Goal: Task Accomplishment & Management: Complete application form

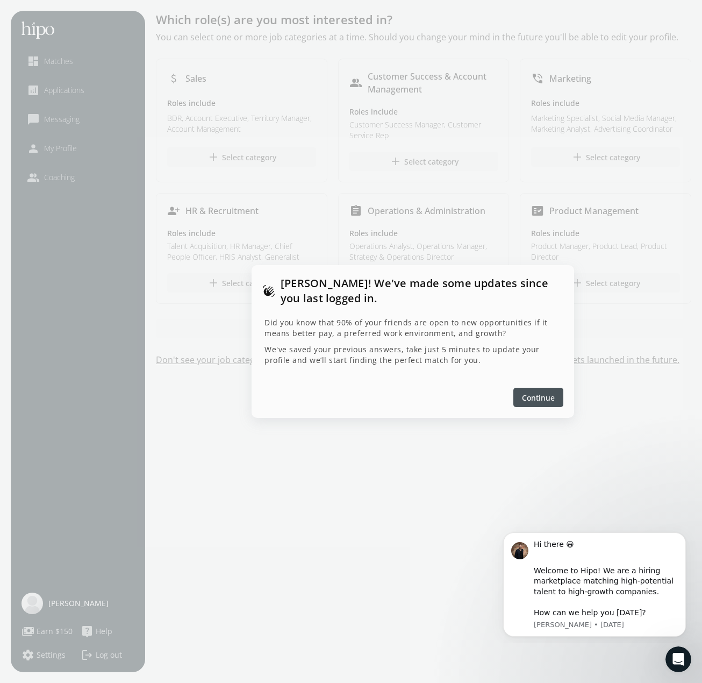
click at [548, 393] on span "Continue" at bounding box center [538, 397] width 33 height 11
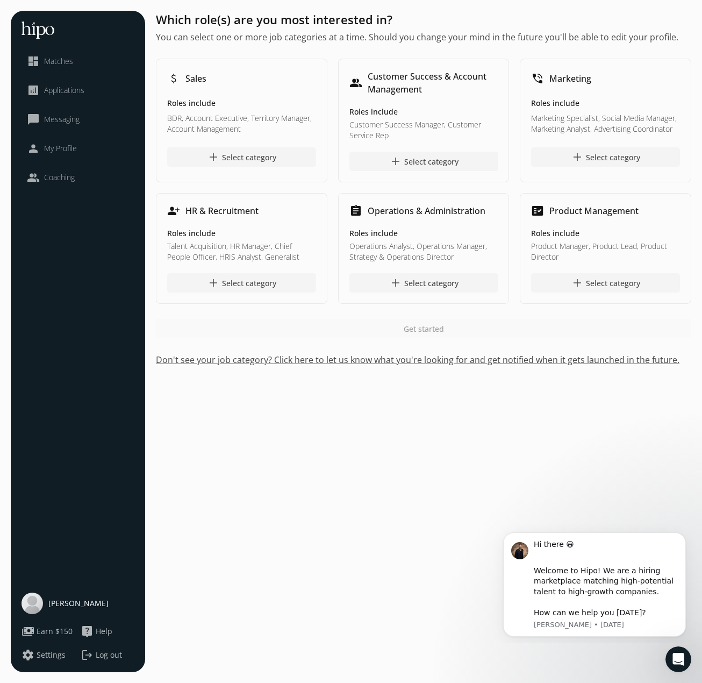
click at [48, 62] on span "Matches" at bounding box center [58, 61] width 29 height 11
click at [61, 98] on li "analytics Applications" at bounding box center [77, 90] width 113 height 24
click at [63, 96] on div "analytics Applications" at bounding box center [56, 90] width 58 height 13
click at [64, 125] on div "chat_bubble_outline Messaging" at bounding box center [53, 119] width 53 height 13
click at [66, 152] on span "My Profile" at bounding box center [60, 148] width 33 height 11
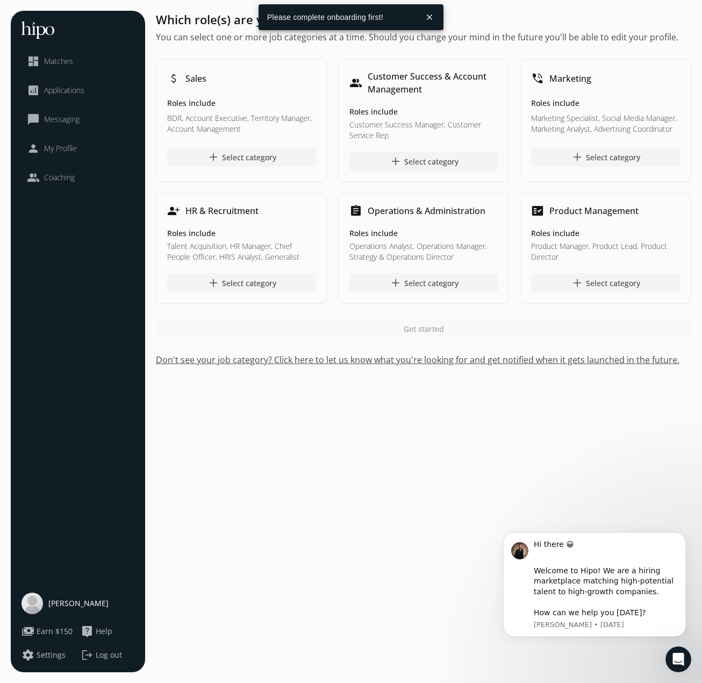
click at [315, 488] on div "Which role(s) are you most interested in? You can select one or more job catego…" at bounding box center [423, 341] width 535 height 661
click at [82, 602] on span "[PERSON_NAME]" at bounding box center [78, 603] width 60 height 11
click at [431, 19] on button "close" at bounding box center [429, 17] width 19 height 19
click at [257, 159] on div "add Select category" at bounding box center [241, 156] width 69 height 13
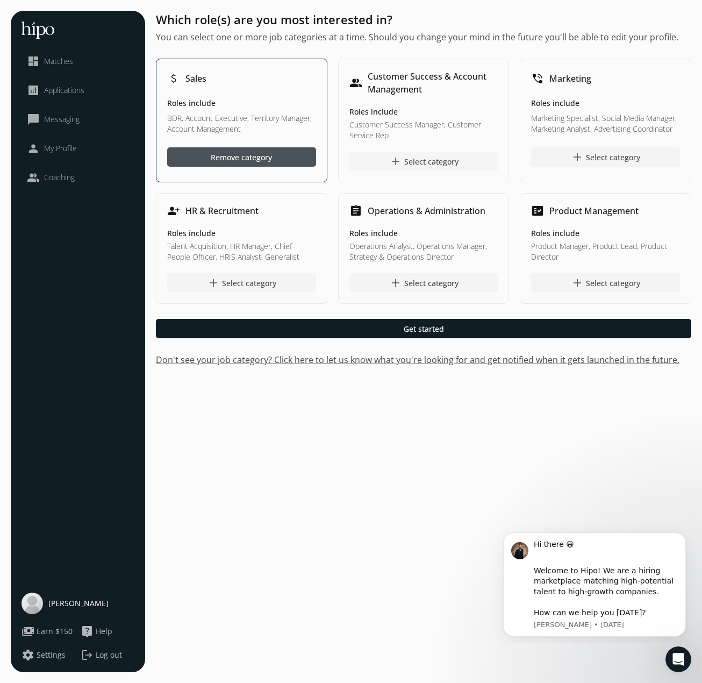
click at [404, 160] on div "add Select category" at bounding box center [423, 161] width 69 height 13
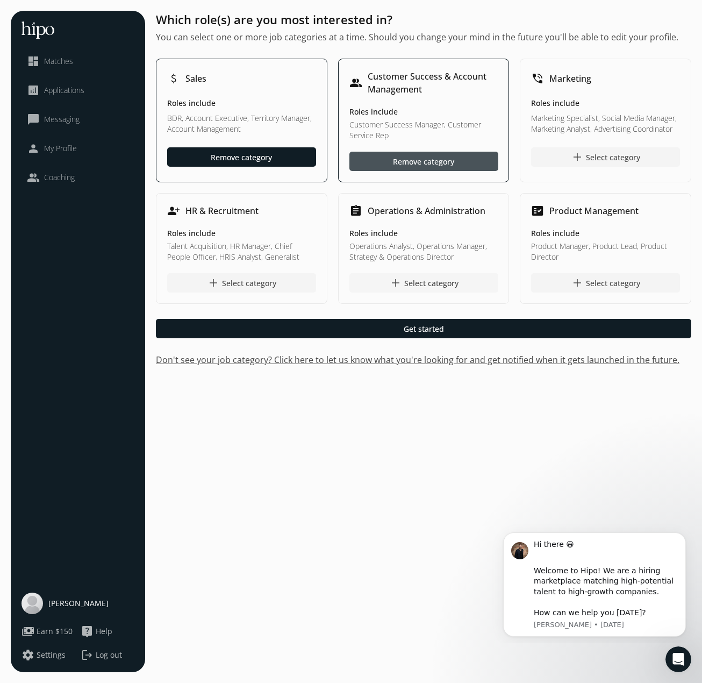
click at [414, 278] on div "add Select category" at bounding box center [423, 282] width 69 height 13
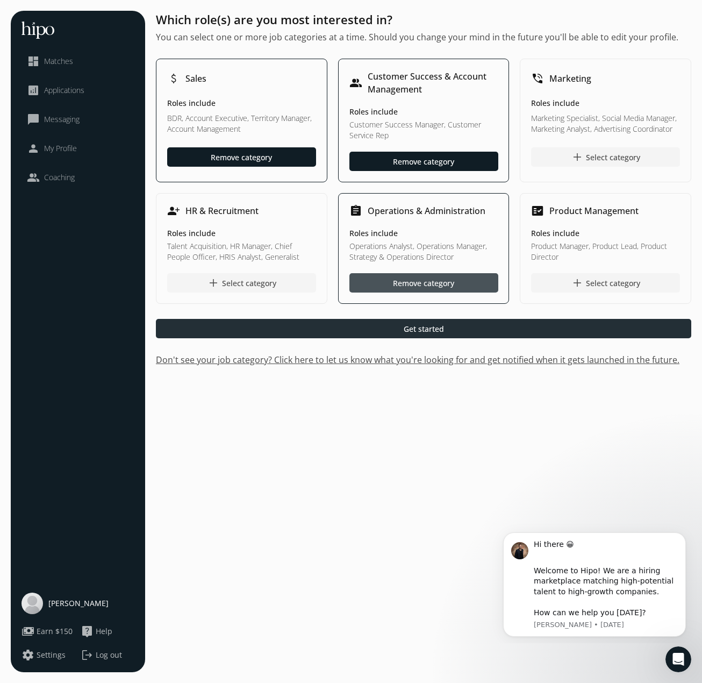
click at [354, 327] on div at bounding box center [423, 328] width 535 height 19
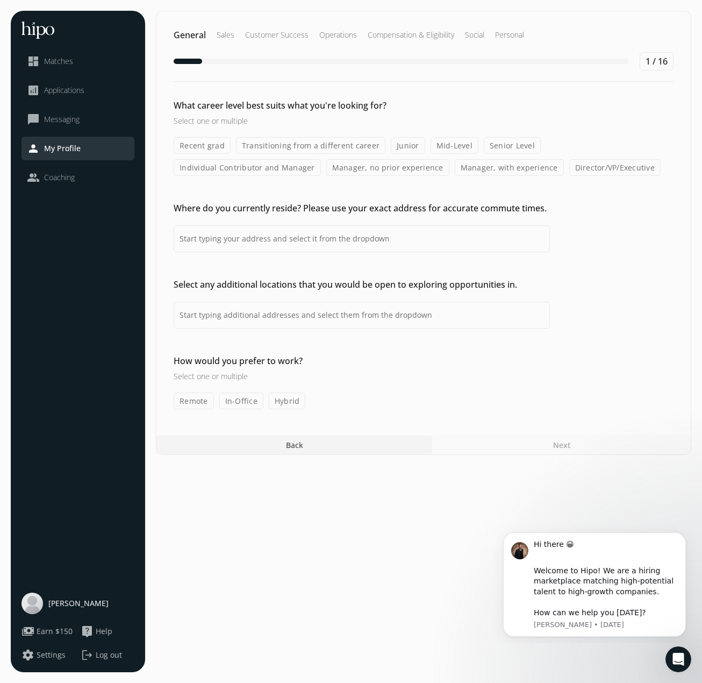
click at [292, 147] on label "Transitioning from a different career" at bounding box center [310, 145] width 149 height 17
click at [0, 0] on input "Transitioning from a different career" at bounding box center [0, 0] width 0 height 0
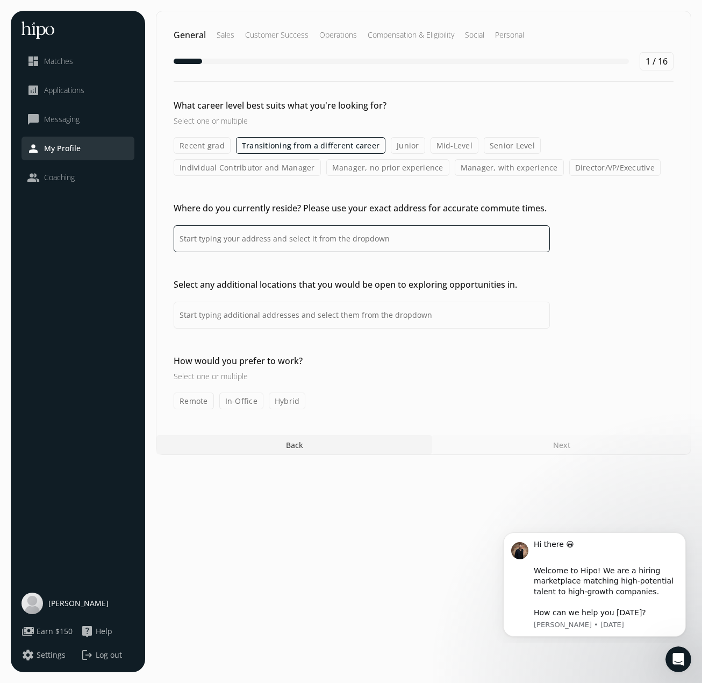
click at [364, 234] on input at bounding box center [362, 238] width 376 height 27
click at [367, 240] on input at bounding box center [362, 238] width 376 height 27
type input "l"
click at [306, 244] on input "[GEOGRAPHIC_DATA], [GEOGRAPHIC_DATA], [GEOGRAPHIC_DATA]" at bounding box center [362, 238] width 376 height 27
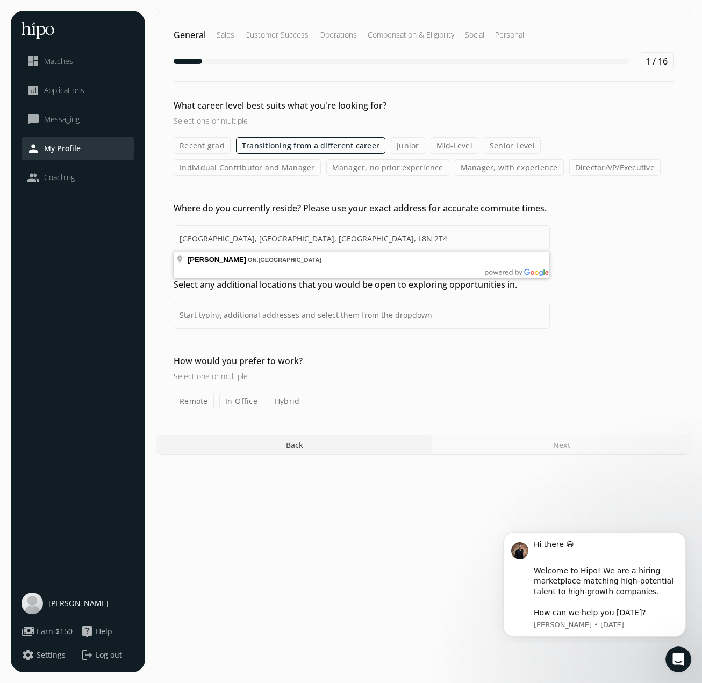
click at [625, 383] on div "How would you prefer to work? Select one or multiple Remote In-Office Hybrid" at bounding box center [423, 381] width 534 height 55
click at [426, 233] on input "[GEOGRAPHIC_DATA], [GEOGRAPHIC_DATA], [GEOGRAPHIC_DATA], L8N 2T4" at bounding box center [362, 238] width 376 height 27
type input "[GEOGRAPHIC_DATA], [GEOGRAPHIC_DATA], [GEOGRAPHIC_DATA], L8P 4T2"
click at [328, 494] on section "General Sales Customer Success Operations Compensation & Eligibility Social Per…" at bounding box center [423, 341] width 535 height 661
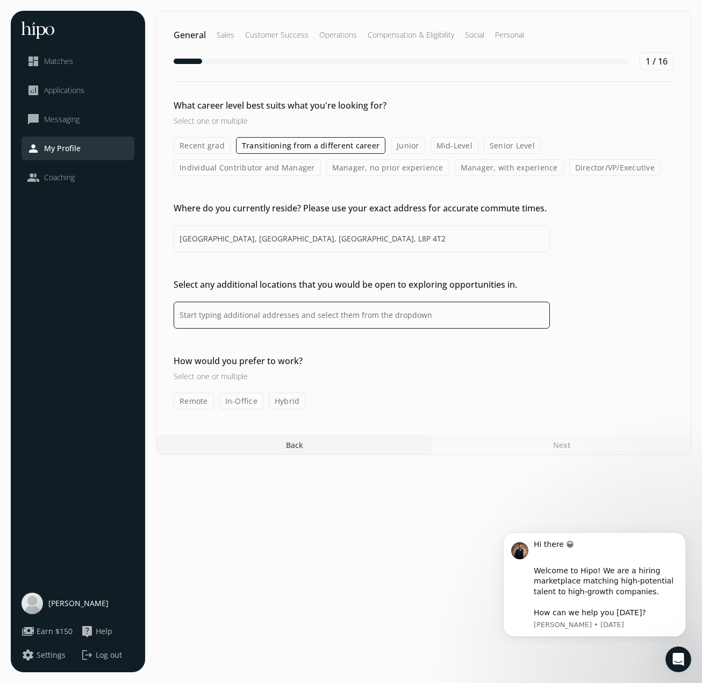
click at [368, 310] on input at bounding box center [362, 315] width 376 height 27
click at [456, 318] on input at bounding box center [362, 315] width 376 height 27
click at [338, 315] on input at bounding box center [362, 315] width 376 height 27
click at [204, 403] on label "Remote" at bounding box center [194, 400] width 40 height 17
click at [0, 0] on input "Remote" at bounding box center [0, 0] width 0 height 0
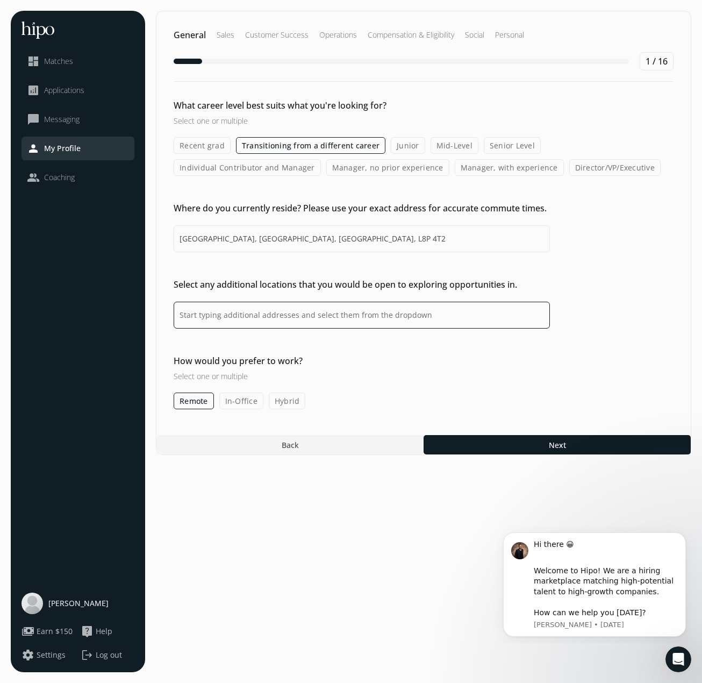
click at [400, 322] on input at bounding box center [362, 315] width 376 height 27
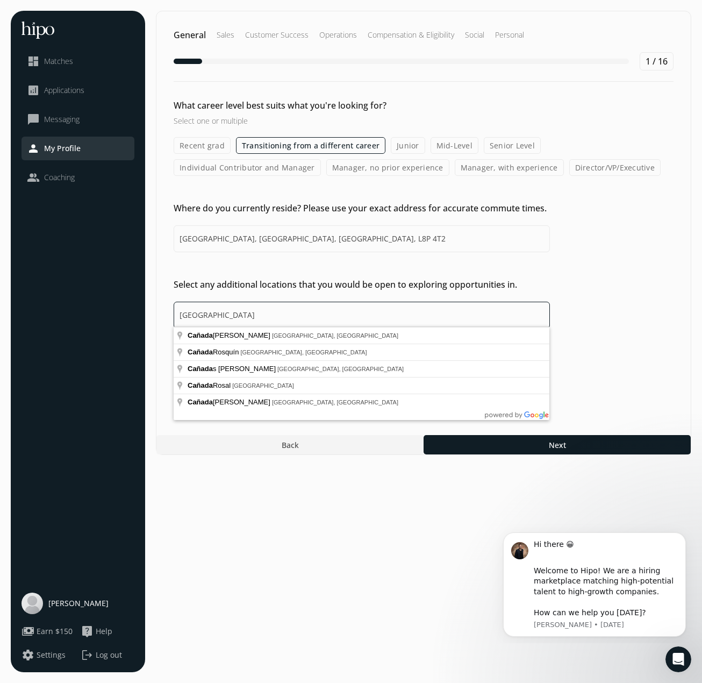
type input "[GEOGRAPHIC_DATA]"
click at [300, 574] on section "General Sales Customer Success Operations Compensation & Eligibility Social Per…" at bounding box center [423, 341] width 535 height 661
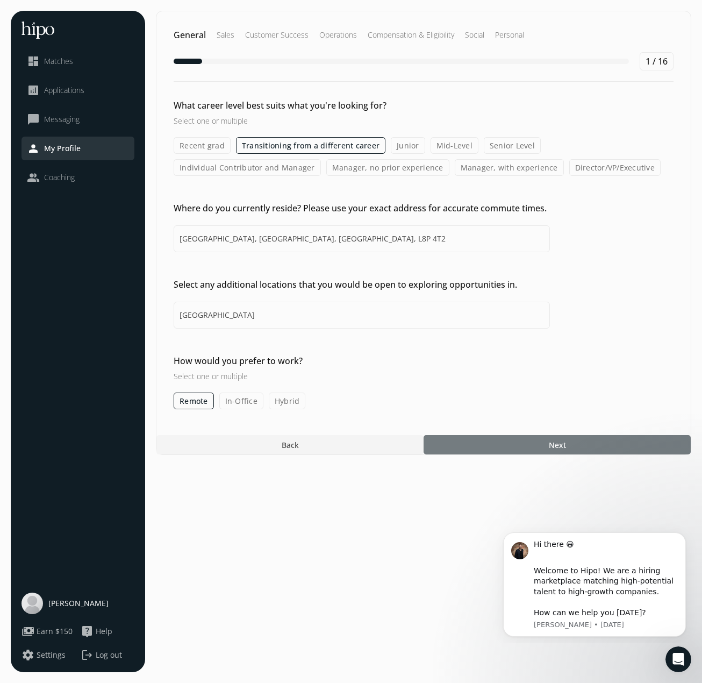
click at [555, 435] on div at bounding box center [557, 444] width 267 height 19
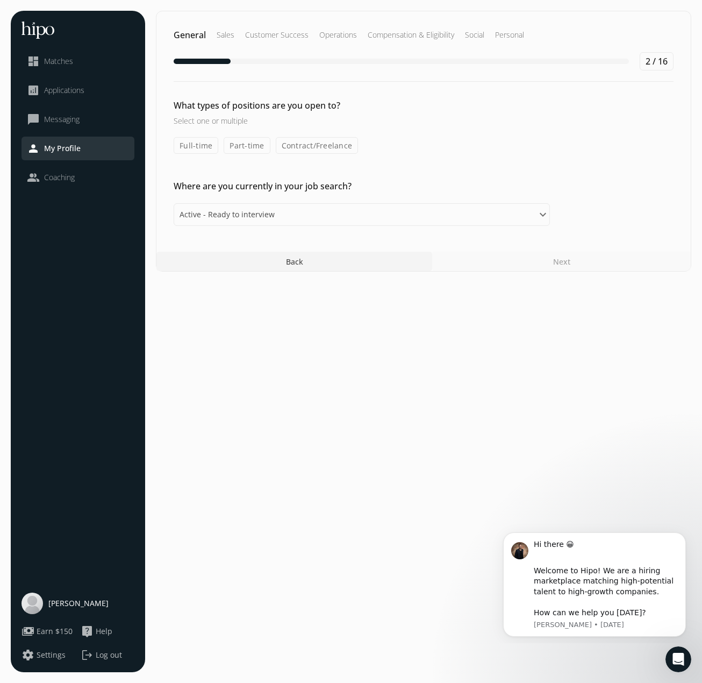
click at [203, 141] on label "Full-time" at bounding box center [196, 145] width 45 height 17
click at [0, 0] on input "Full-time" at bounding box center [0, 0] width 0 height 0
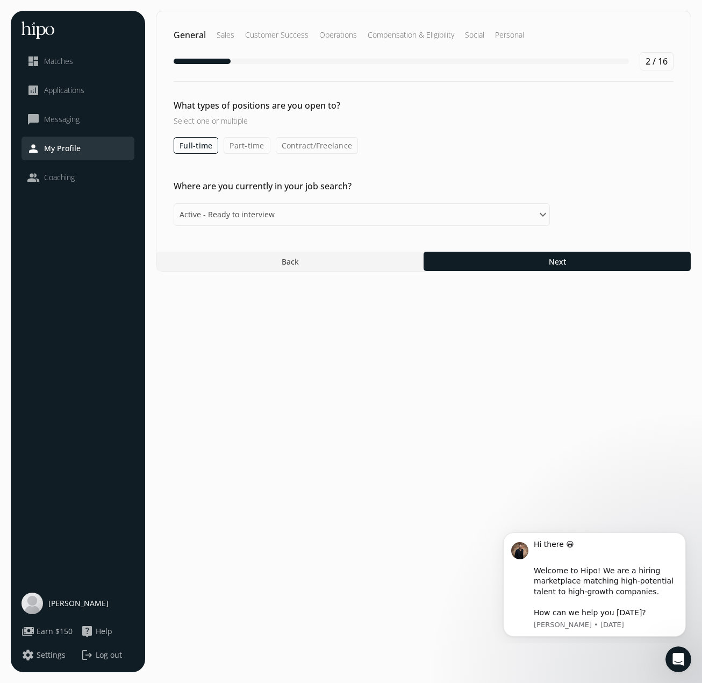
click at [255, 149] on label "Part-time" at bounding box center [247, 145] width 46 height 17
click at [0, 0] on input "Part-time" at bounding box center [0, 0] width 0 height 0
click at [320, 142] on label "Contract/Freelance" at bounding box center [317, 145] width 83 height 17
click at [0, 0] on input "Contract/Freelance" at bounding box center [0, 0] width 0 height 0
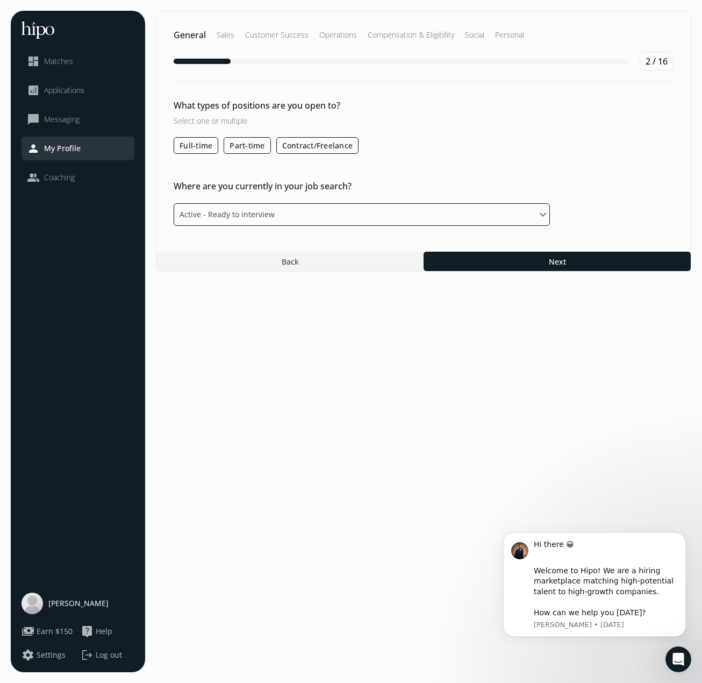
click at [278, 212] on select "Please select an option Active - Ready to interview Passive - Open to exploring…" at bounding box center [362, 214] width 376 height 23
click at [174, 203] on select "Please select an option Active - Ready to interview Passive - Open to exploring…" at bounding box center [362, 214] width 376 height 23
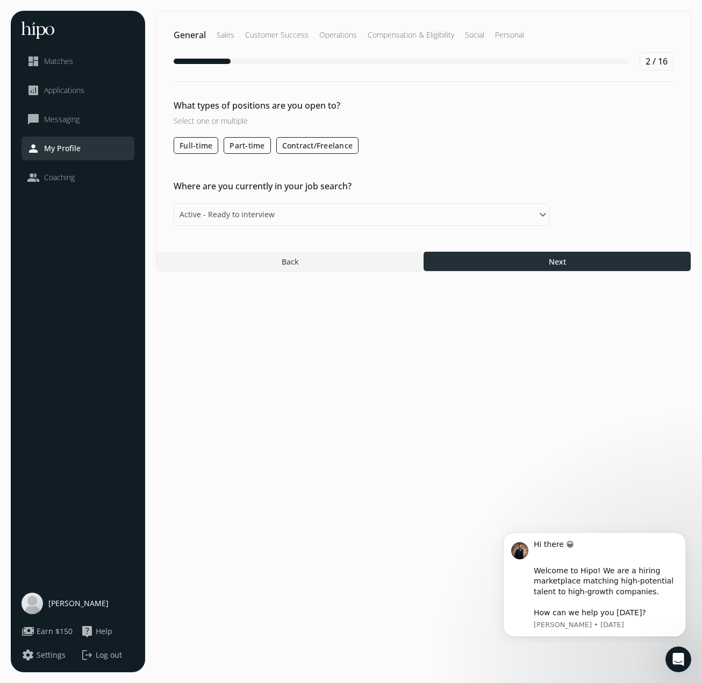
click at [654, 260] on div at bounding box center [557, 261] width 267 height 19
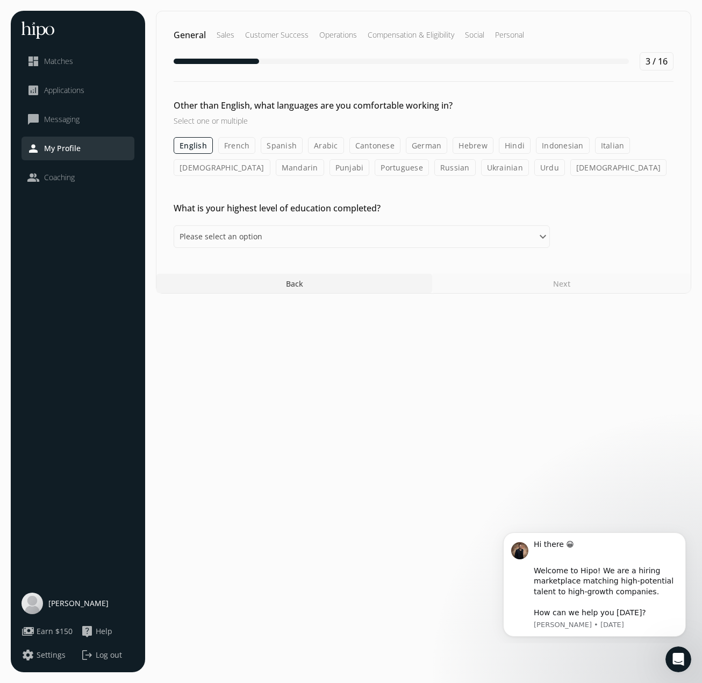
click at [278, 148] on label "Spanish" at bounding box center [282, 145] width 42 height 17
click at [0, 0] on input "Spanish" at bounding box center [0, 0] width 0 height 0
click at [510, 227] on select "Please select an option Some High School High School Diploma Some University or…" at bounding box center [362, 236] width 376 height 23
click at [174, 225] on select "Please select an option Some High School High School Diploma Some University or…" at bounding box center [362, 236] width 376 height 23
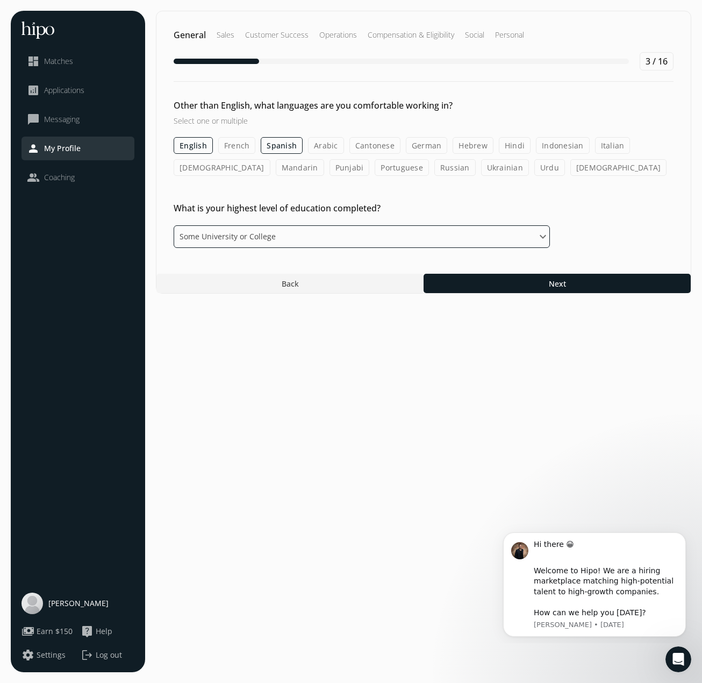
click at [260, 236] on select "Please select an option Some High School High School Diploma Some University or…" at bounding box center [362, 236] width 376 height 23
select select "bachelor"
click at [174, 225] on select "Please select an option Some High School High School Diploma Some University or…" at bounding box center [362, 236] width 376 height 23
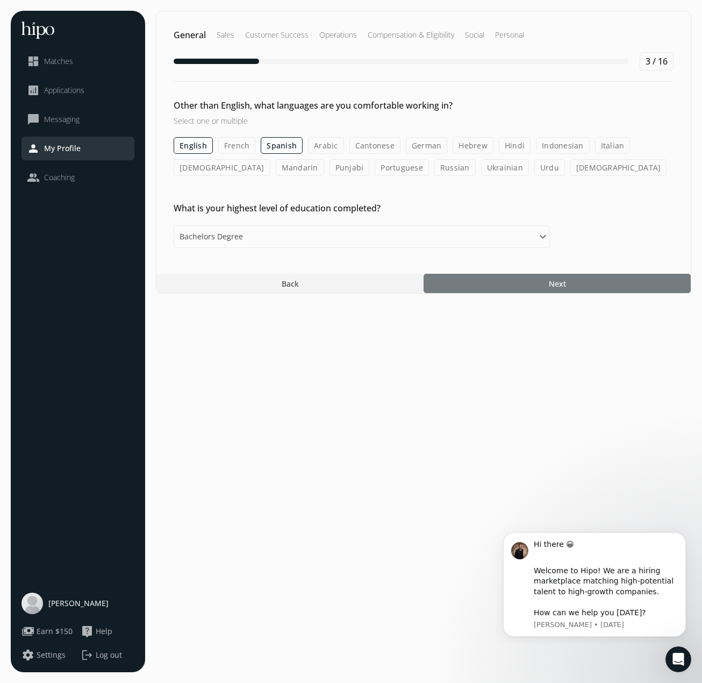
click at [520, 282] on div at bounding box center [557, 283] width 267 height 19
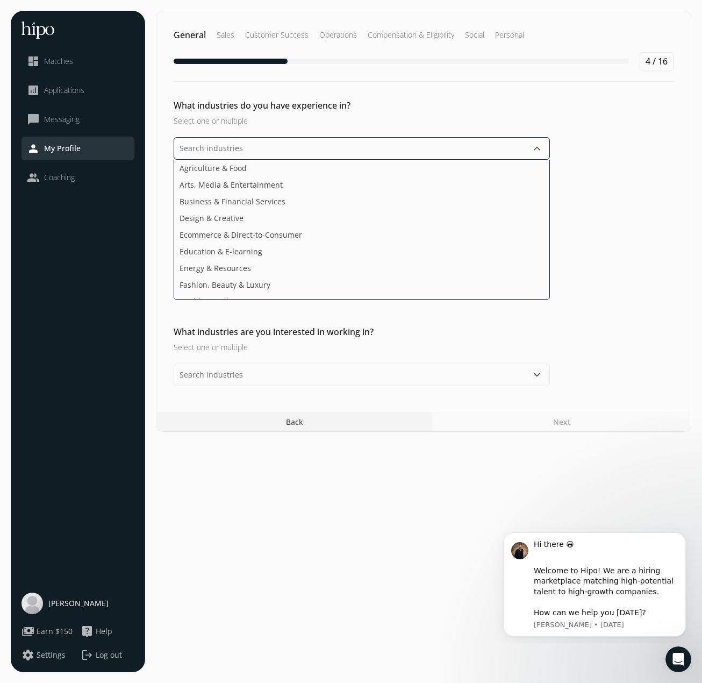
click at [300, 150] on input "text" at bounding box center [362, 148] width 376 height 23
click at [293, 182] on li "Arts, Media & Entertainment" at bounding box center [361, 184] width 375 height 17
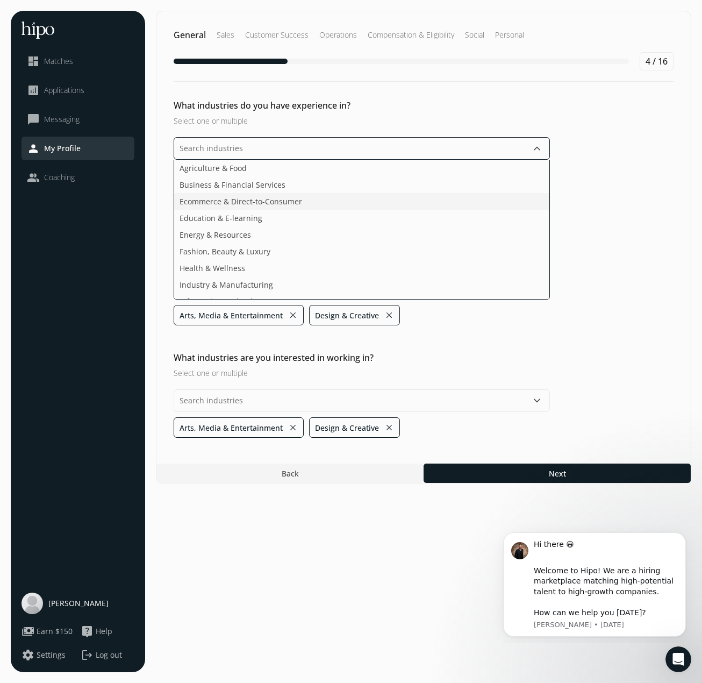
click at [259, 204] on li "Ecommerce & Direct-to-Consumer" at bounding box center [361, 201] width 375 height 17
click at [261, 203] on li "Ecommerce & Direct-to-Consumer" at bounding box center [361, 201] width 375 height 17
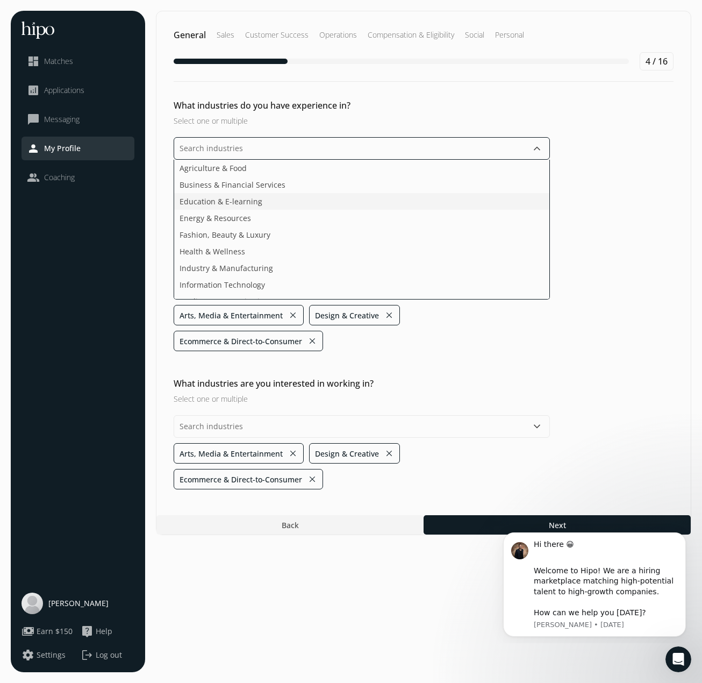
click at [246, 197] on span "Education & E-learning" at bounding box center [221, 201] width 83 height 11
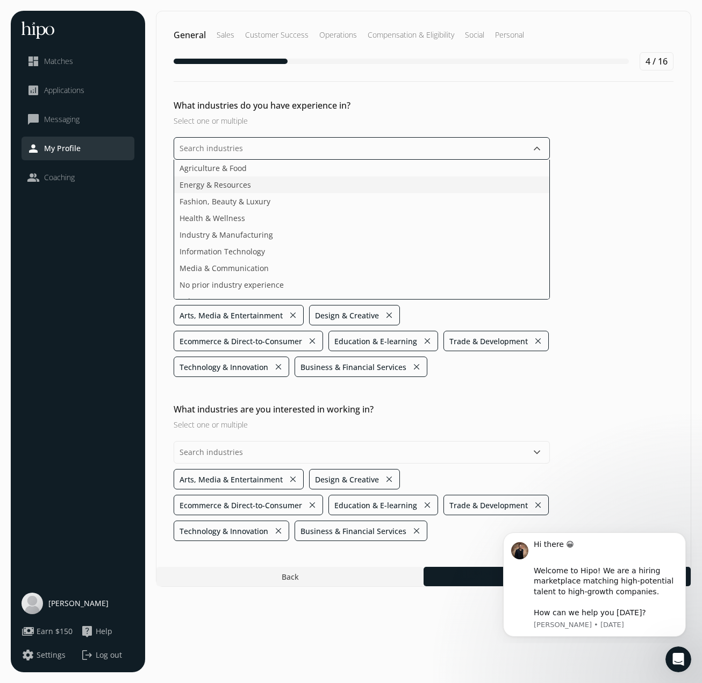
click at [253, 185] on li "Energy & Resources" at bounding box center [361, 184] width 375 height 17
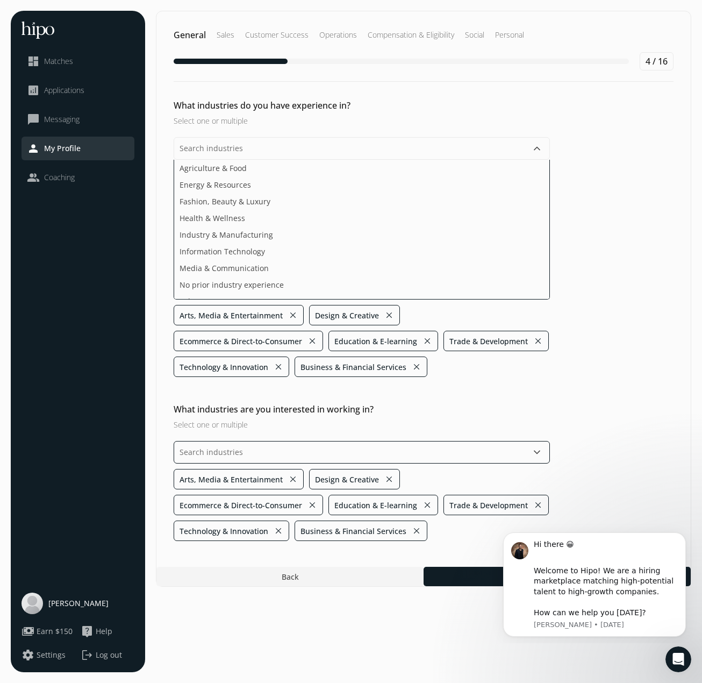
click at [436, 448] on div "keyboard_arrow_down Arts, Media & Entertainment close Design & Creative close E…" at bounding box center [362, 491] width 376 height 100
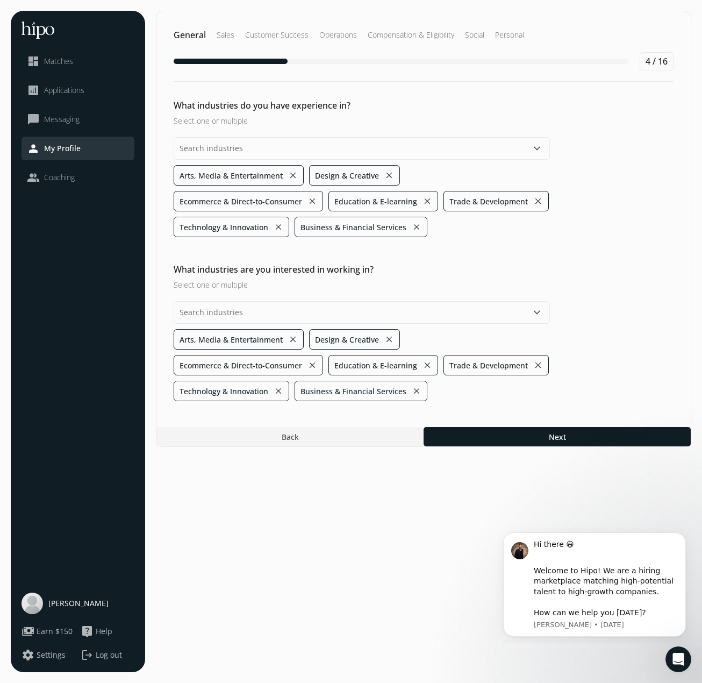
click at [585, 392] on div "What industries are you interested in working in? Select one or multiple keyboa…" at bounding box center [423, 332] width 534 height 138
click at [271, 124] on h3 "Select one or multiple" at bounding box center [362, 120] width 376 height 11
click at [533, 149] on button "keyboard_arrow_down" at bounding box center [537, 148] width 13 height 13
click at [293, 313] on div "What industries do you have experience in? Select one or multiple keyboard_arro…" at bounding box center [423, 250] width 534 height 302
click at [292, 174] on button "close" at bounding box center [293, 175] width 10 height 15
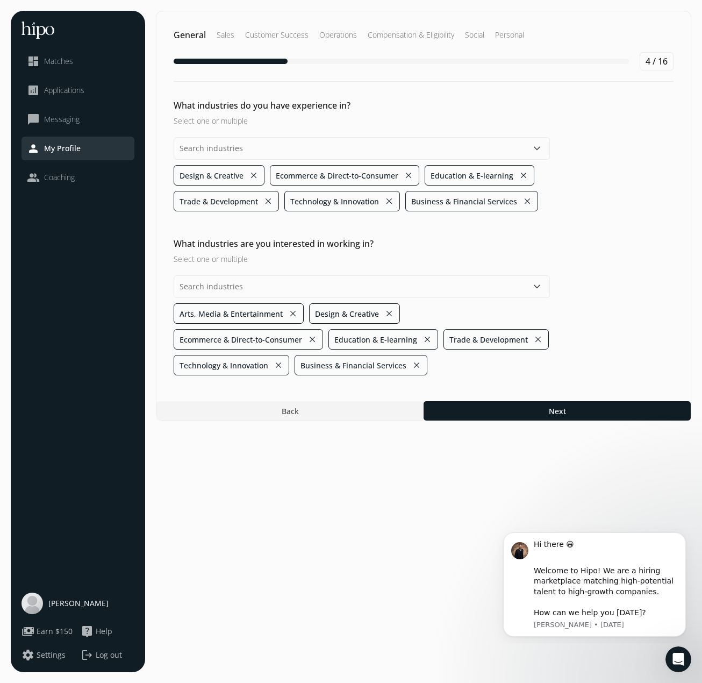
click at [406, 174] on button "close" at bounding box center [409, 175] width 10 height 15
click at [365, 174] on button "close" at bounding box center [369, 175] width 10 height 15
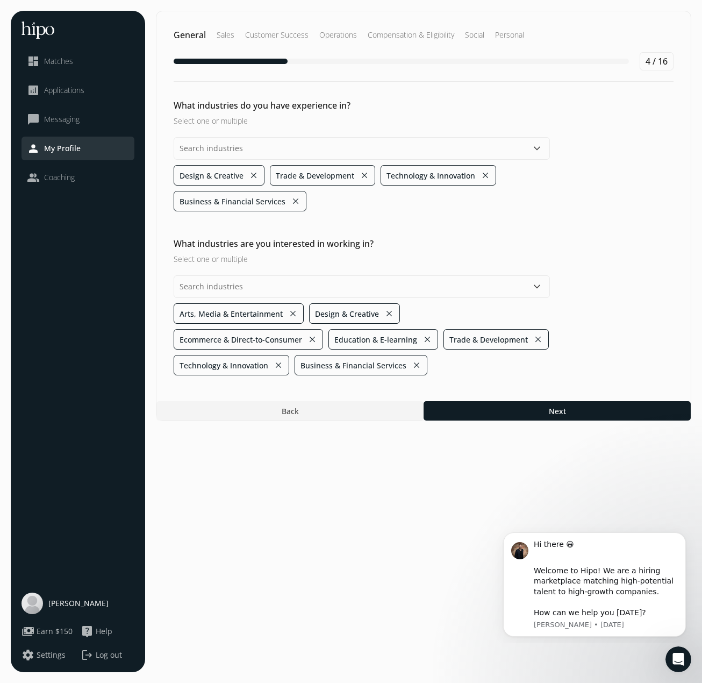
click at [365, 174] on button "close" at bounding box center [365, 175] width 10 height 15
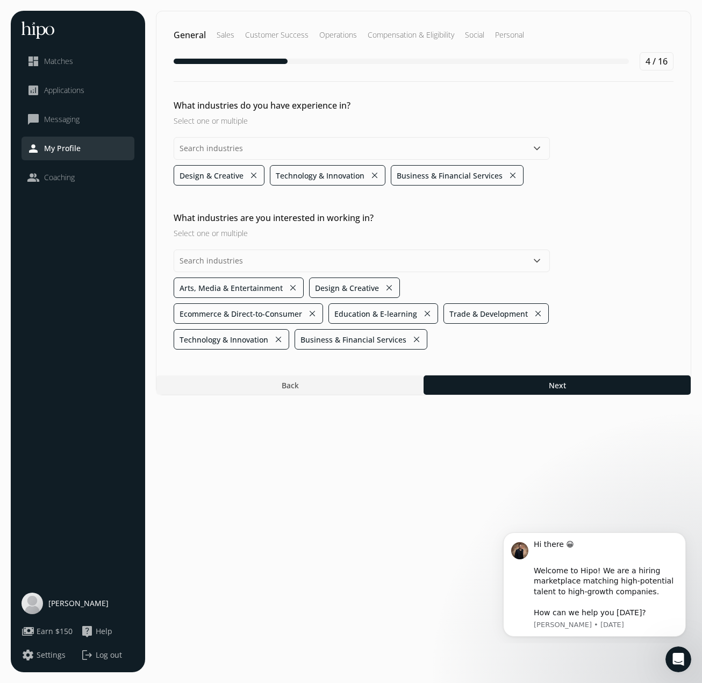
click at [373, 173] on button "close" at bounding box center [375, 175] width 10 height 15
click at [392, 175] on li "Business & Financial Services close" at bounding box center [336, 175] width 133 height 20
click at [388, 173] on button "close" at bounding box center [392, 175] width 10 height 15
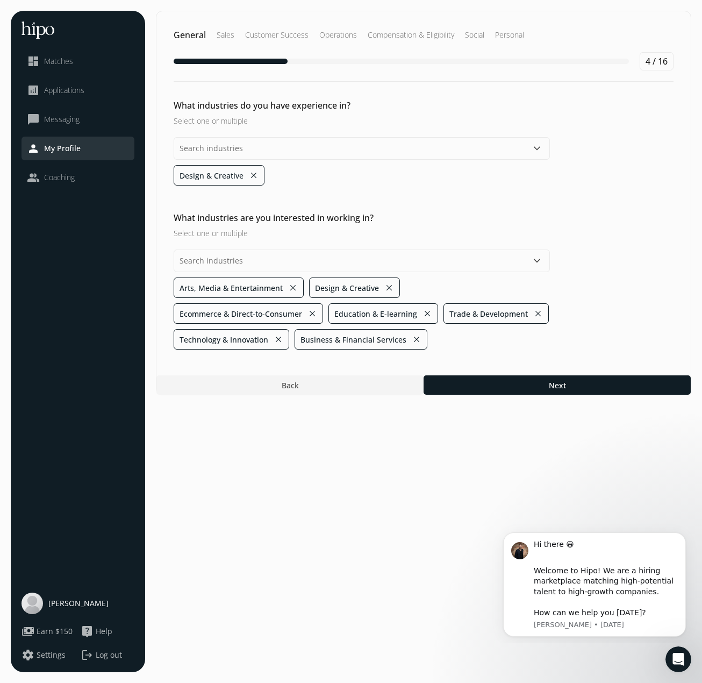
click at [532, 151] on button "keyboard_arrow_down" at bounding box center [537, 148] width 13 height 13
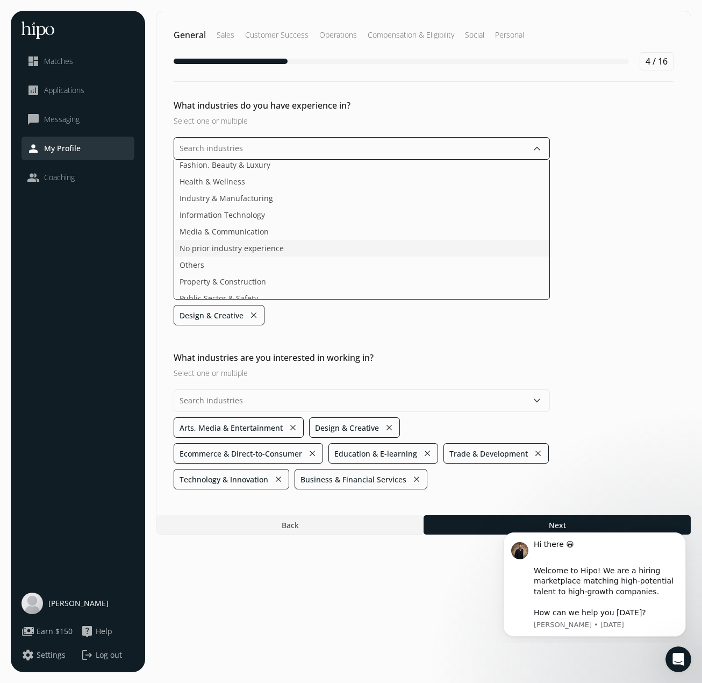
scroll to position [86, 0]
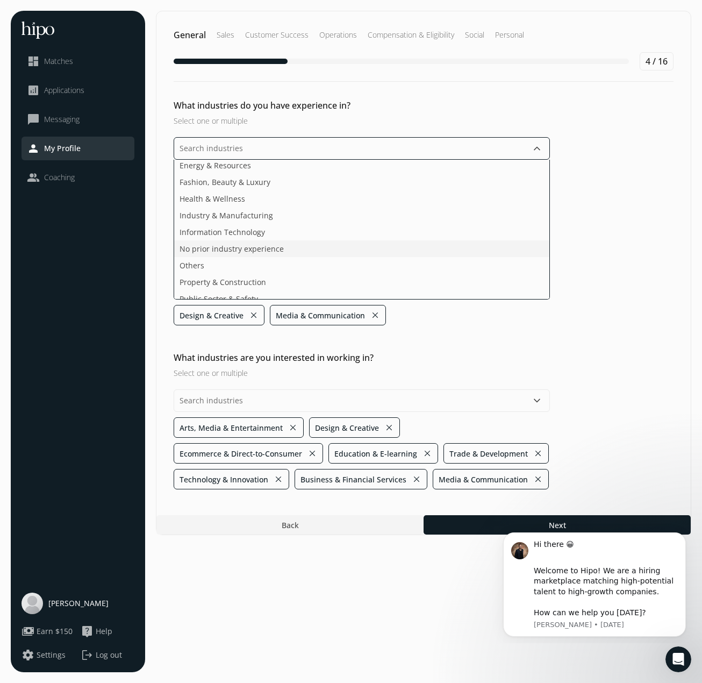
click at [254, 246] on span "No prior industry experience" at bounding box center [232, 248] width 104 height 11
click at [574, 261] on div "What industries do you have experience in? Select one or multiple keyboard_arro…" at bounding box center [423, 294] width 534 height 390
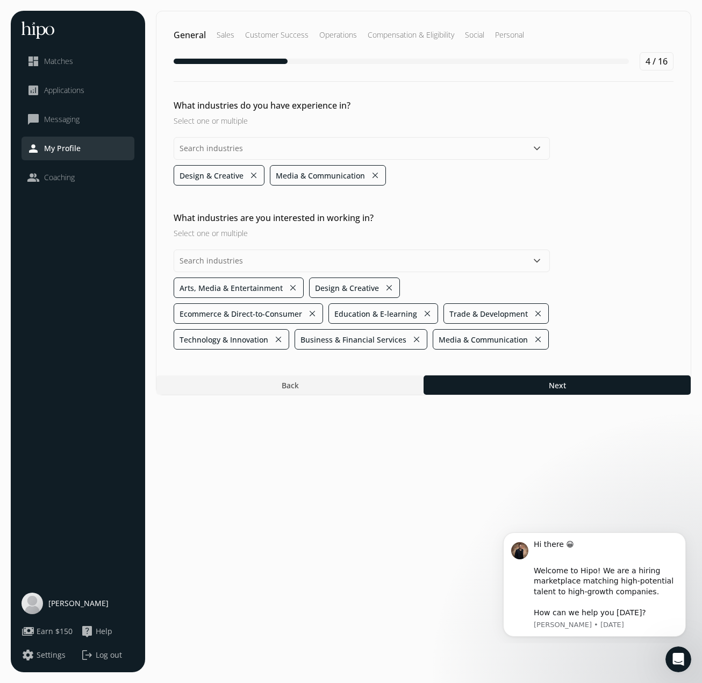
click at [536, 145] on button "keyboard_arrow_down" at bounding box center [537, 148] width 13 height 13
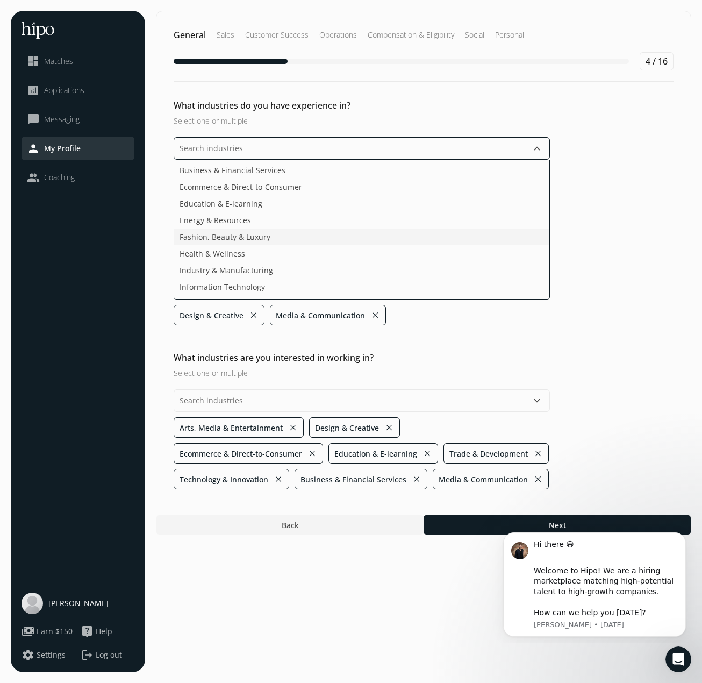
scroll to position [16, 0]
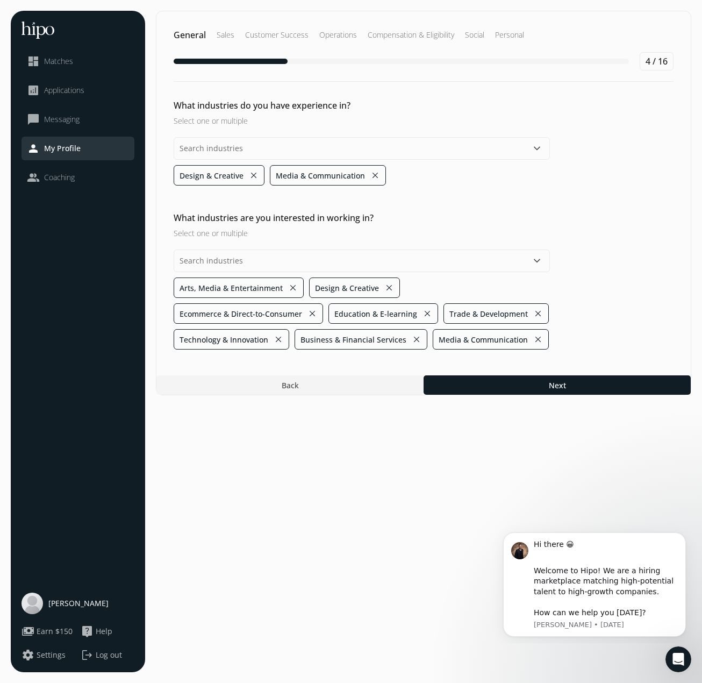
click at [623, 267] on div "What industries do you have experience in? Select one or multiple keyboard_arro…" at bounding box center [423, 224] width 534 height 250
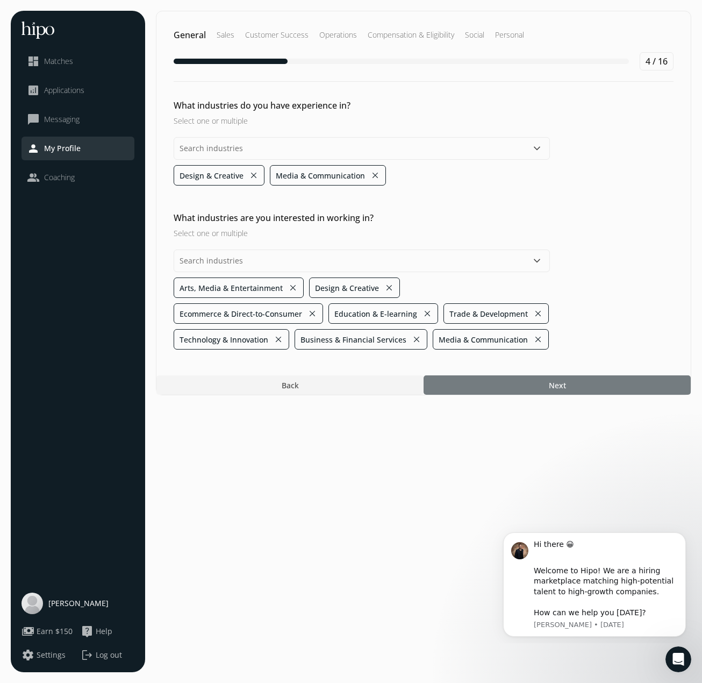
click at [518, 384] on div at bounding box center [557, 384] width 267 height 19
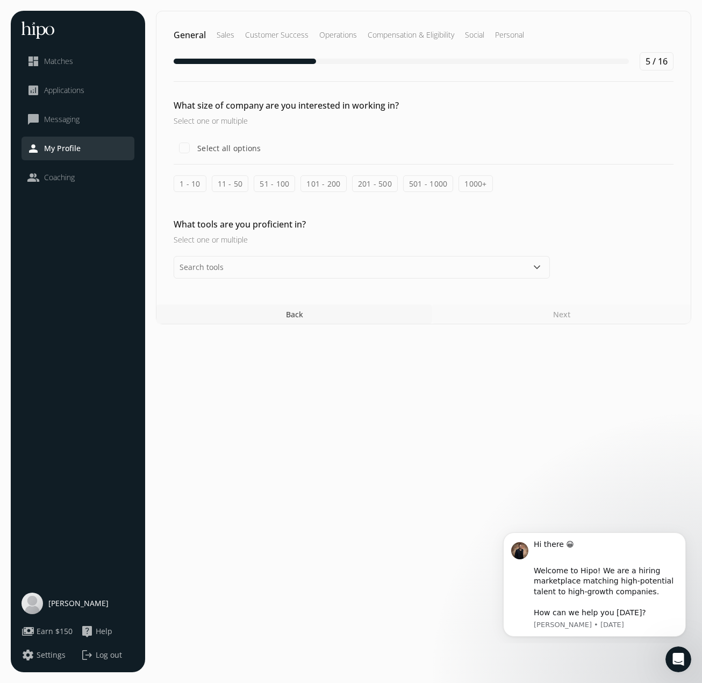
click at [336, 316] on div at bounding box center [294, 313] width 276 height 19
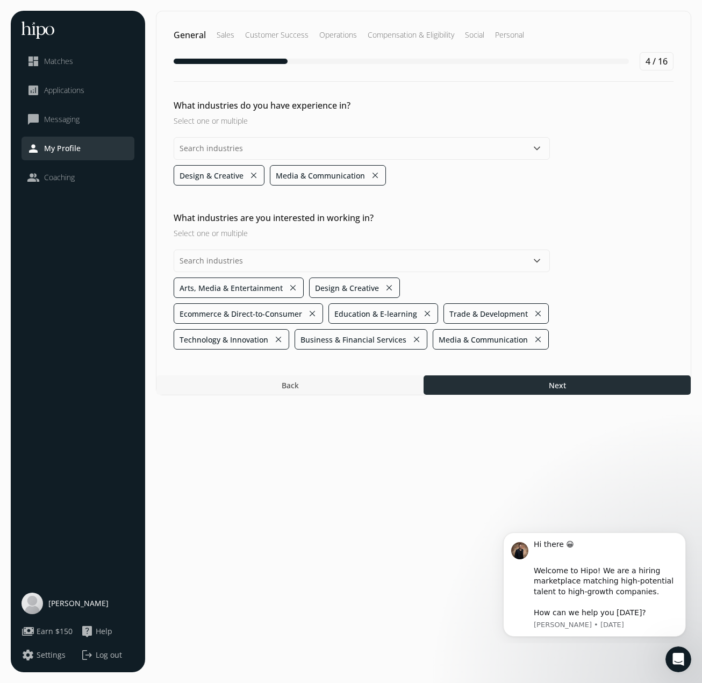
click at [540, 379] on div at bounding box center [557, 384] width 267 height 19
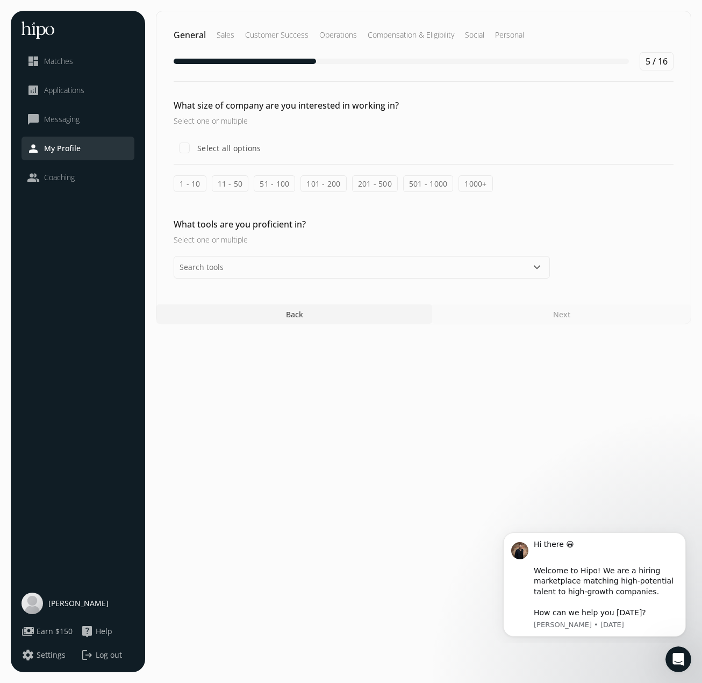
click at [535, 264] on button "keyboard_arrow_down" at bounding box center [537, 267] width 13 height 13
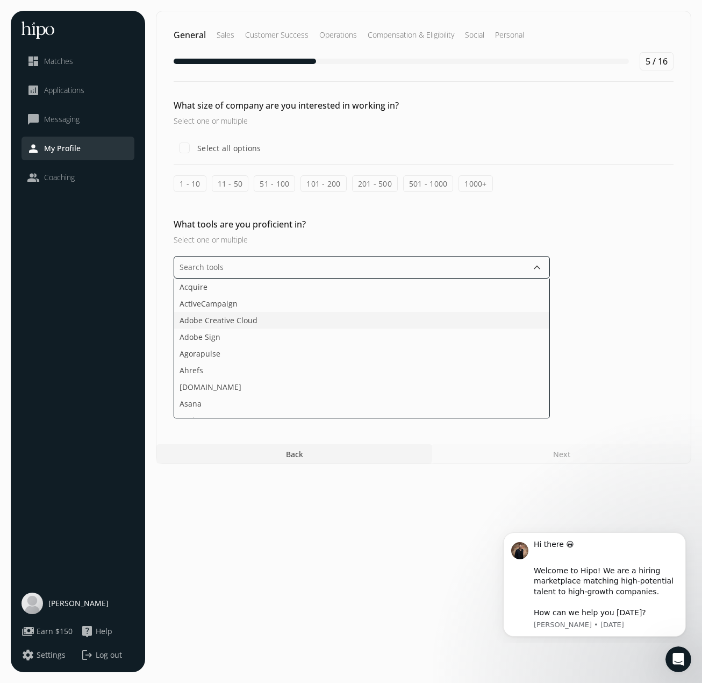
click at [269, 321] on li "Adobe Creative Cloud" at bounding box center [361, 320] width 375 height 17
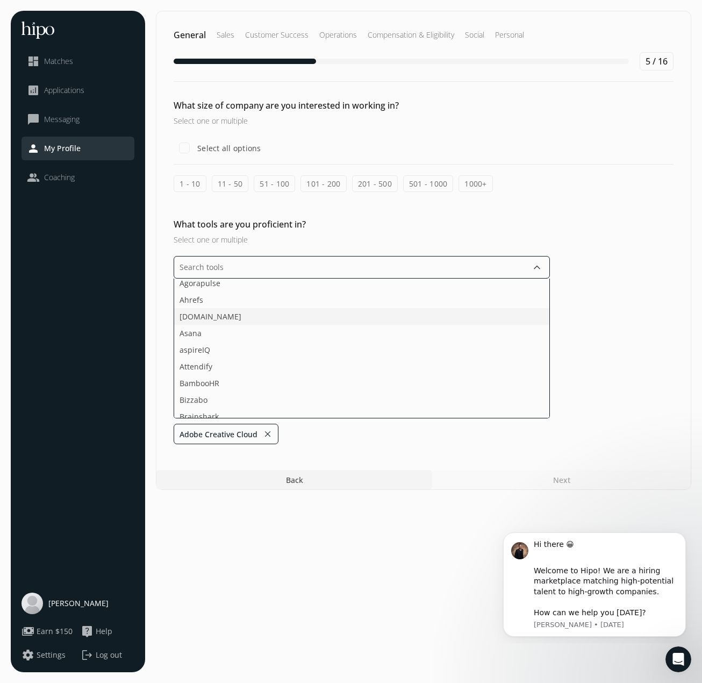
click at [270, 318] on li "[DOMAIN_NAME]" at bounding box center [361, 316] width 375 height 17
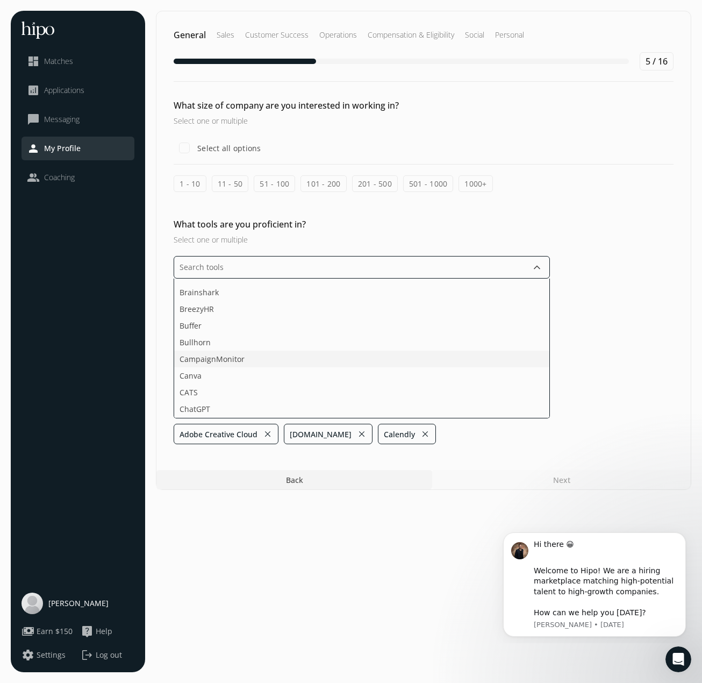
click at [272, 359] on li "CampaignMonitor" at bounding box center [361, 358] width 375 height 17
click at [269, 379] on li "Canva" at bounding box center [361, 375] width 375 height 17
click at [266, 335] on li "ChatGPT" at bounding box center [361, 338] width 375 height 17
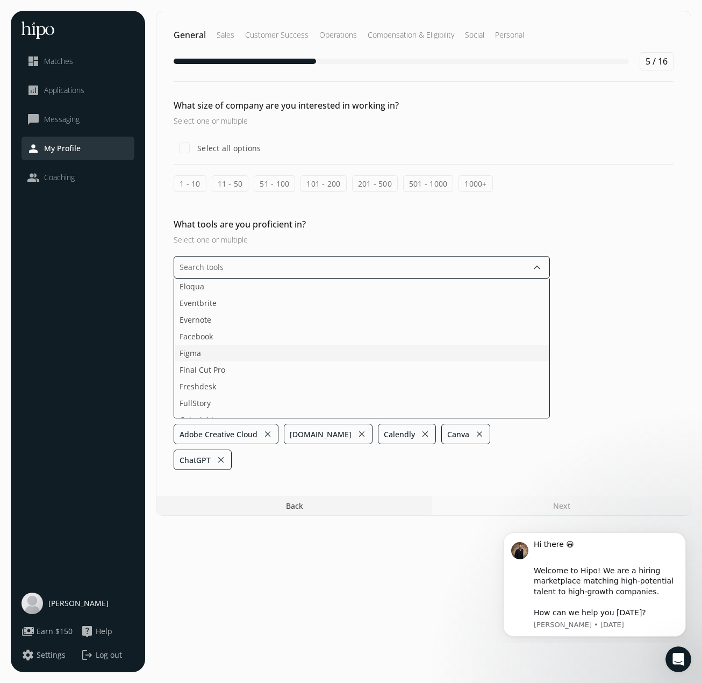
click at [269, 349] on li "Figma" at bounding box center [361, 353] width 375 height 17
click at [230, 391] on ul "Acquire ActiveCampaign Adobe Sign Agorapulse Ahrefs Asana aspireIQ Attendify Ba…" at bounding box center [362, 348] width 376 height 140
click at [218, 382] on li "Wordpress" at bounding box center [361, 384] width 375 height 17
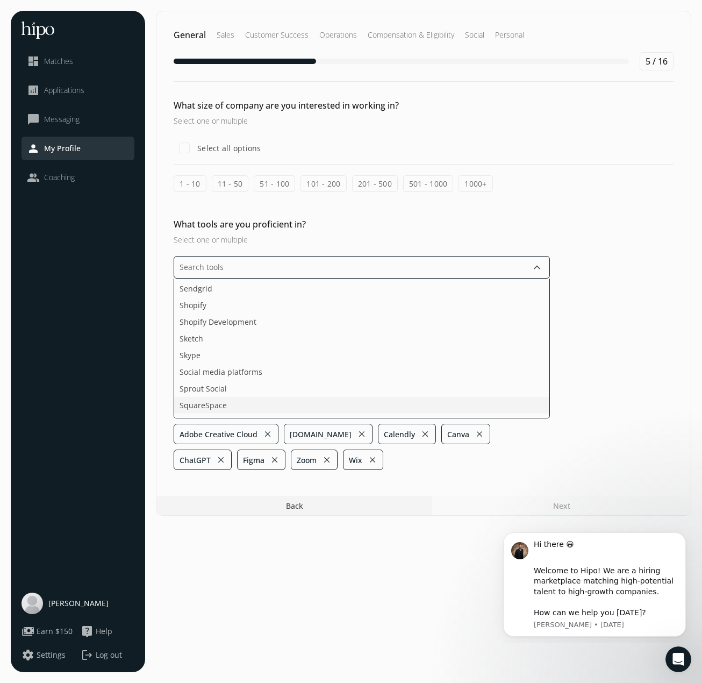
scroll to position [1700, 0]
click at [217, 385] on span "Sprout Social" at bounding box center [203, 386] width 47 height 11
click at [204, 358] on li "Sketch" at bounding box center [361, 353] width 375 height 17
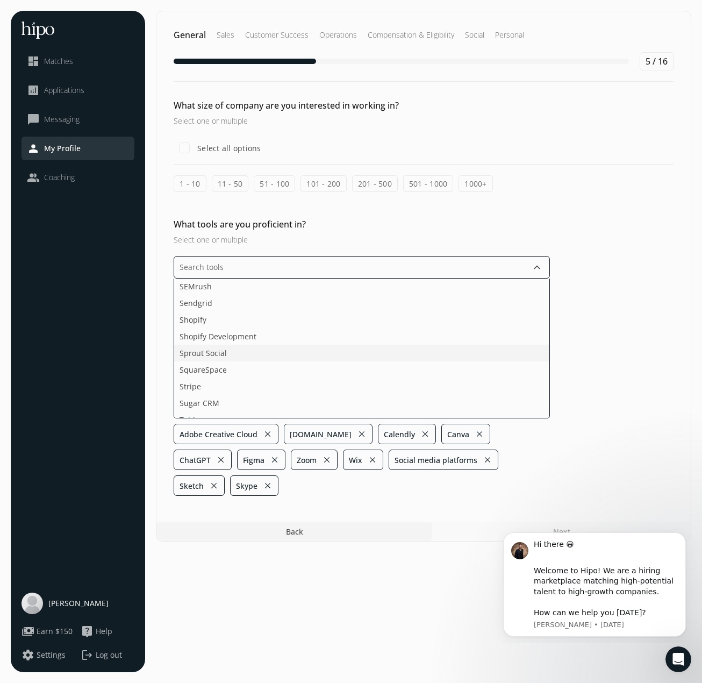
click at [204, 358] on li "Sprout Social" at bounding box center [361, 353] width 375 height 17
click at [283, 321] on li "Notion" at bounding box center [361, 318] width 375 height 17
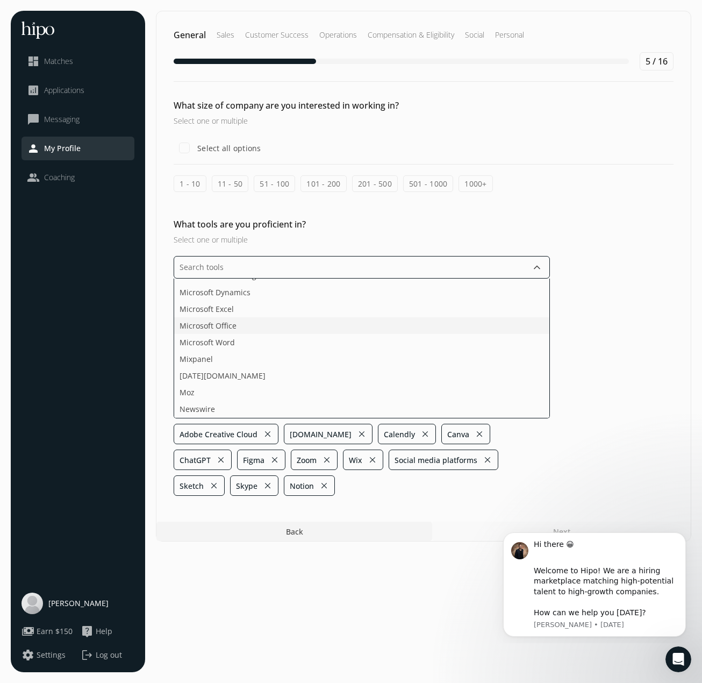
click at [262, 330] on li "Microsoft Office" at bounding box center [361, 325] width 375 height 17
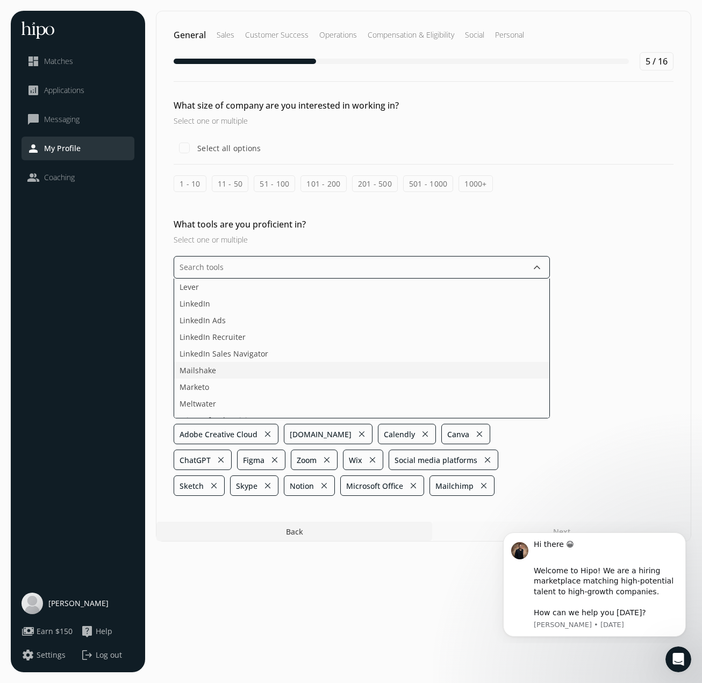
click at [228, 368] on li "Mailshake" at bounding box center [361, 370] width 375 height 17
click at [225, 357] on li "LinkedIn" at bounding box center [361, 357] width 375 height 17
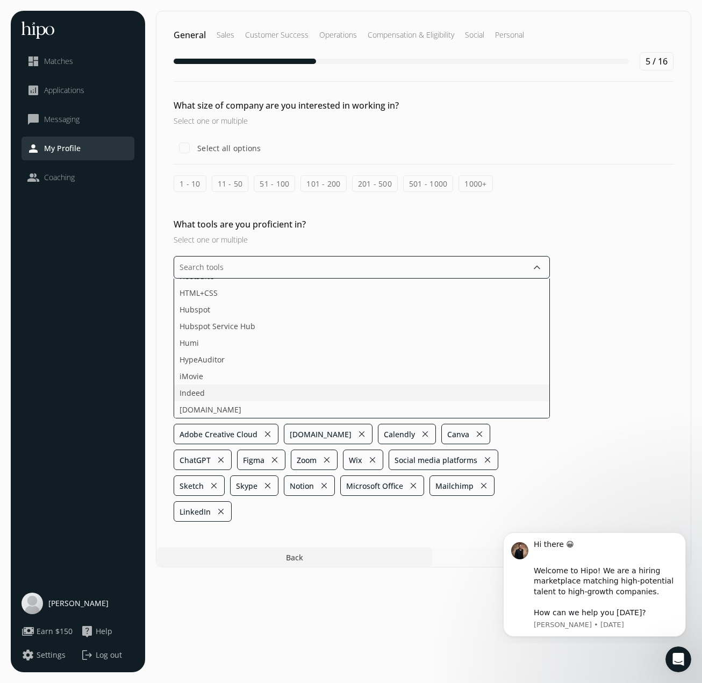
scroll to position [840, 0]
click at [206, 329] on span "HTML+CSS" at bounding box center [199, 329] width 38 height 11
click at [228, 313] on li "Google Analytics" at bounding box center [361, 311] width 375 height 17
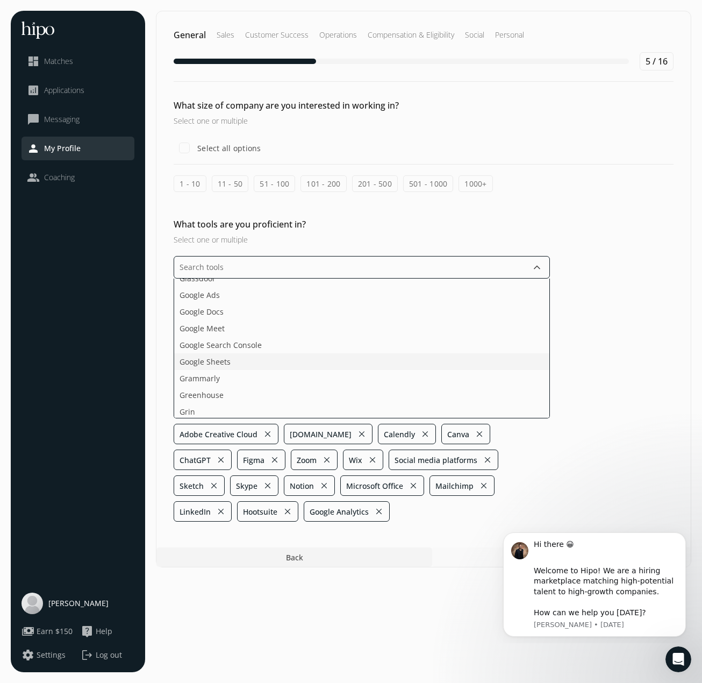
drag, startPoint x: 224, startPoint y: 357, endPoint x: 224, endPoint y: 346, distance: 11.8
click at [224, 357] on li "Google Sheets" at bounding box center [361, 361] width 375 height 17
click at [220, 310] on span "Google Meet" at bounding box center [202, 311] width 45 height 11
click at [220, 311] on span "Google Meet" at bounding box center [202, 311] width 45 height 11
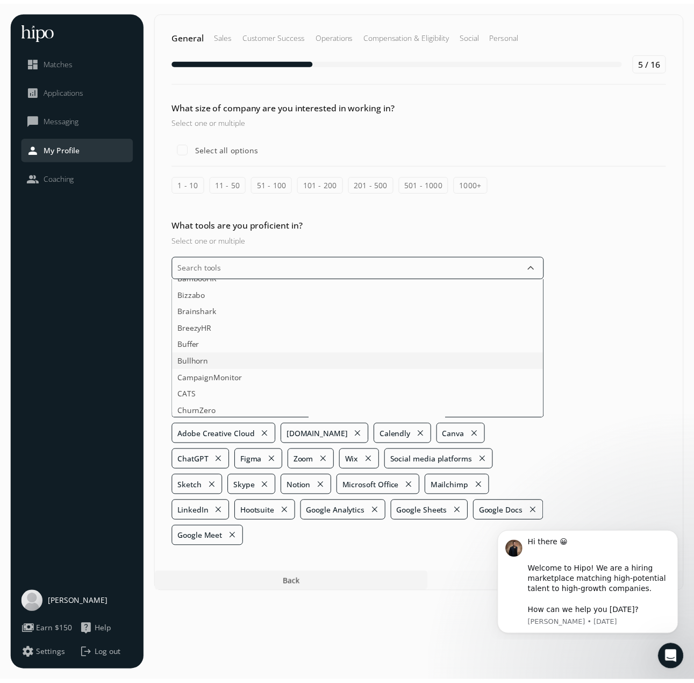
scroll to position [141, 0]
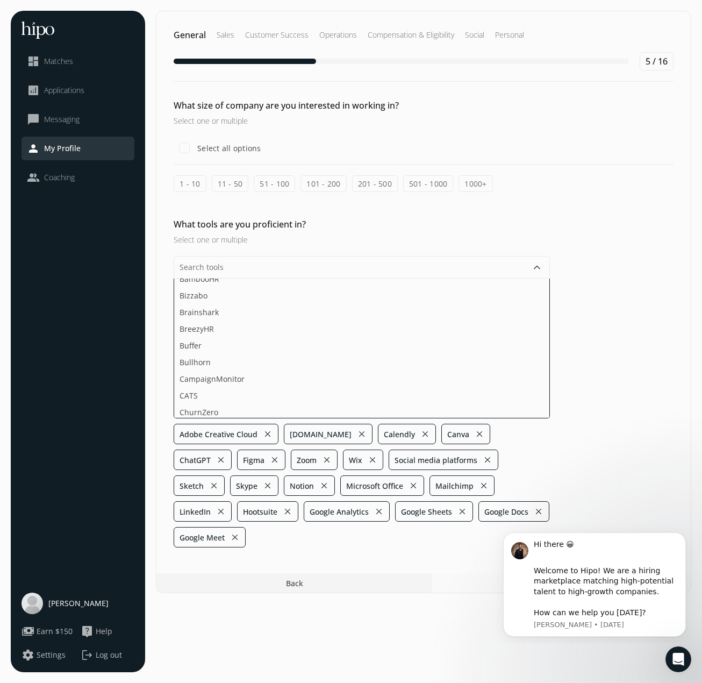
click at [473, 583] on section "General Sales Customer Success Operations Compensation & Eligibility Social Per…" at bounding box center [423, 341] width 535 height 661
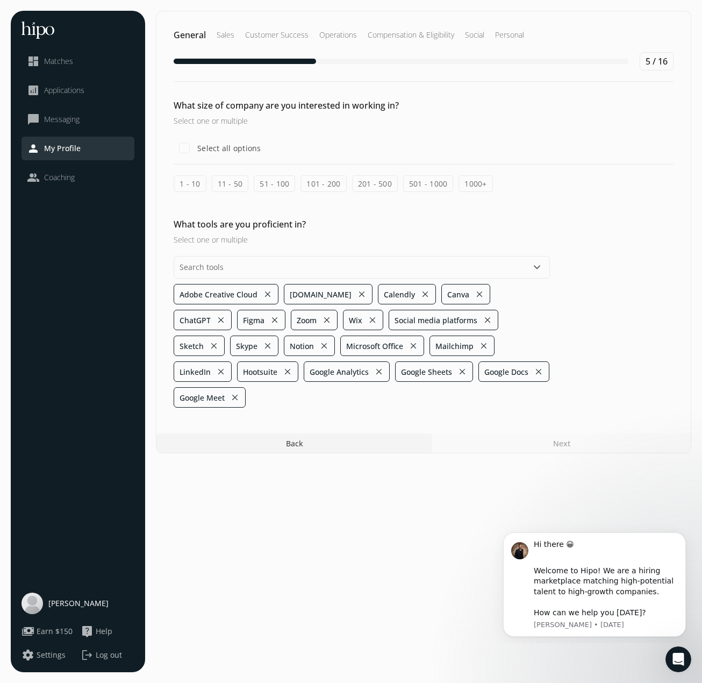
click at [504, 433] on div "Next" at bounding box center [561, 442] width 259 height 19
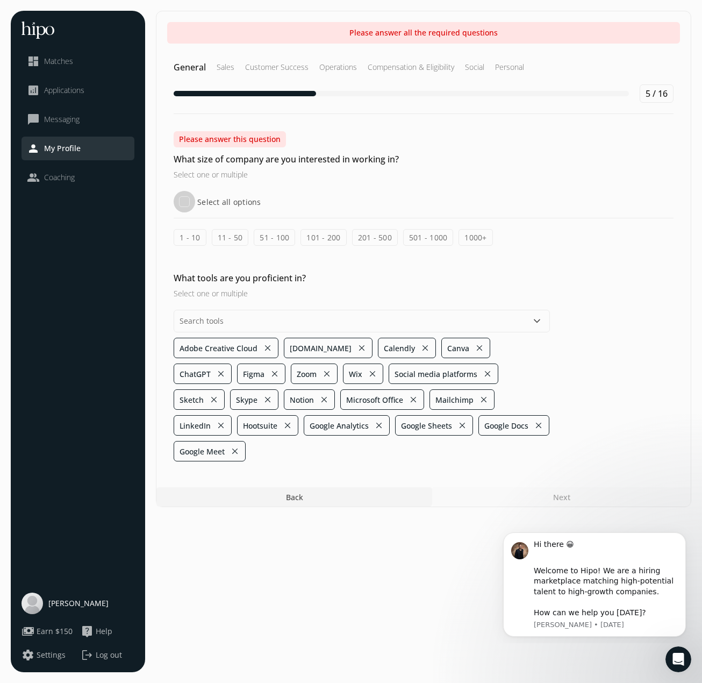
click at [188, 200] on input "Select all options" at bounding box center [184, 201] width 21 height 21
checkbox input "true"
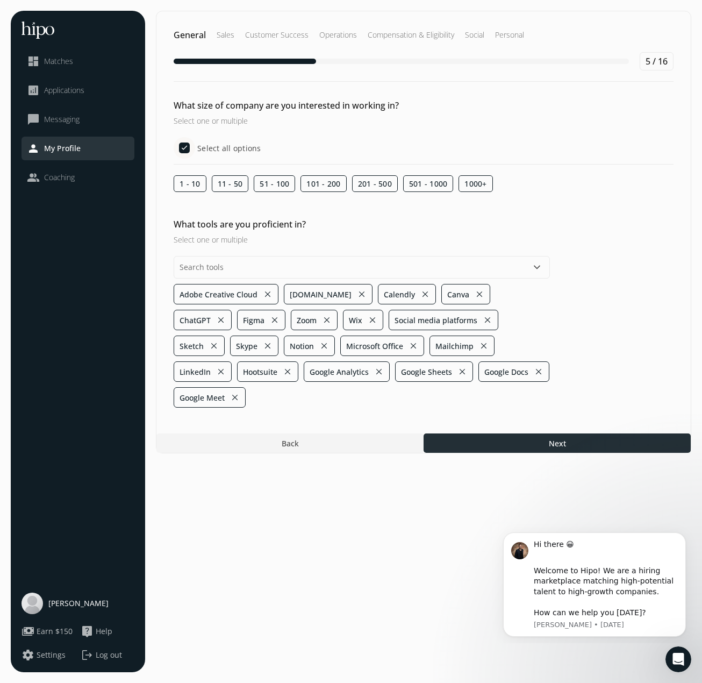
click at [584, 433] on div at bounding box center [557, 442] width 267 height 19
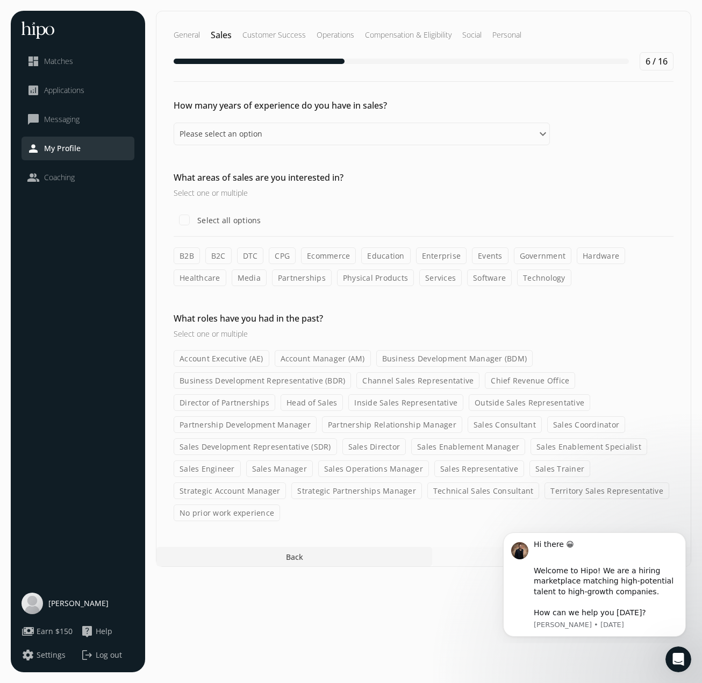
click at [363, 121] on div "How many years of experience do you have in sales? Please select an option 0 - …" at bounding box center [423, 122] width 534 height 46
click at [363, 131] on select "Please select an option 0 - 1 years 2 - 3 years 4 - 5 years 6 - 8 years 9+ years" at bounding box center [362, 134] width 376 height 23
select select "zero_one_years"
click at [174, 123] on select "Please select an option 0 - 1 years 2 - 3 years 4 - 5 years 6 - 8 years 9+ years" at bounding box center [362, 134] width 376 height 23
click at [292, 224] on div "Select all options" at bounding box center [424, 219] width 500 height 21
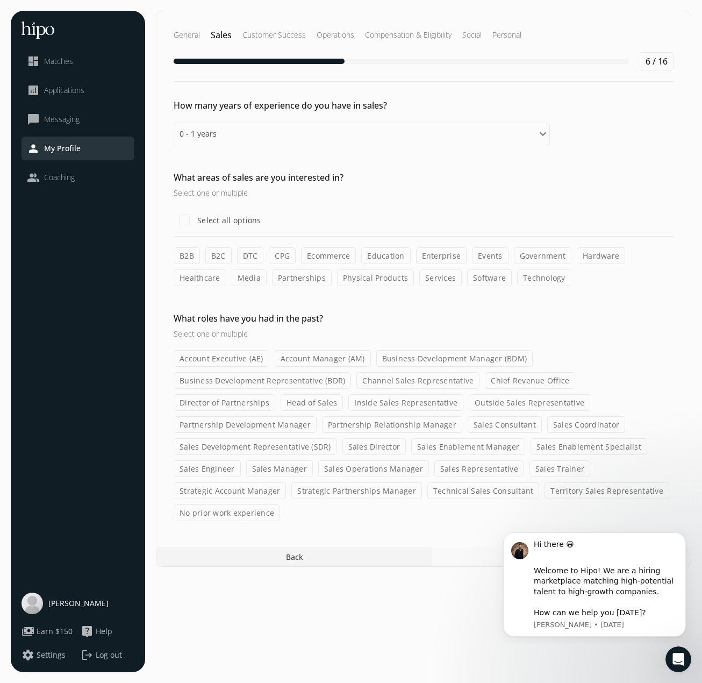
click at [191, 256] on label "B2B" at bounding box center [187, 255] width 26 height 17
click at [0, 0] on input "B2B" at bounding box center [0, 0] width 0 height 0
click at [467, 274] on label "Software" at bounding box center [489, 277] width 45 height 17
click at [0, 0] on input "Software" at bounding box center [0, 0] width 0 height 0
click at [517, 276] on label "Technology" at bounding box center [544, 277] width 54 height 17
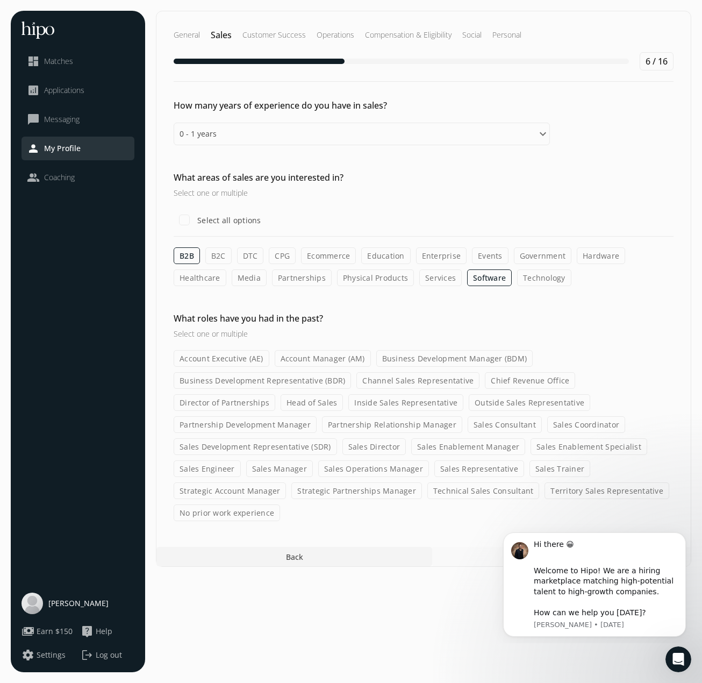
click at [0, 0] on input "Technology" at bounding box center [0, 0] width 0 height 0
click at [419, 276] on label "Services" at bounding box center [440, 277] width 42 height 17
click at [0, 0] on input "Services" at bounding box center [0, 0] width 0 height 0
click at [490, 255] on label "Events" at bounding box center [490, 255] width 37 height 17
click at [0, 0] on input "Events" at bounding box center [0, 0] width 0 height 0
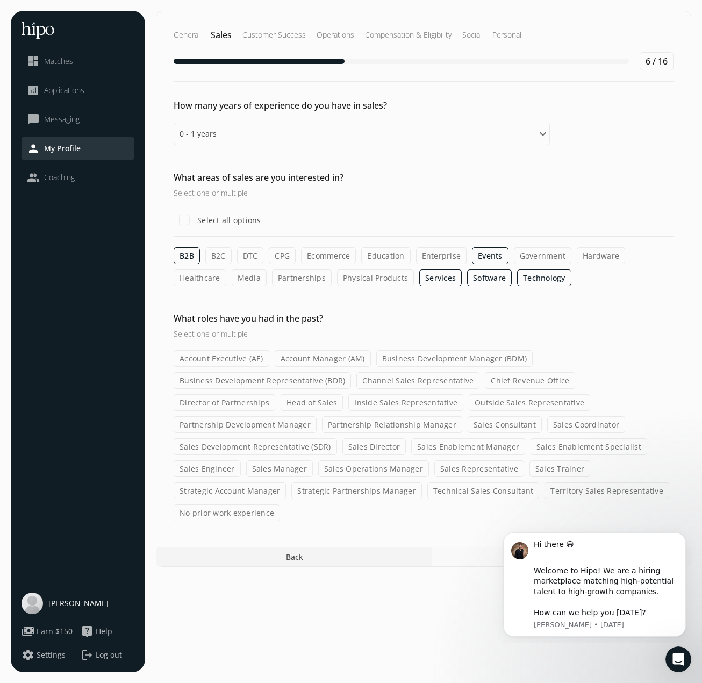
click at [451, 256] on label "Enterprise" at bounding box center [441, 255] width 51 height 17
click at [0, 0] on input "Enterprise" at bounding box center [0, 0] width 0 height 0
click at [385, 257] on label "Education" at bounding box center [385, 255] width 49 height 17
click at [0, 0] on input "Education" at bounding box center [0, 0] width 0 height 0
click at [326, 258] on label "Ecommerce" at bounding box center [328, 255] width 55 height 17
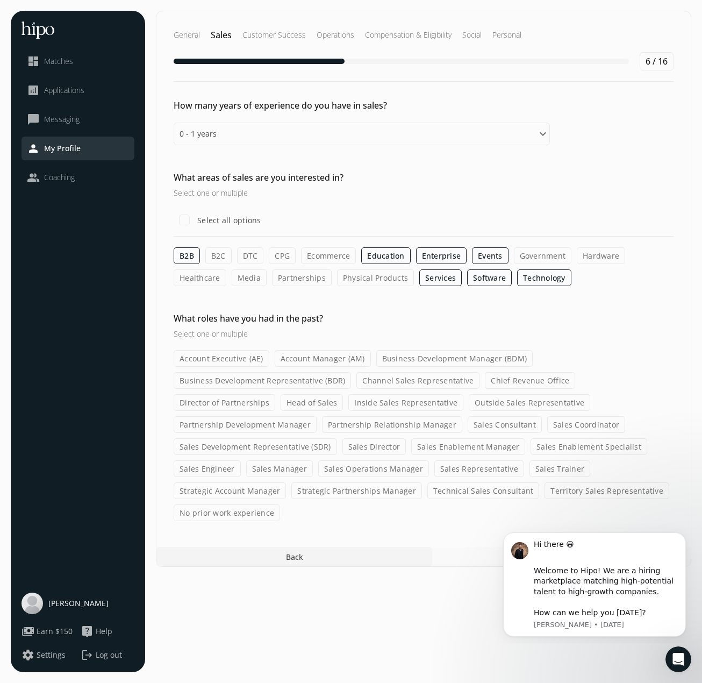
click at [0, 0] on input "Ecommerce" at bounding box center [0, 0] width 0 height 0
click at [248, 280] on label "Media" at bounding box center [249, 277] width 35 height 17
click at [0, 0] on input "Media" at bounding box center [0, 0] width 0 height 0
click at [390, 580] on section "General Sales Customer Success Operations Compensation & Eligibility Social Per…" at bounding box center [423, 341] width 535 height 661
click at [484, 547] on div "Next" at bounding box center [561, 556] width 259 height 19
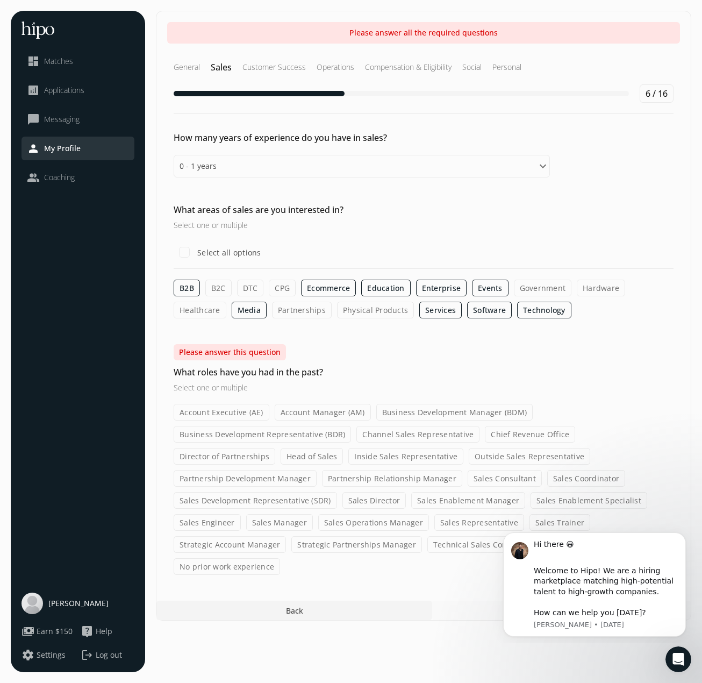
click at [260, 371] on h2 "What roles have you had in the past?" at bounding box center [362, 371] width 376 height 13
click at [244, 393] on div "Please answer this question What roles have you had in the past? Select one or …" at bounding box center [423, 459] width 534 height 231
click at [243, 393] on div "Please answer this question What roles have you had in the past? Select one or …" at bounding box center [423, 459] width 534 height 231
click at [239, 384] on h3 "Select one or multiple" at bounding box center [362, 387] width 376 height 11
click at [684, 534] on icon "Dismiss notification" at bounding box center [682, 535] width 4 height 4
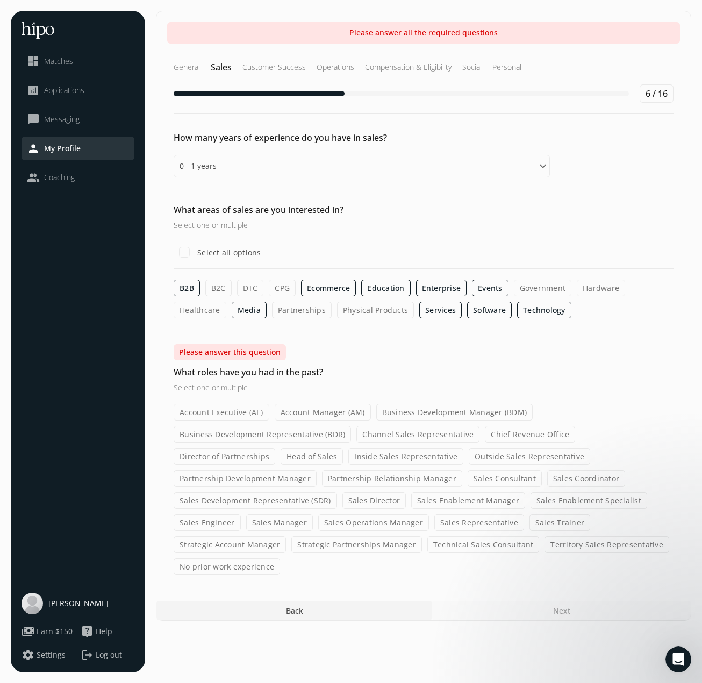
click at [280, 558] on label "No prior work experience" at bounding box center [227, 566] width 106 height 17
click at [0, 0] on input "No prior work experience" at bounding box center [0, 0] width 0 height 0
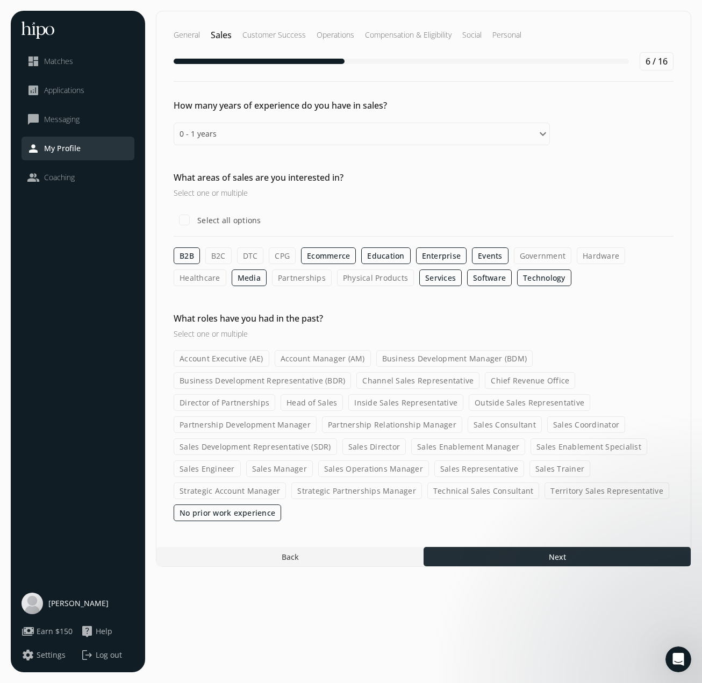
click at [590, 547] on div at bounding box center [557, 556] width 267 height 19
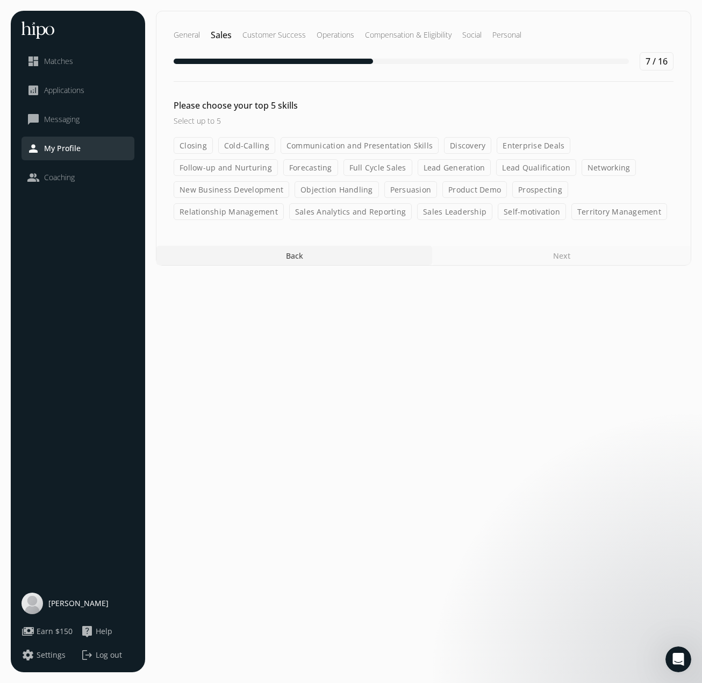
click at [422, 146] on label "Communication and Presentation Skills" at bounding box center [360, 145] width 158 height 17
click at [0, 0] on input "Communication and Presentation Skills" at bounding box center [0, 0] width 0 height 0
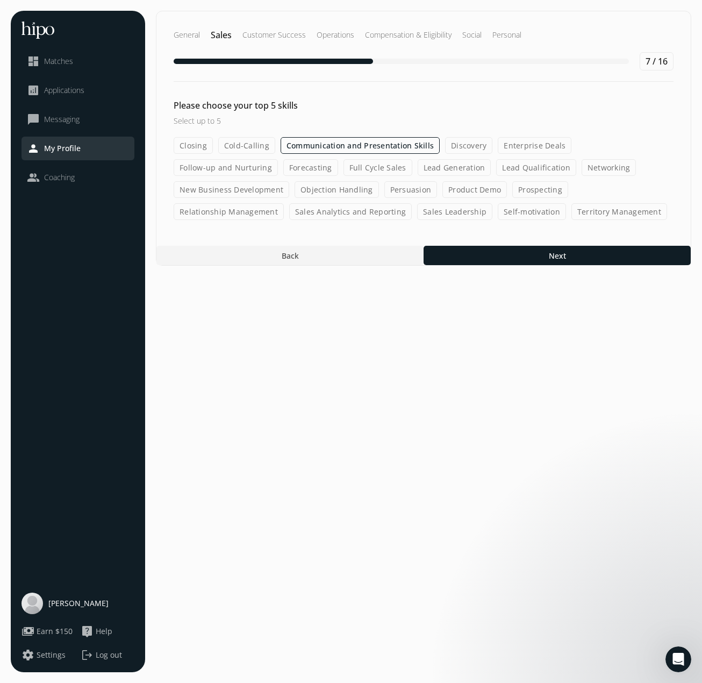
click at [460, 149] on label "Discovery" at bounding box center [468, 145] width 47 height 17
click at [0, 0] on input "Discovery" at bounding box center [0, 0] width 0 height 0
click at [283, 166] on label "Forecasting" at bounding box center [310, 167] width 55 height 17
click at [0, 0] on input "Forecasting" at bounding box center [0, 0] width 0 height 0
click at [418, 167] on label "Lead Generation" at bounding box center [455, 167] width 74 height 17
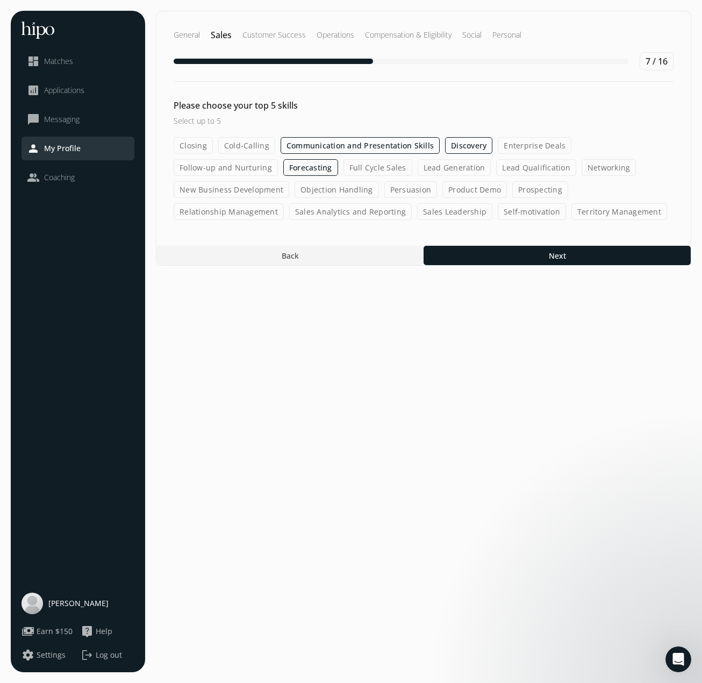
click at [0, 0] on input "Lead Generation" at bounding box center [0, 0] width 0 height 0
click at [496, 168] on label "Lead Qualification" at bounding box center [536, 167] width 80 height 17
click at [0, 0] on input "Lead Qualification" at bounding box center [0, 0] width 0 height 0
click at [582, 168] on label "Networking" at bounding box center [609, 167] width 55 height 17
click at [0, 0] on input "Networking" at bounding box center [0, 0] width 0 height 0
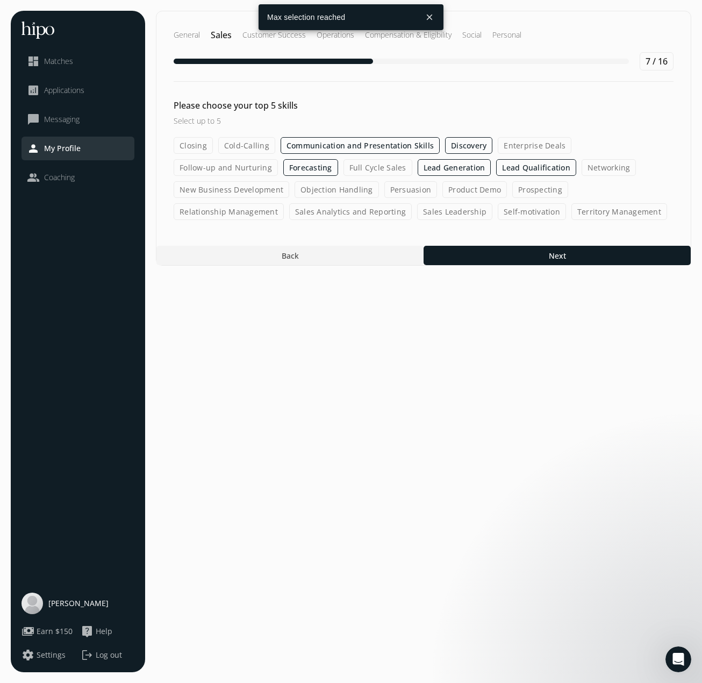
click at [433, 19] on button "close" at bounding box center [429, 17] width 19 height 19
click at [418, 169] on label "Lead Generation" at bounding box center [455, 167] width 74 height 17
click at [0, 0] on input "Lead Generation" at bounding box center [0, 0] width 0 height 0
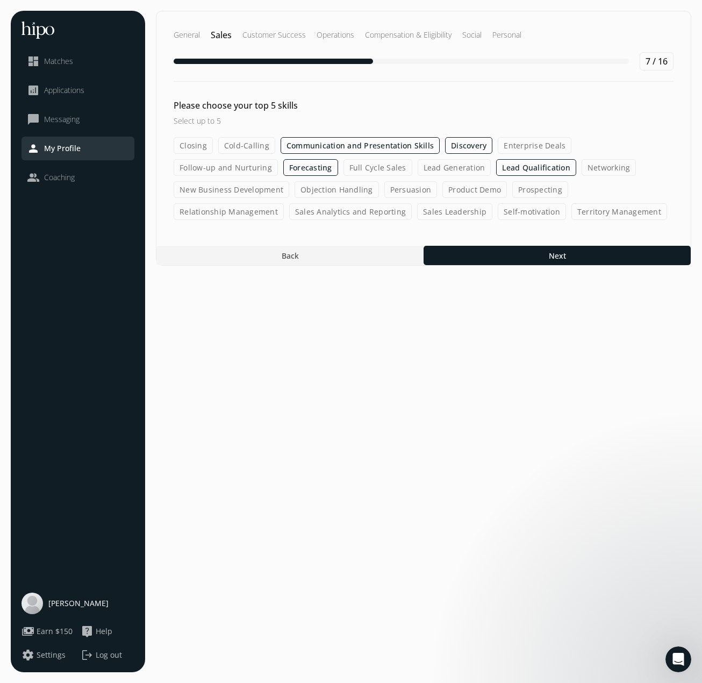
click at [512, 190] on label "Prospecting" at bounding box center [540, 189] width 56 height 17
click at [0, 0] on input "Prospecting" at bounding box center [0, 0] width 0 height 0
click at [512, 189] on label "Prospecting" at bounding box center [540, 189] width 56 height 17
click at [0, 0] on input "Prospecting" at bounding box center [0, 0] width 0 height 0
click at [418, 163] on label "Lead Generation" at bounding box center [455, 167] width 74 height 17
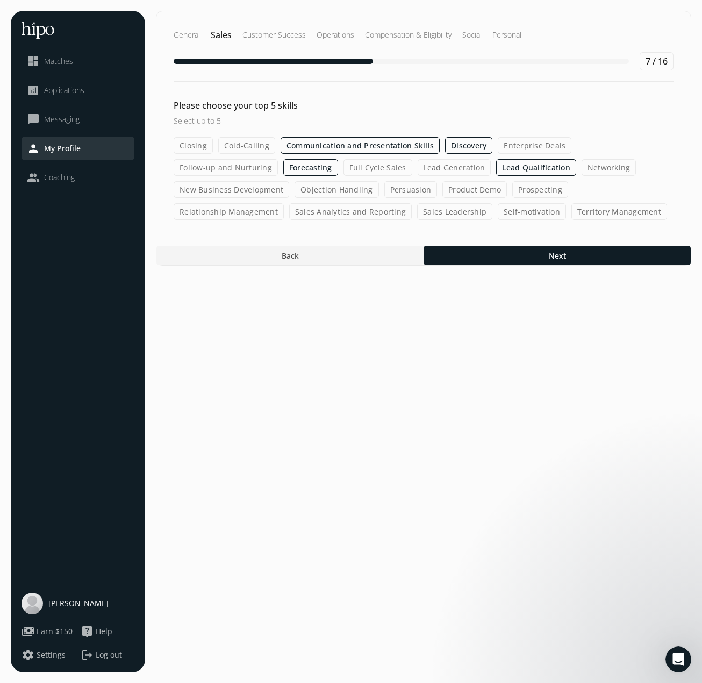
click at [0, 0] on input "Lead Generation" at bounding box center [0, 0] width 0 height 0
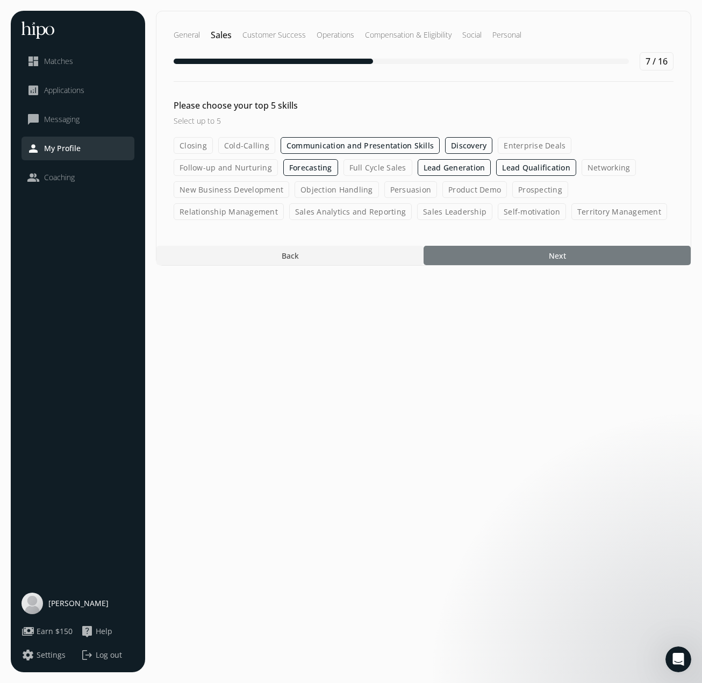
click at [567, 246] on div at bounding box center [557, 255] width 267 height 19
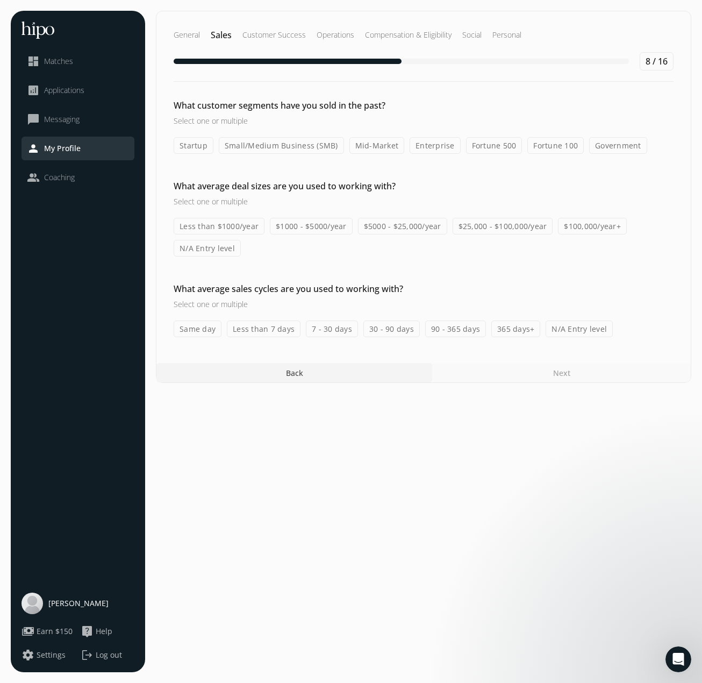
click at [311, 144] on label "Small/Medium Business (SMB)" at bounding box center [281, 145] width 125 height 17
click at [0, 0] on input "Small/Medium Business (SMB)" at bounding box center [0, 0] width 0 height 0
click at [313, 222] on label "$1000 - $5000/year" at bounding box center [311, 226] width 83 height 17
click at [0, 0] on input "$1000 - $5000/year" at bounding box center [0, 0] width 0 height 0
click at [553, 328] on label "N/A Entry level" at bounding box center [579, 328] width 67 height 17
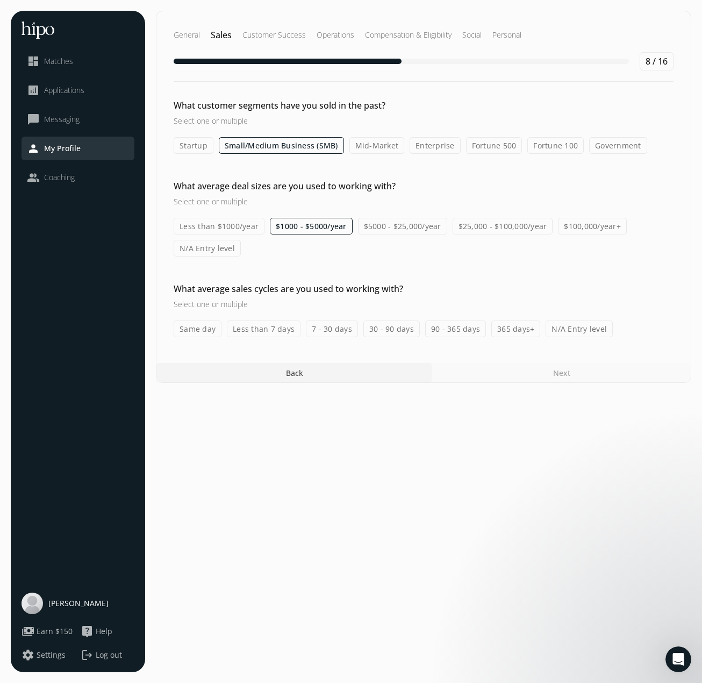
click at [0, 0] on input "N/A Entry level" at bounding box center [0, 0] width 0 height 0
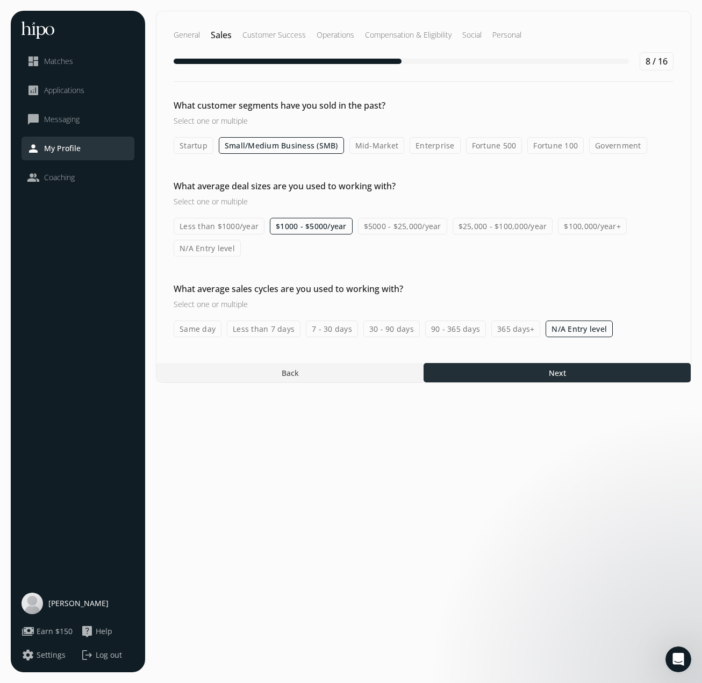
click at [585, 372] on div at bounding box center [557, 372] width 267 height 19
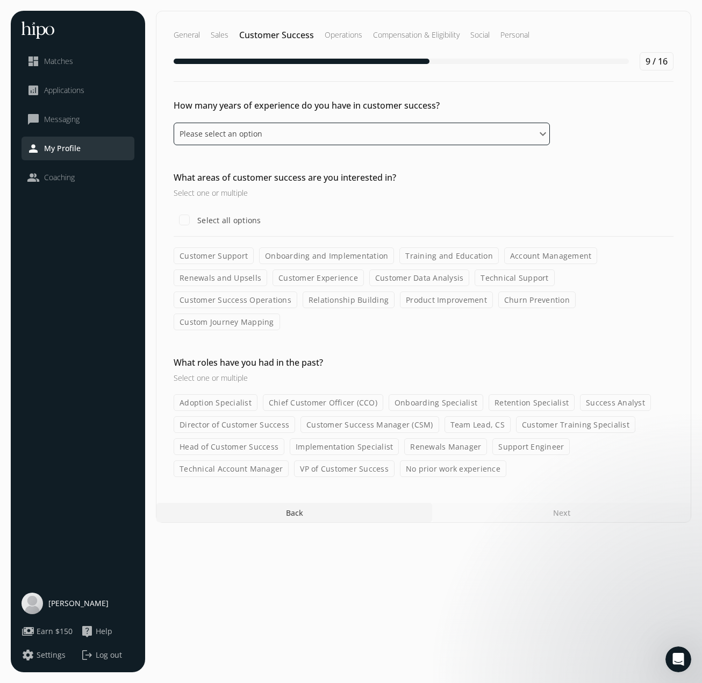
click at [290, 133] on select "Please select an option 0 - 1 years 2 - 3 years 4 - 5 years 6 - 8 years 9+ years" at bounding box center [362, 134] width 376 height 23
select select "two_three_years"
click at [174, 123] on select "Please select an option 0 - 1 years 2 - 3 years 4 - 5 years 6 - 8 years 9+ years" at bounding box center [362, 134] width 376 height 23
click at [539, 259] on label "Account Management" at bounding box center [551, 255] width 94 height 17
click at [0, 0] on input "Account Management" at bounding box center [0, 0] width 0 height 0
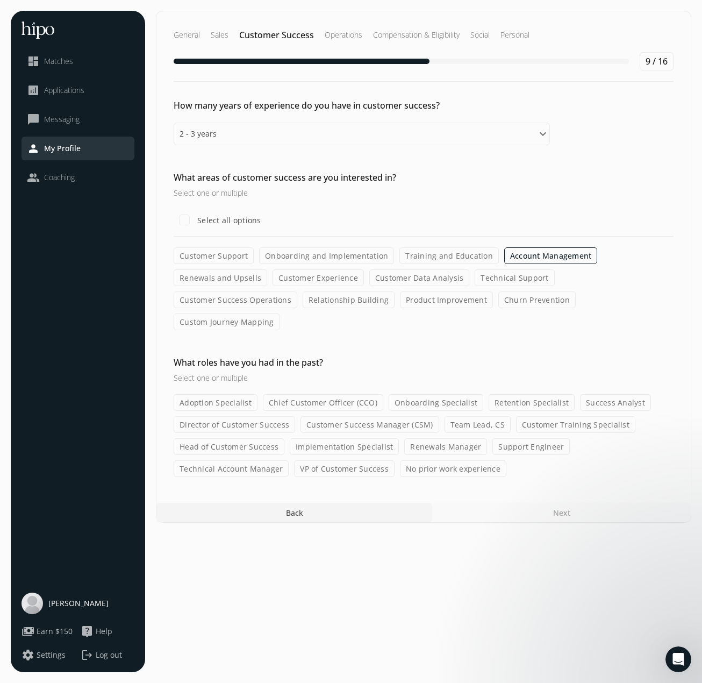
click at [280, 313] on label "Custom Journey Mapping" at bounding box center [227, 321] width 106 height 17
click at [0, 0] on input "Custom Journey Mapping" at bounding box center [0, 0] width 0 height 0
click at [397, 274] on label "Customer Data Analysis" at bounding box center [419, 277] width 101 height 17
click at [0, 0] on input "Customer Data Analysis" at bounding box center [0, 0] width 0 height 0
click at [307, 273] on label "Customer Experience" at bounding box center [318, 277] width 91 height 17
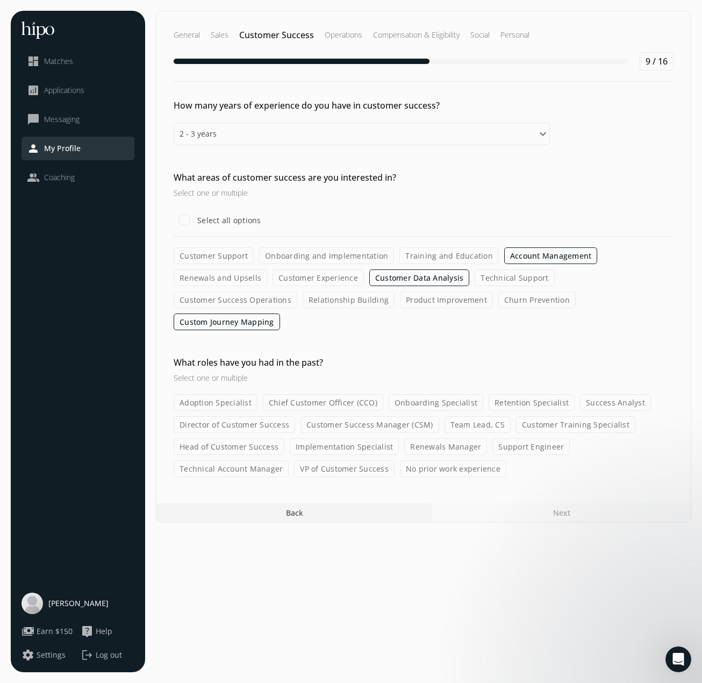
click at [0, 0] on input "Customer Experience" at bounding box center [0, 0] width 0 height 0
click at [297, 291] on label "Customer Success Operations" at bounding box center [236, 299] width 124 height 17
click at [0, 0] on input "Customer Success Operations" at bounding box center [0, 0] width 0 height 0
click at [184, 223] on input "Select all options" at bounding box center [184, 219] width 21 height 21
checkbox input "true"
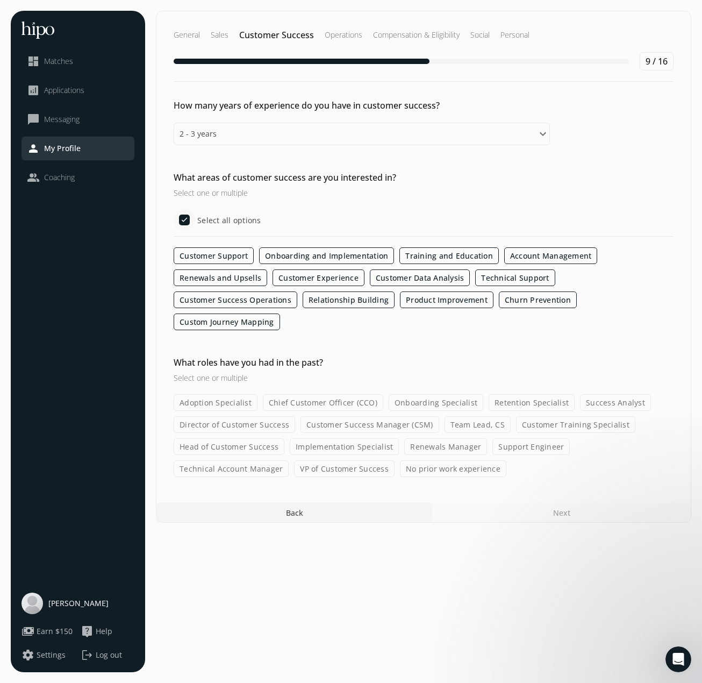
click at [474, 475] on div "General Sales Customer Success Operations Compensation & Eligibility Social Per…" at bounding box center [423, 267] width 535 height 512
click at [471, 467] on label "No prior work experience" at bounding box center [453, 468] width 106 height 17
click at [0, 0] on input "No prior work experience" at bounding box center [0, 0] width 0 height 0
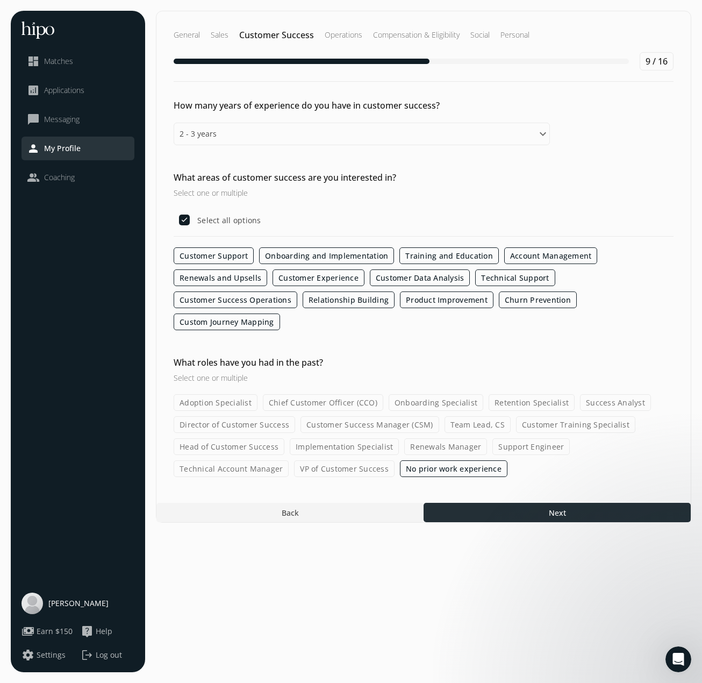
click at [533, 513] on div at bounding box center [557, 512] width 267 height 19
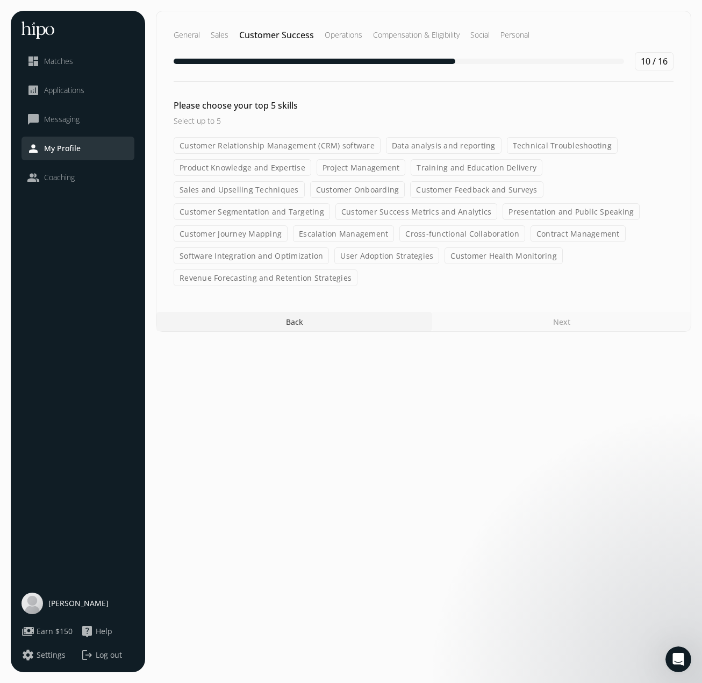
click at [599, 447] on section "General Sales Customer Success Operations Compensation & Eligibility Social Per…" at bounding box center [423, 341] width 535 height 661
click at [399, 230] on label "Cross-functional Collaboration" at bounding box center [462, 233] width 126 height 17
click at [0, 0] on input "Cross-functional Collaboration" at bounding box center [0, 0] width 0 height 0
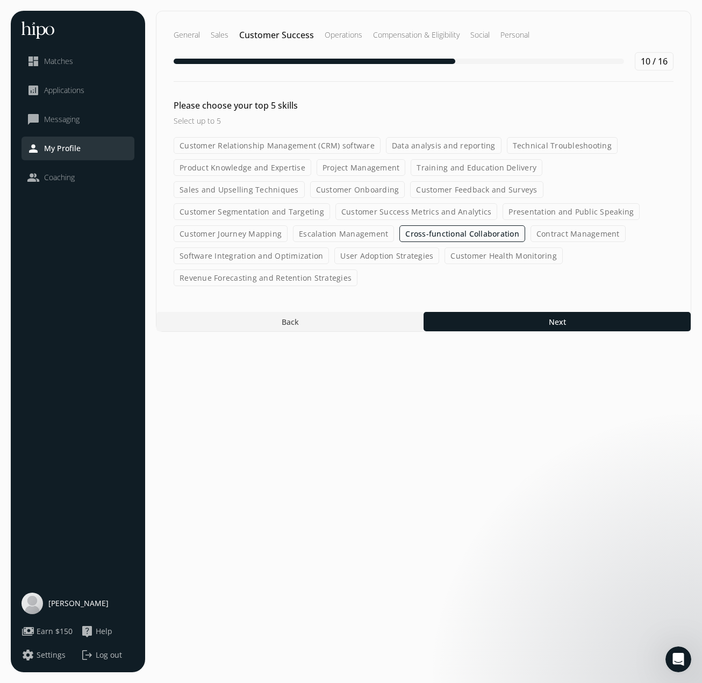
click at [330, 203] on label "Customer Segmentation and Targeting" at bounding box center [252, 211] width 156 height 17
click at [0, 0] on input "Customer Segmentation and Targeting" at bounding box center [0, 0] width 0 height 0
click at [415, 135] on div "Please choose your top 5 skills Select up to 5 Customer Relationship Management…" at bounding box center [423, 192] width 534 height 187
click at [413, 148] on label "Data analysis and reporting" at bounding box center [444, 145] width 116 height 17
click at [0, 0] on input "Data analysis and reporting" at bounding box center [0, 0] width 0 height 0
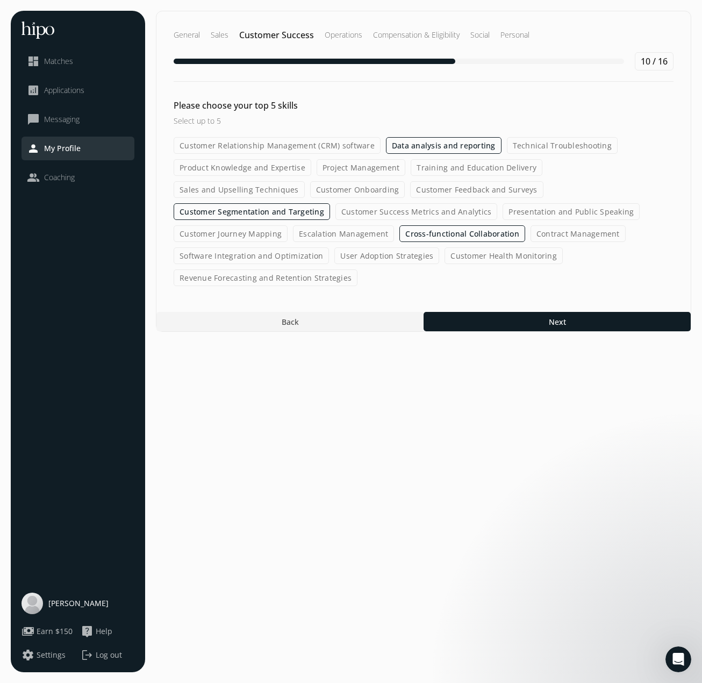
click at [329, 247] on label "Software Integration and Optimization" at bounding box center [251, 255] width 155 height 17
click at [0, 0] on input "Software Integration and Optimization" at bounding box center [0, 0] width 0 height 0
click at [335, 212] on label "Customer Success Metrics and Analytics" at bounding box center [416, 211] width 162 height 17
click at [0, 0] on input "Customer Success Metrics and Analytics" at bounding box center [0, 0] width 0 height 0
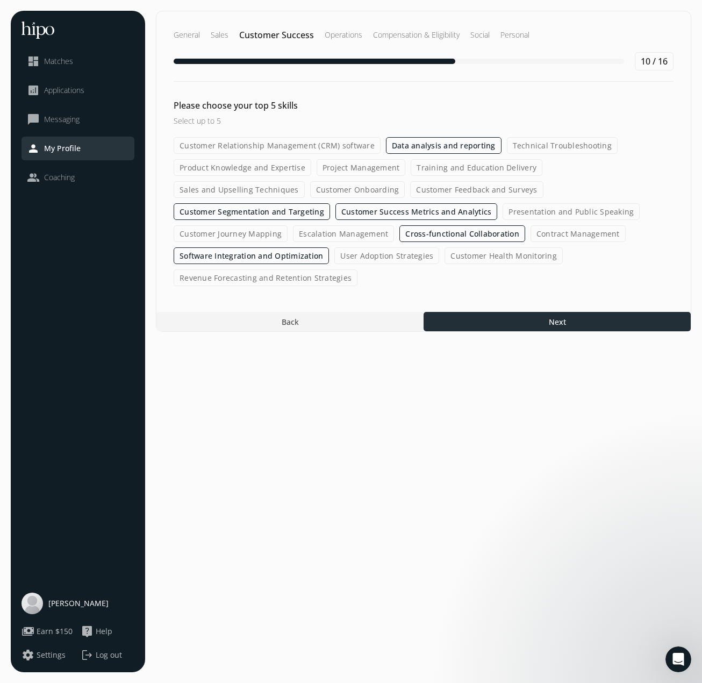
click at [583, 312] on div at bounding box center [557, 321] width 267 height 19
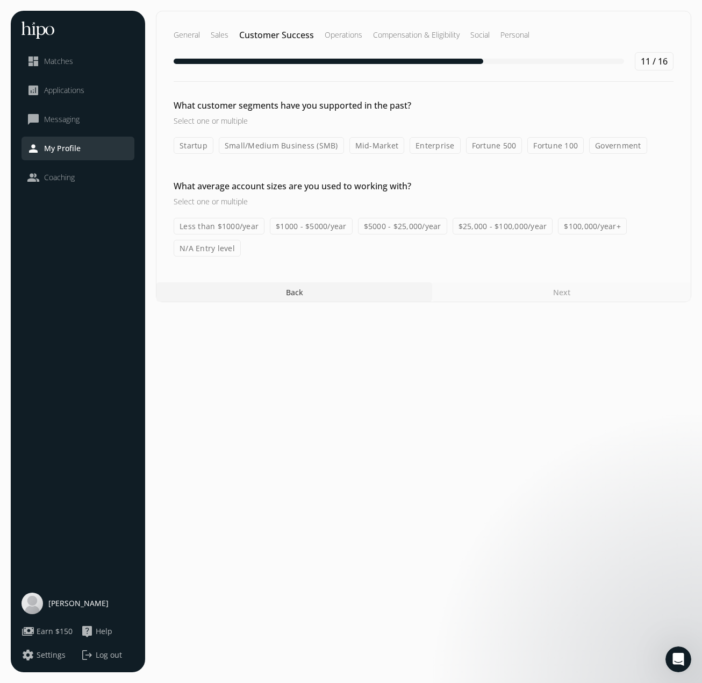
click at [255, 142] on label "Small/Medium Business (SMB)" at bounding box center [281, 145] width 125 height 17
click at [0, 0] on input "Small/Medium Business (SMB)" at bounding box center [0, 0] width 0 height 0
click at [287, 221] on label "$1000 - $5000/year" at bounding box center [311, 226] width 83 height 17
click at [0, 0] on input "$1000 - $5000/year" at bounding box center [0, 0] width 0 height 0
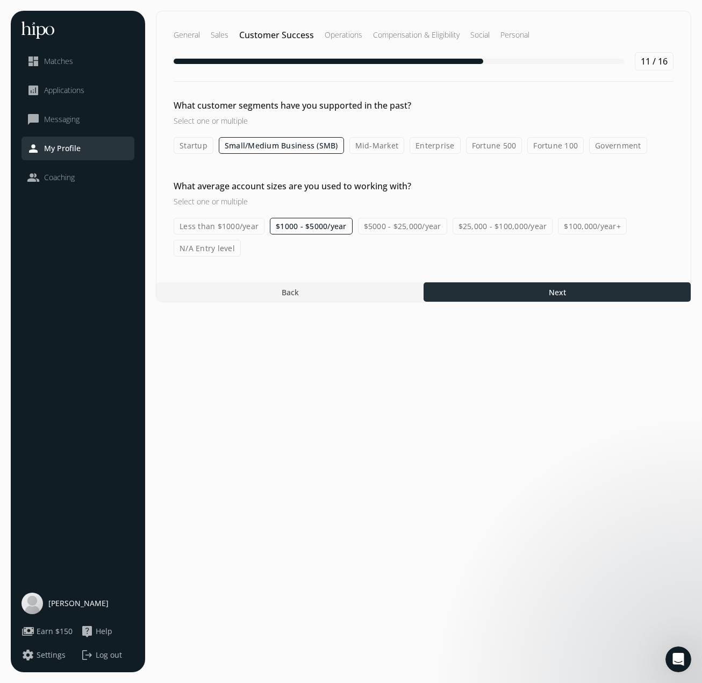
click at [615, 285] on div at bounding box center [557, 291] width 267 height 19
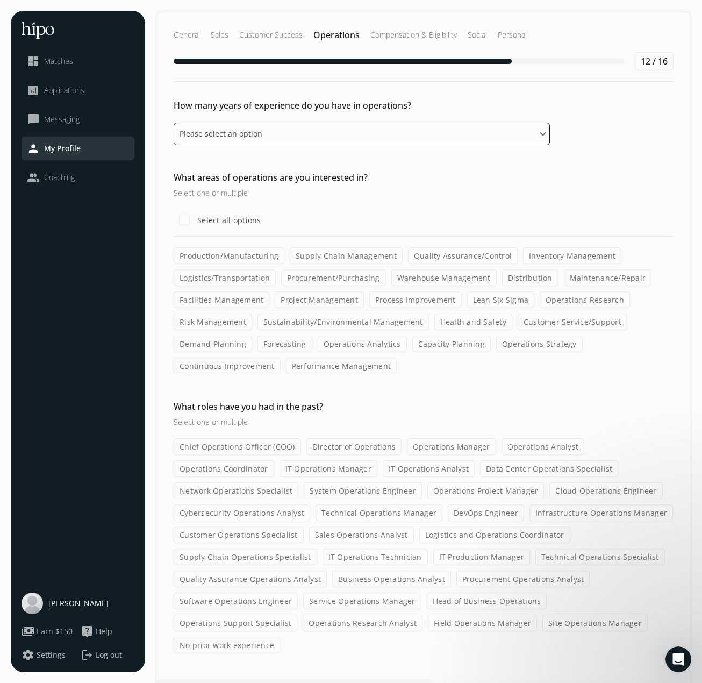
click at [239, 135] on select "Please select an option 0 - 1 years 2 - 3 years 4 - 5 years 6 - 8 years 9+ years" at bounding box center [362, 134] width 376 height 23
select select "zero_one_years"
click at [174, 123] on select "Please select an option 0 - 1 years 2 - 3 years 4 - 5 years 6 - 8 years 9+ years" at bounding box center [362, 134] width 376 height 23
click at [272, 138] on select "Please select an option 0 - 1 years 2 - 3 years 4 - 5 years 6 - 8 years 9+ years" at bounding box center [362, 134] width 376 height 23
click at [246, 121] on div "How many years of experience do you have in operations? Please select an option…" at bounding box center [423, 122] width 534 height 46
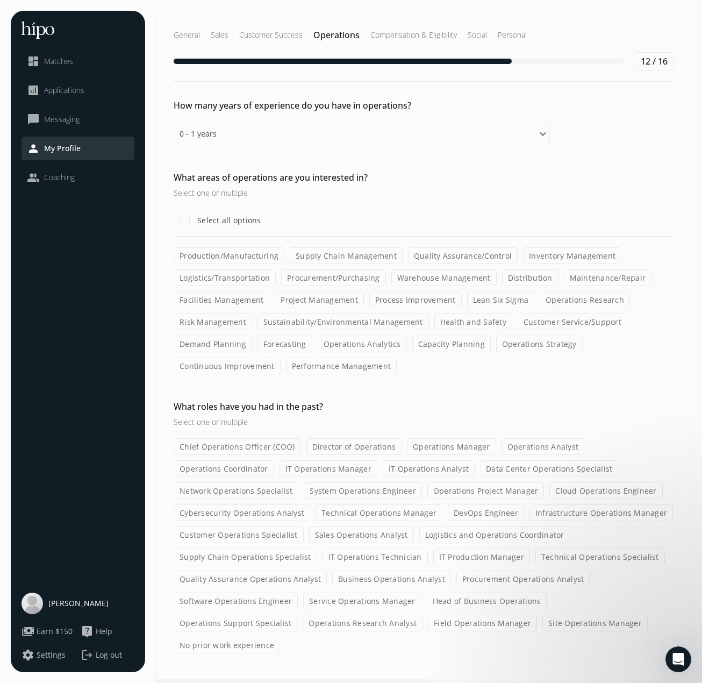
click at [280, 636] on label "No prior work experience" at bounding box center [227, 644] width 106 height 17
click at [0, 0] on input "No prior work experience" at bounding box center [0, 0] width 0 height 0
click at [181, 215] on input "Select all options" at bounding box center [184, 219] width 21 height 21
checkbox input "true"
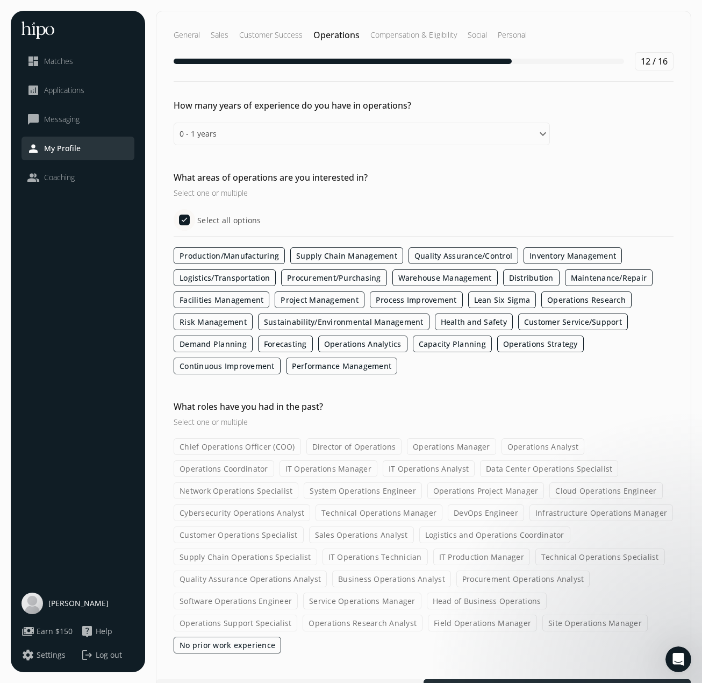
click at [540, 679] on div at bounding box center [557, 688] width 267 height 19
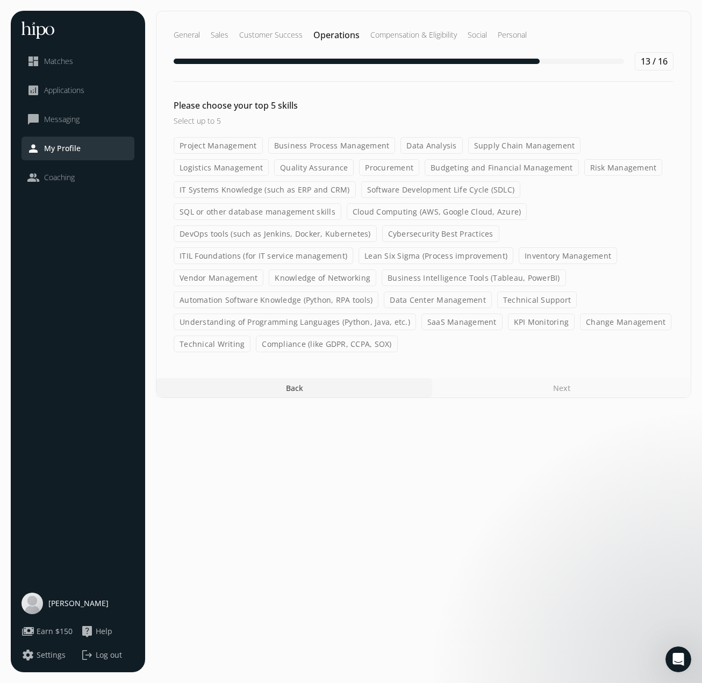
click at [376, 269] on label "Knowledge of Networking" at bounding box center [322, 277] width 107 height 17
click at [0, 0] on input "Knowledge of Networking" at bounding box center [0, 0] width 0 height 0
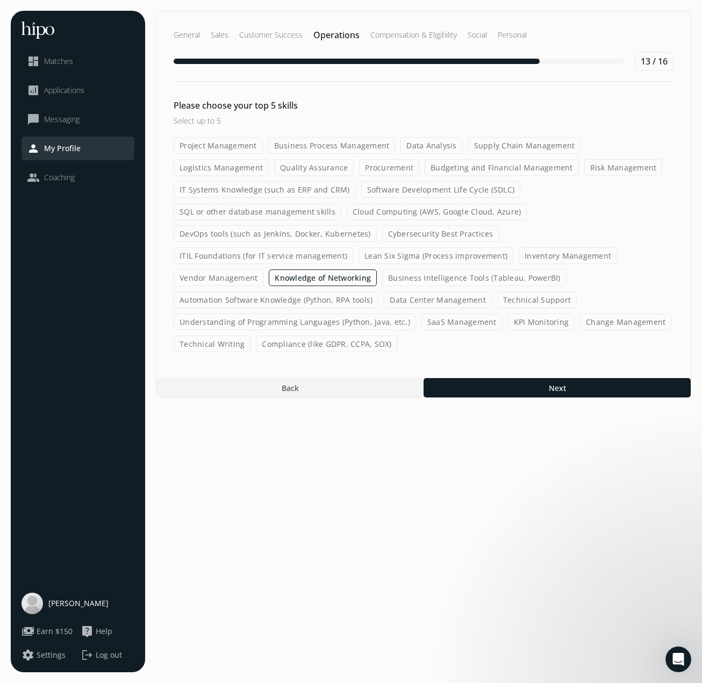
click at [548, 286] on div "Project Management Business Process Management Data Analysis Supply Chain Manag…" at bounding box center [424, 244] width 500 height 215
click at [503, 313] on label "SaaS Management" at bounding box center [461, 321] width 81 height 17
click at [0, 0] on input "SaaS Management" at bounding box center [0, 0] width 0 height 0
click at [575, 313] on label "KPI Monitoring" at bounding box center [541, 321] width 67 height 17
click at [0, 0] on input "KPI Monitoring" at bounding box center [0, 0] width 0 height 0
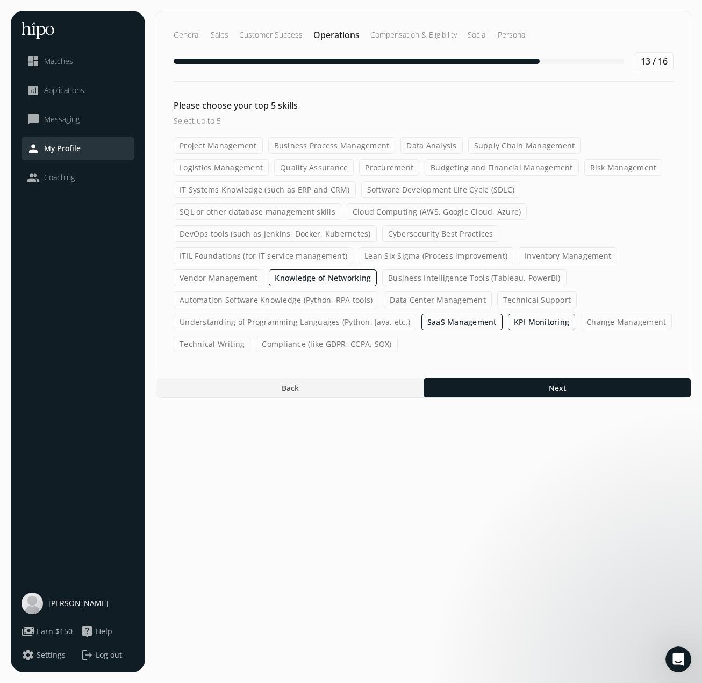
click at [359, 253] on label "Lean Six Sigma (Process improvement)" at bounding box center [436, 255] width 155 height 17
click at [0, 0] on input "Lean Six Sigma (Process improvement)" at bounding box center [0, 0] width 0 height 0
click at [520, 251] on label "Inventory Management" at bounding box center [569, 255] width 98 height 17
click at [0, 0] on input "Inventory Management" at bounding box center [0, 0] width 0 height 0
click at [263, 269] on label "Vendor Management" at bounding box center [219, 277] width 90 height 17
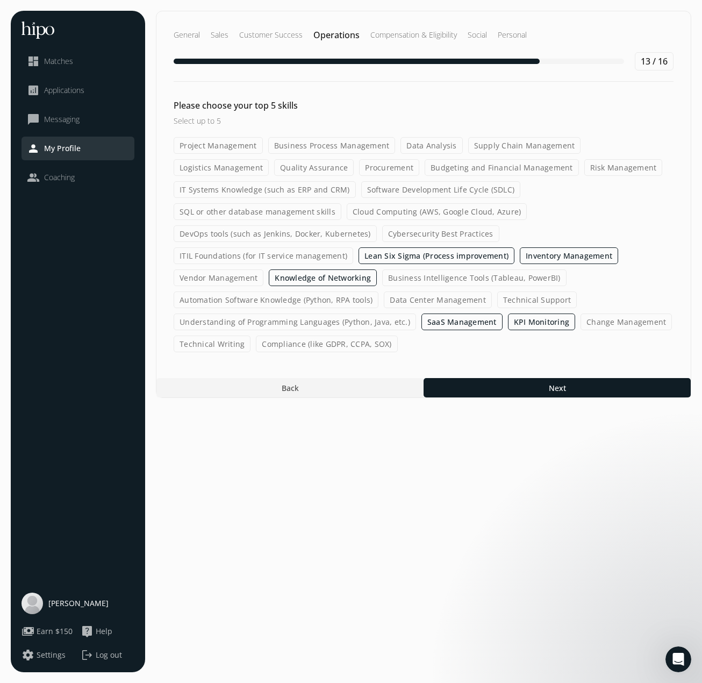
click at [0, 0] on input "Vendor Management" at bounding box center [0, 0] width 0 height 0
click at [520, 255] on label "Inventory Management" at bounding box center [569, 255] width 98 height 17
click at [0, 0] on input "Inventory Management" at bounding box center [0, 0] width 0 height 0
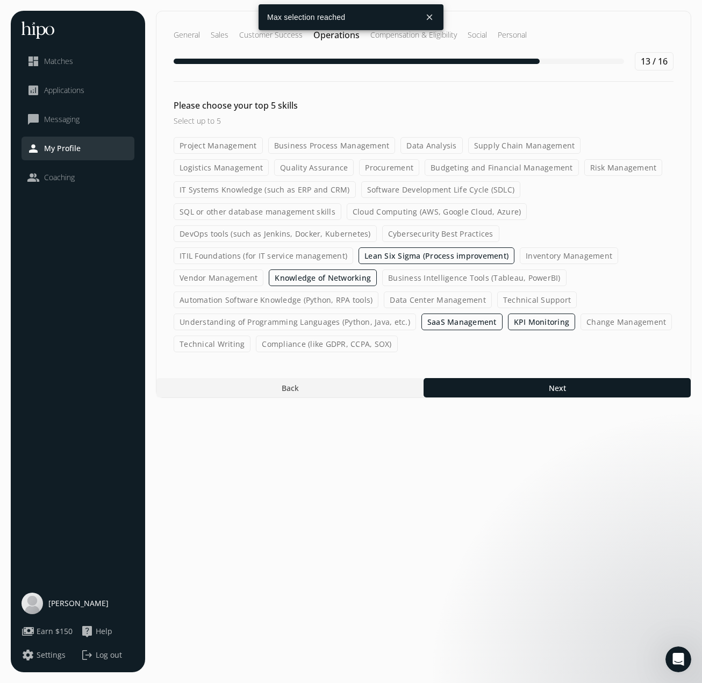
click at [263, 269] on label "Vendor Management" at bounding box center [219, 277] width 90 height 17
click at [0, 0] on input "Vendor Management" at bounding box center [0, 0] width 0 height 0
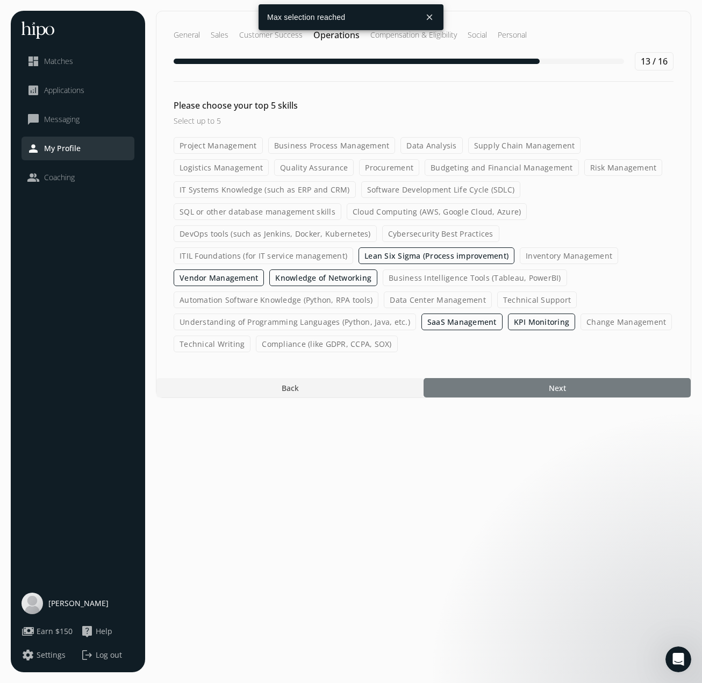
click at [606, 378] on div at bounding box center [557, 387] width 267 height 19
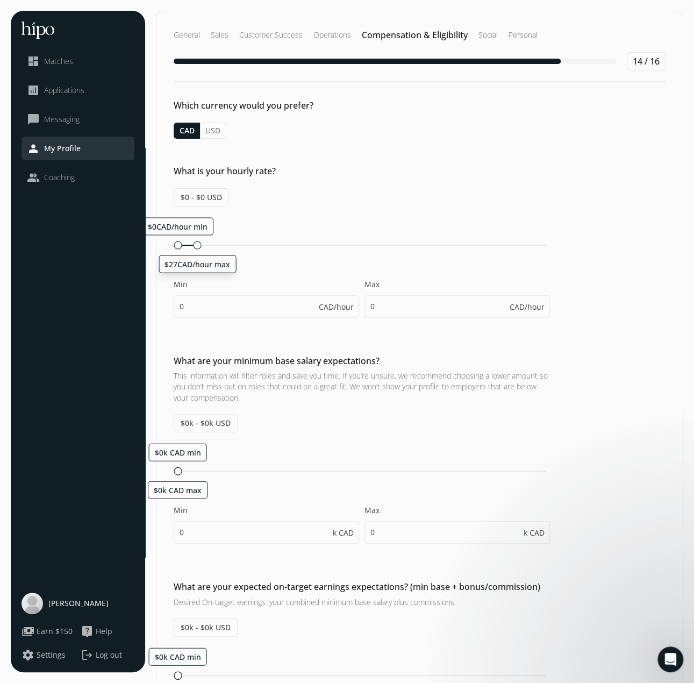
drag, startPoint x: 177, startPoint y: 242, endPoint x: 193, endPoint y: 241, distance: 16.2
click at [193, 241] on div at bounding box center [197, 245] width 8 height 8
drag, startPoint x: 193, startPoint y: 245, endPoint x: 199, endPoint y: 244, distance: 5.5
click at [199, 244] on div at bounding box center [202, 245] width 8 height 8
click at [204, 245] on div at bounding box center [208, 245] width 8 height 8
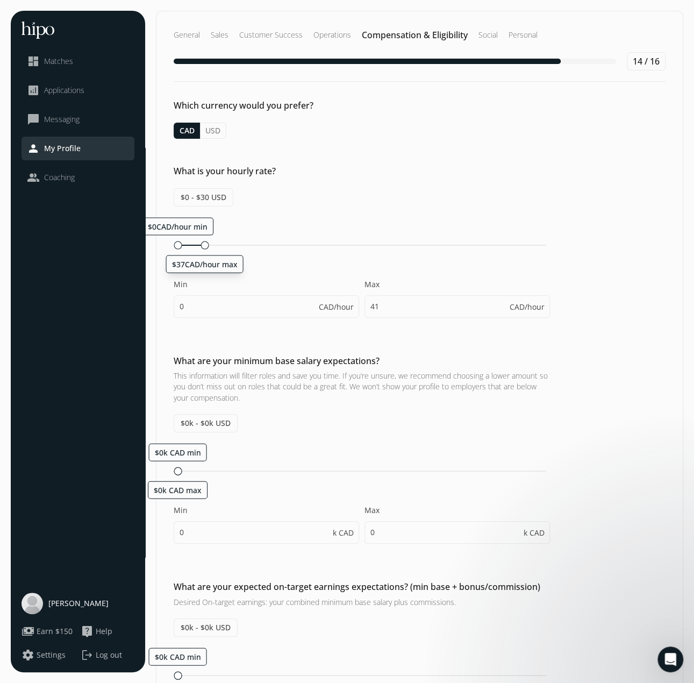
click at [201, 245] on div at bounding box center [204, 245] width 8 height 8
click at [202, 243] on div at bounding box center [205, 245] width 8 height 8
click at [200, 243] on div at bounding box center [204, 245] width 8 height 8
click at [202, 243] on div at bounding box center [206, 245] width 8 height 8
click at [199, 243] on div at bounding box center [202, 245] width 8 height 8
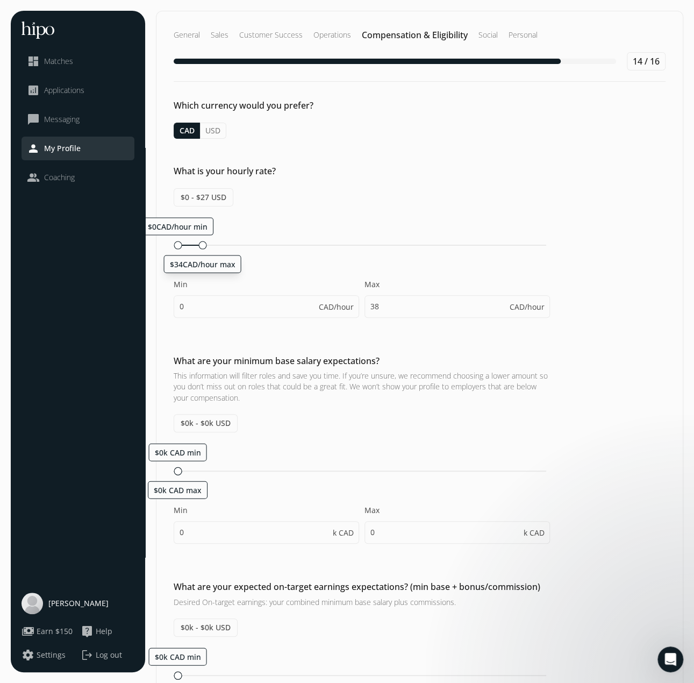
type input "34"
click at [678, 397] on div "What are your minimum base salary expectations? This information will filter ro…" at bounding box center [419, 454] width 526 height 200
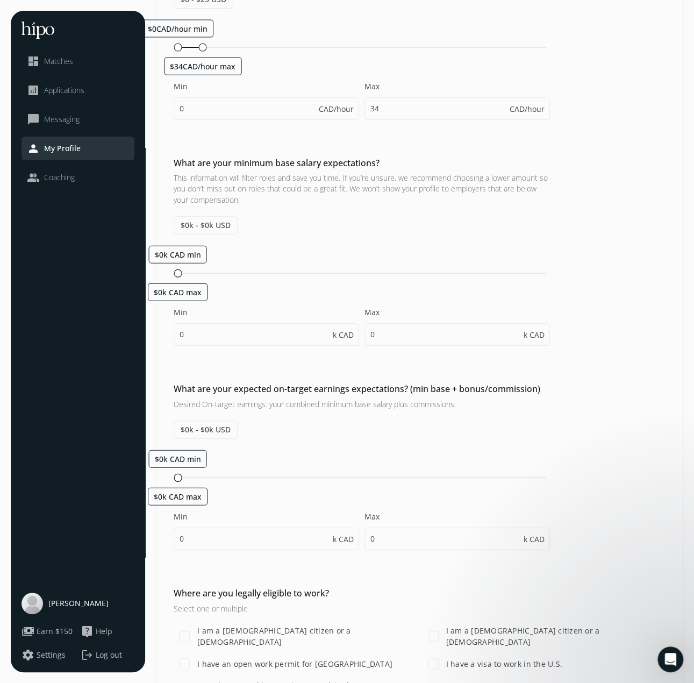
scroll to position [215, 0]
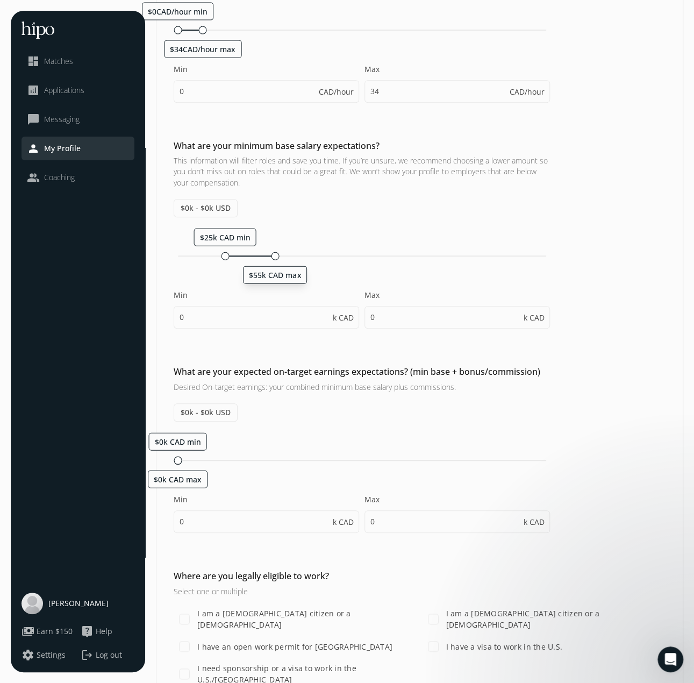
drag, startPoint x: 178, startPoint y: 253, endPoint x: 273, endPoint y: 258, distance: 95.3
click at [273, 258] on div "$25k CAD min $55k CAD max" at bounding box center [362, 256] width 376 height 10
type input "25"
type input "55"
type input "25"
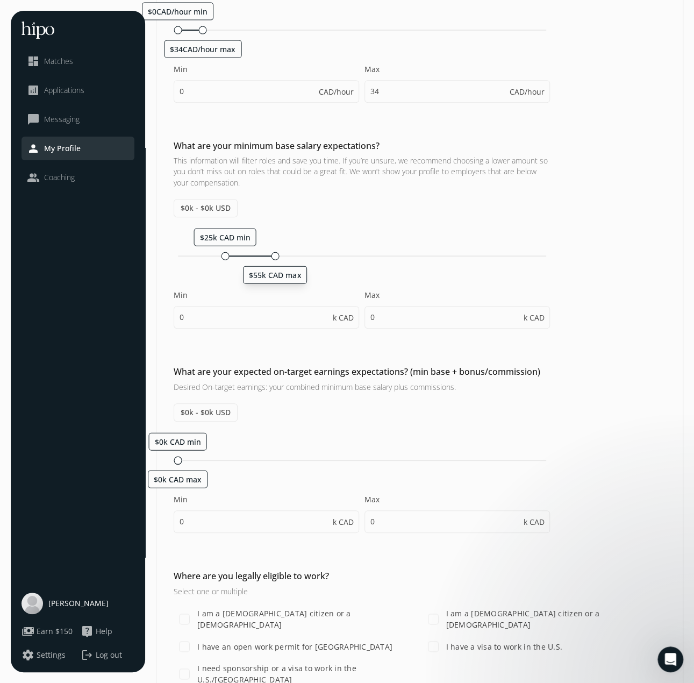
type input "30"
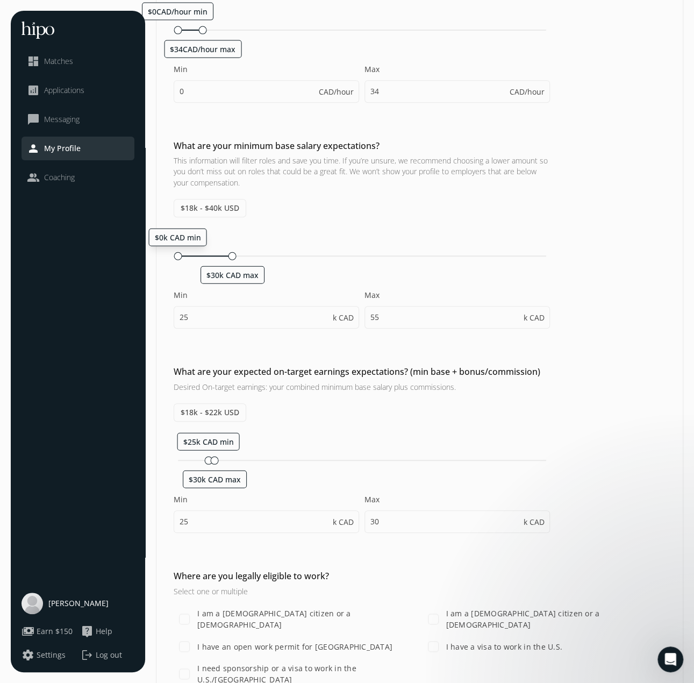
drag, startPoint x: 223, startPoint y: 255, endPoint x: 140, endPoint y: 254, distance: 82.8
click at [140, 254] on div "menu close dashboard Matches analytics Applications chat_bubble_outline Messagi…" at bounding box center [347, 263] width 672 height 935
type input "0"
type input "30"
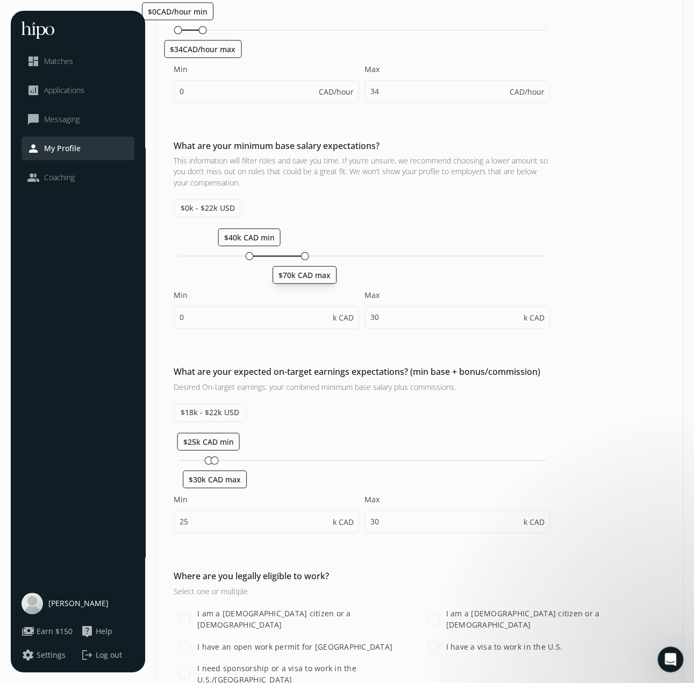
drag, startPoint x: 234, startPoint y: 254, endPoint x: 303, endPoint y: 256, distance: 68.9
click at [303, 256] on div at bounding box center [304, 256] width 8 height 8
type input "40"
type input "70"
type input "40"
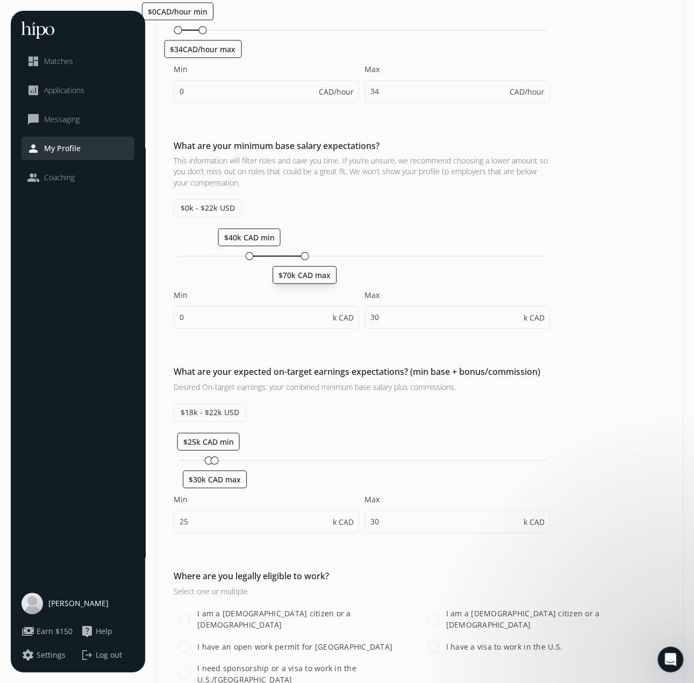
type input "45"
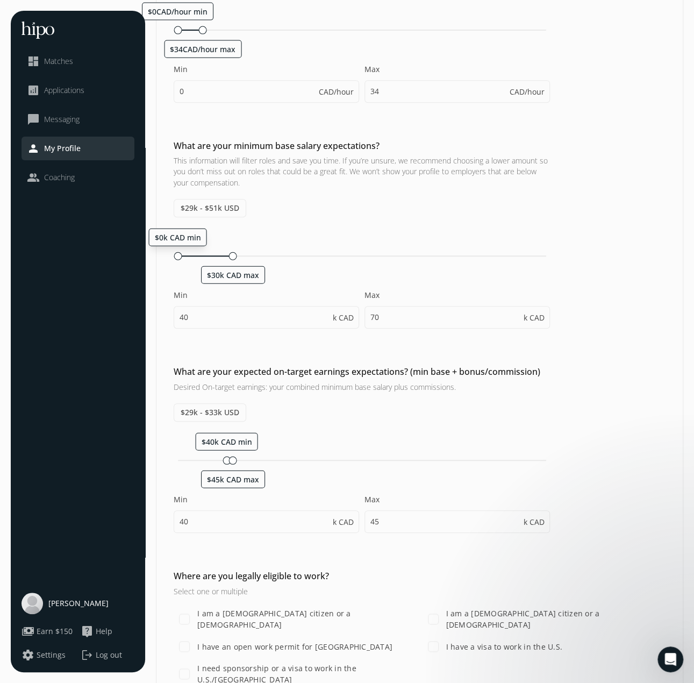
drag, startPoint x: 247, startPoint y: 252, endPoint x: 144, endPoint y: 250, distance: 103.2
click at [144, 250] on div "menu close dashboard Matches analytics Applications chat_bubble_outline Messagi…" at bounding box center [347, 263] width 672 height 935
type input "0"
type input "30"
drag, startPoint x: 235, startPoint y: 253, endPoint x: 288, endPoint y: 256, distance: 53.3
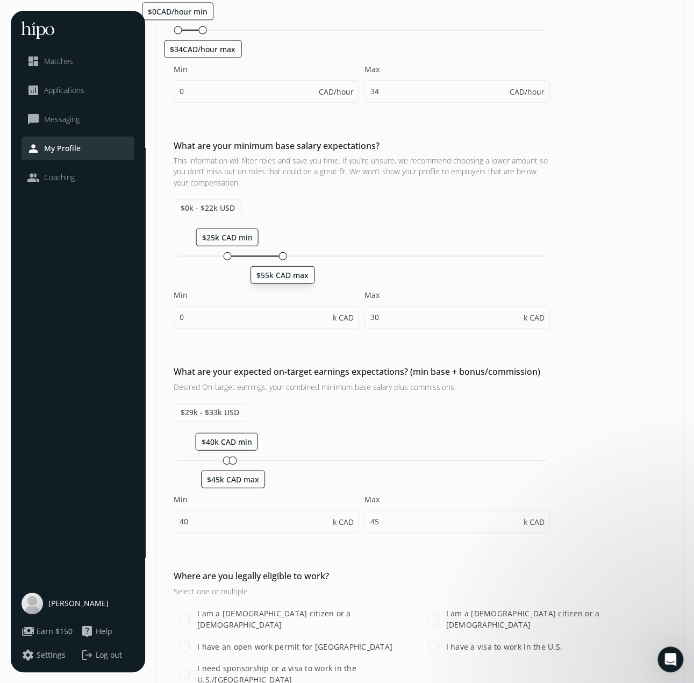
click at [286, 256] on div at bounding box center [282, 256] width 8 height 8
type input "30"
type input "60"
drag, startPoint x: 287, startPoint y: 254, endPoint x: 333, endPoint y: 255, distance: 45.7
click at [333, 255] on div at bounding box center [333, 256] width 8 height 8
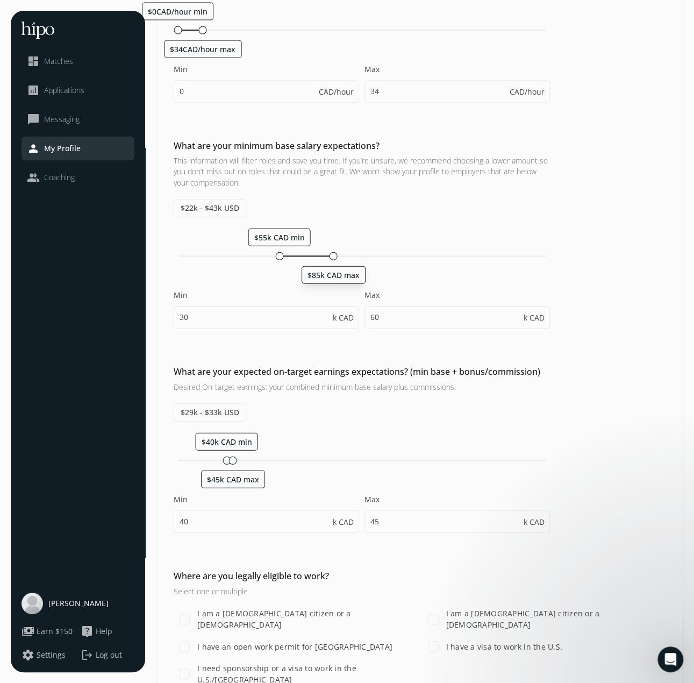
type input "55"
type input "85"
type input "55"
type input "60"
drag, startPoint x: 320, startPoint y: 253, endPoint x: 345, endPoint y: 254, distance: 24.7
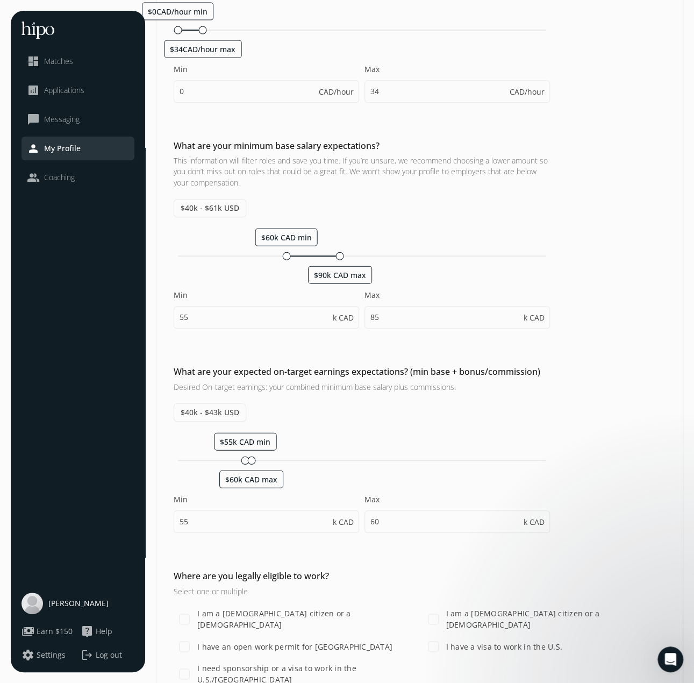
click at [345, 255] on div "$60k CAD min $90k CAD max" at bounding box center [362, 255] width 368 height 1
type input "60"
type input "90"
type input "60"
type input "65"
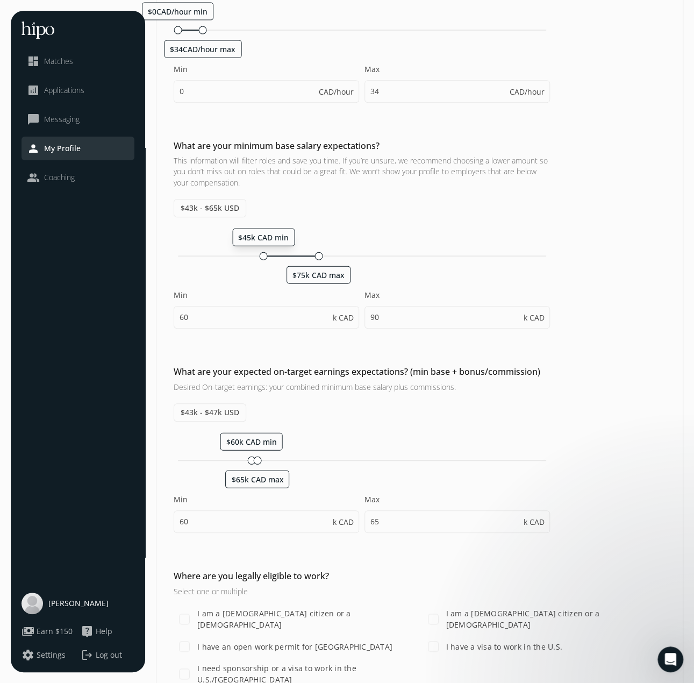
drag, startPoint x: 289, startPoint y: 252, endPoint x: 261, endPoint y: 254, distance: 27.5
click at [261, 254] on div at bounding box center [264, 256] width 8 height 8
type input "45"
type input "75"
click at [622, 382] on div "What are your expected on-target earnings expectations? (min base + bonus/commi…" at bounding box center [419, 454] width 526 height 178
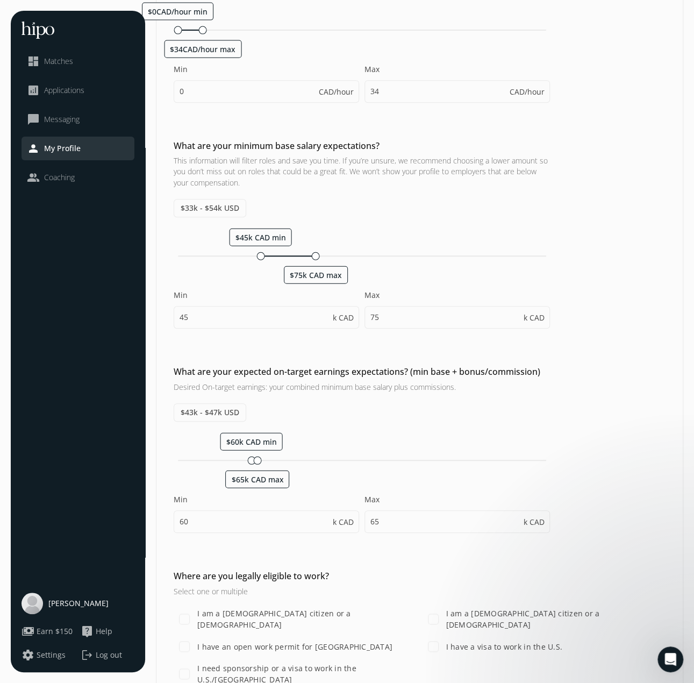
scroll to position [268, 0]
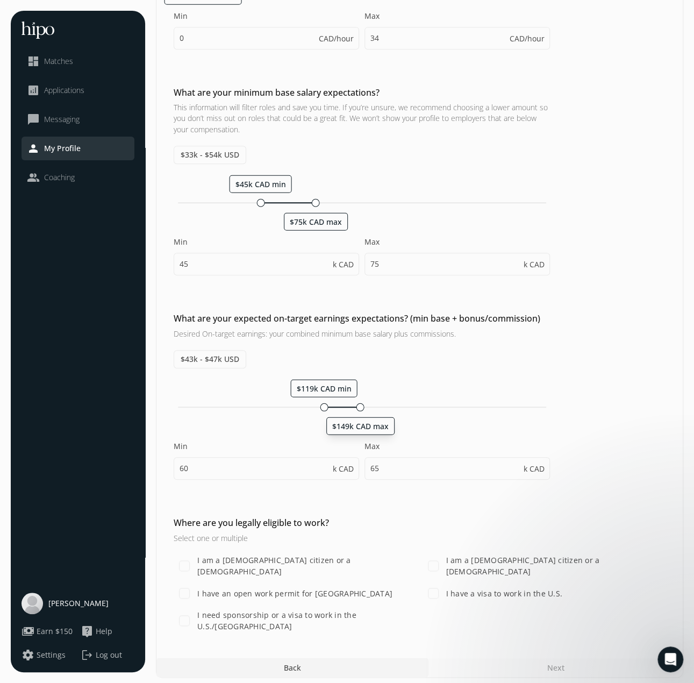
drag, startPoint x: 258, startPoint y: 404, endPoint x: 360, endPoint y: 407, distance: 102.2
click at [360, 407] on div at bounding box center [360, 407] width 8 height 8
type input "119"
type input "149"
drag, startPoint x: 339, startPoint y: 404, endPoint x: 279, endPoint y: 407, distance: 59.2
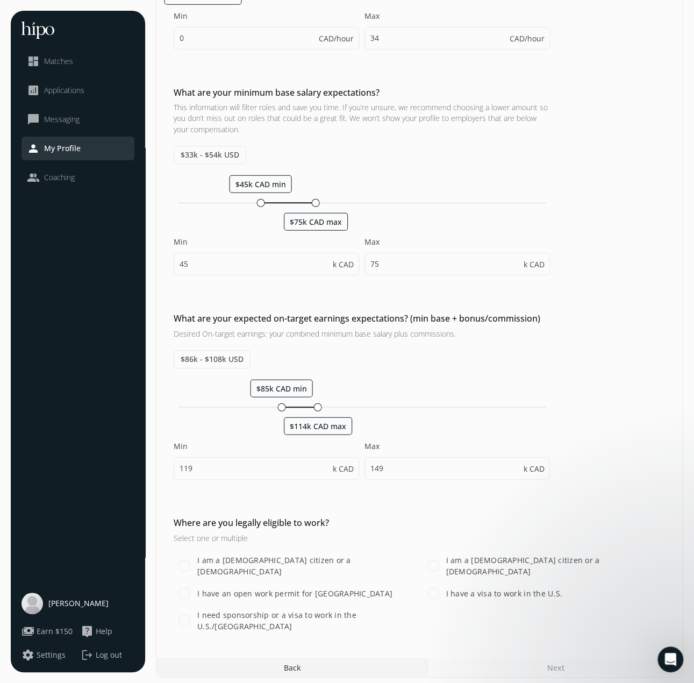
click at [279, 407] on div "$85k CAD min $114k CAD max" at bounding box center [362, 406] width 368 height 1
type input "85"
type input "114"
drag, startPoint x: 281, startPoint y: 403, endPoint x: 257, endPoint y: 406, distance: 24.4
click at [257, 406] on div at bounding box center [259, 407] width 8 height 8
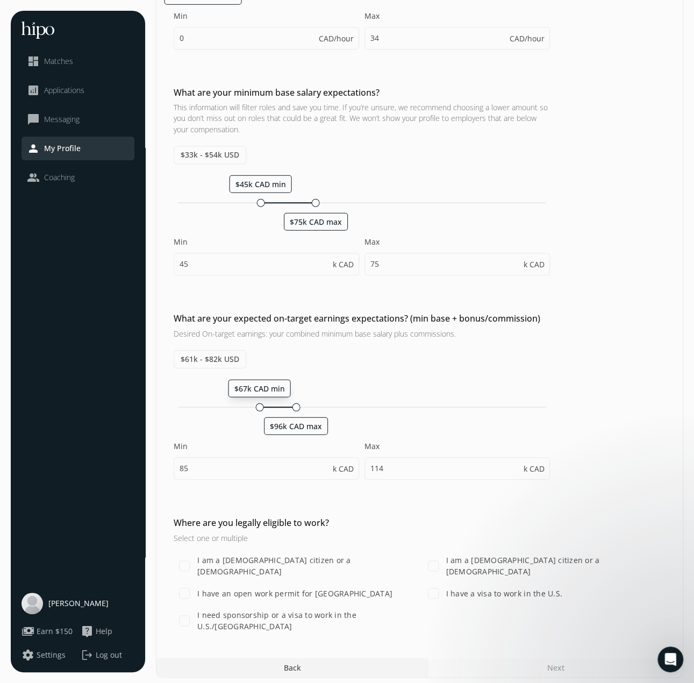
type input "67"
type input "96"
click at [303, 402] on div "$73k CAD min $103k CAD max" at bounding box center [362, 407] width 376 height 10
type input "73"
type input "103"
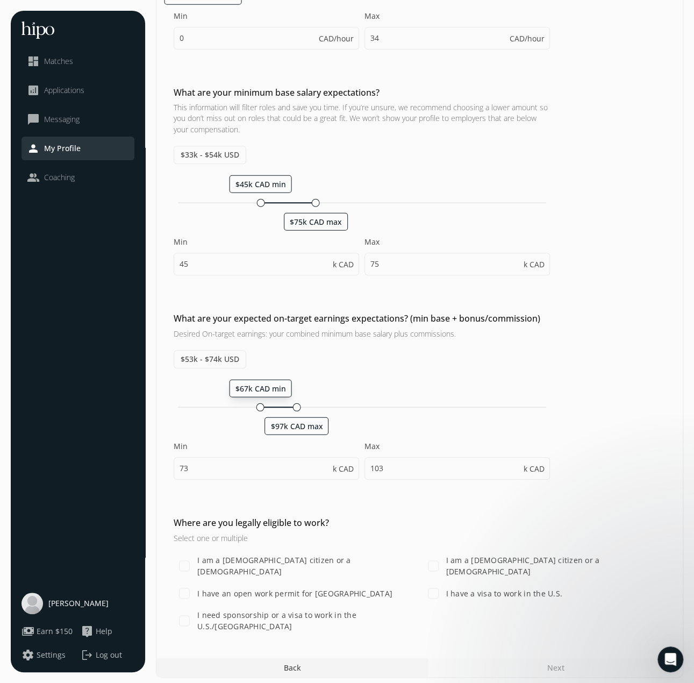
drag, startPoint x: 268, startPoint y: 403, endPoint x: 258, endPoint y: 404, distance: 10.2
click at [258, 404] on div at bounding box center [260, 407] width 8 height 8
type input "67"
type input "97"
click at [188, 561] on input "I am a [DEMOGRAPHIC_DATA] citizen or a [DEMOGRAPHIC_DATA]" at bounding box center [184, 565] width 21 height 21
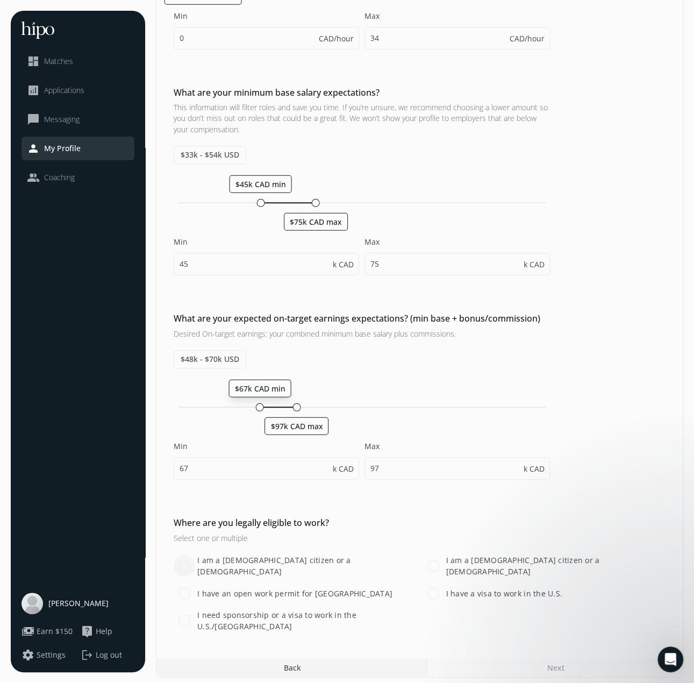
checkbox input "true"
click at [559, 657] on div "Next" at bounding box center [555, 666] width 255 height 19
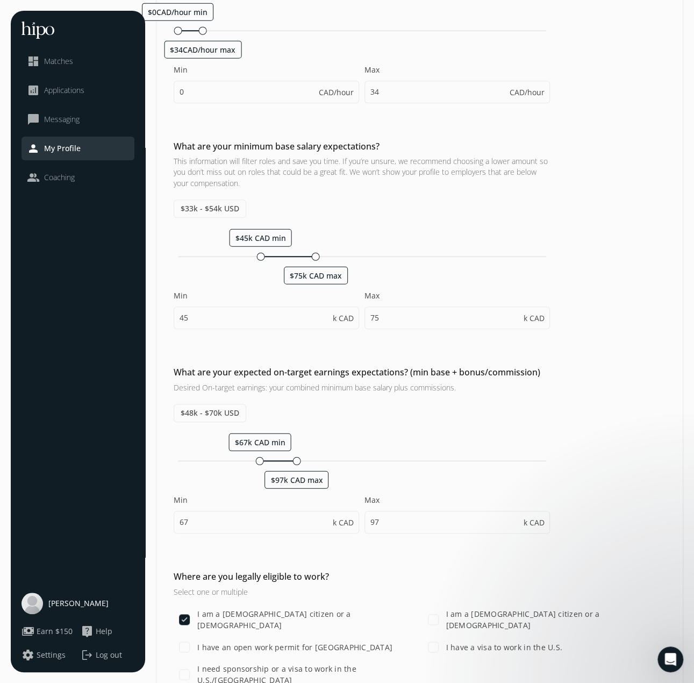
scroll to position [0, 0]
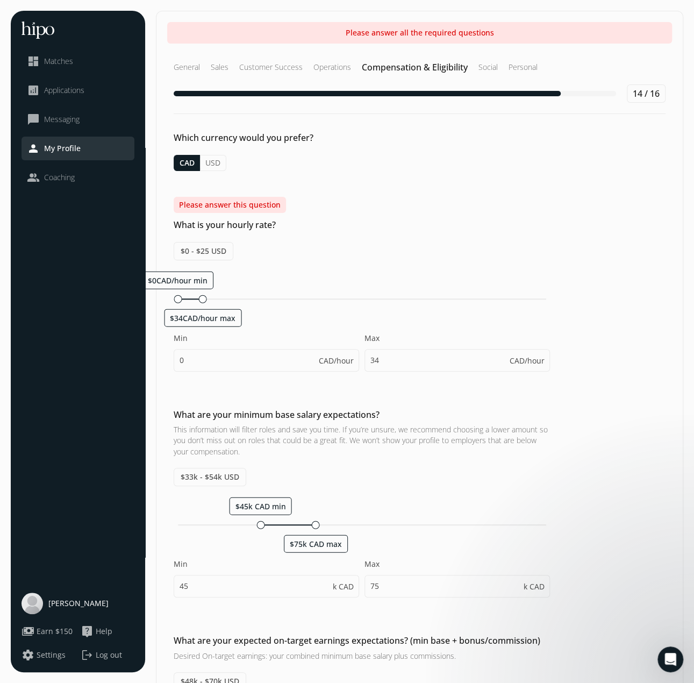
click at [186, 161] on button "CAD" at bounding box center [187, 163] width 26 height 16
type input "65"
type input "95"
click at [212, 199] on h5 "Please answer this question" at bounding box center [230, 205] width 112 height 16
click at [297, 209] on div "Please answer this question What is your hourly rate? $0 - $25 USD $0CAD/hour m…" at bounding box center [419, 289] width 526 height 185
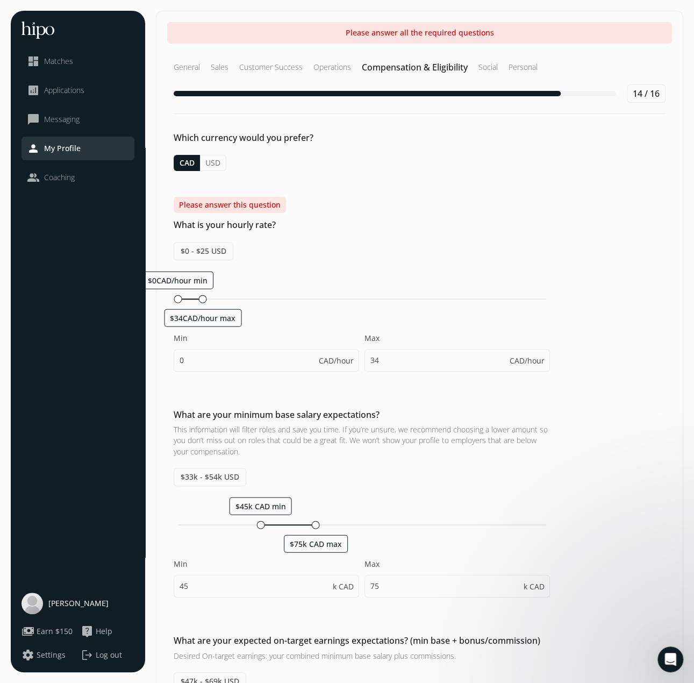
click at [224, 242] on span "$0 - $25 USD" at bounding box center [204, 251] width 60 height 18
click at [239, 217] on div "Please answer this question What is your hourly rate? $0 - $25 USD $0CAD/hour m…" at bounding box center [419, 289] width 526 height 185
click at [209, 161] on button "USD" at bounding box center [213, 163] width 26 height 16
type input "25"
type input "35"
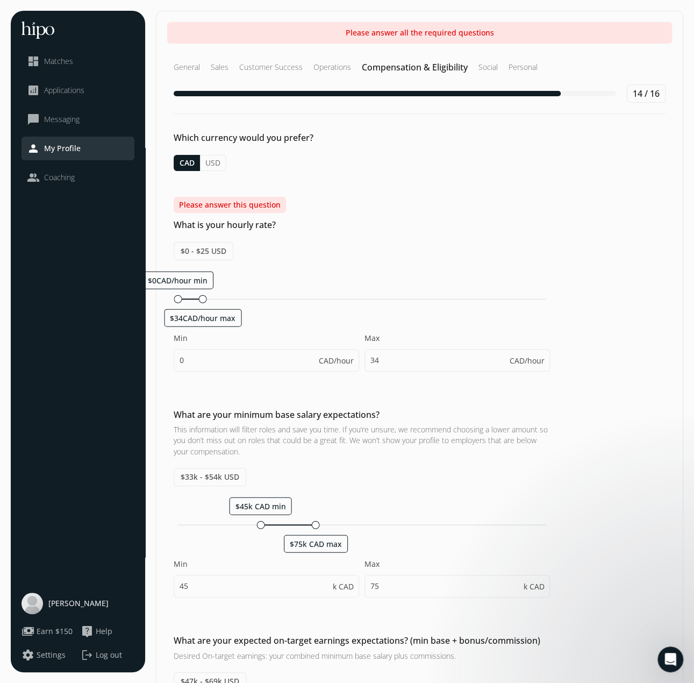
type input "55"
type input "45"
type input "70"
click at [196, 159] on button "CAD" at bounding box center [187, 163] width 26 height 16
type input "34"
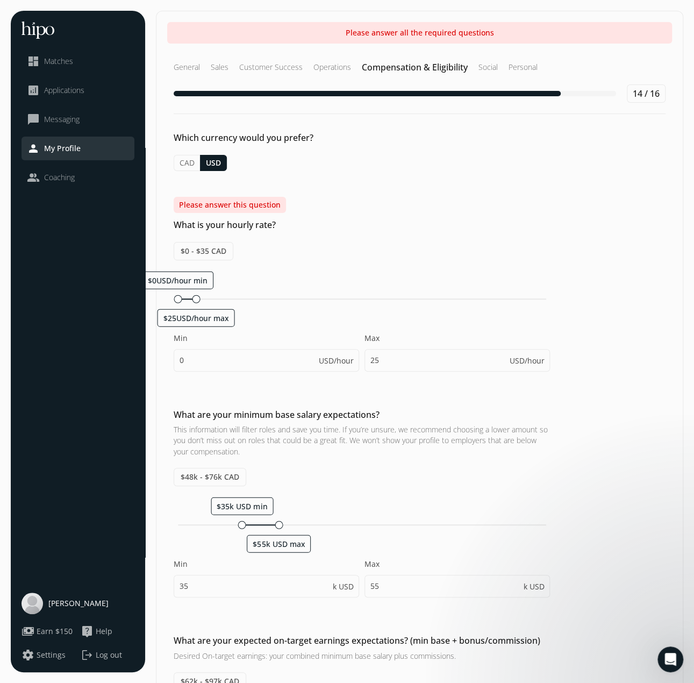
type input "50"
type input "75"
type input "60"
type input "95"
click at [208, 226] on h2 "What is your hourly rate?" at bounding box center [362, 224] width 376 height 13
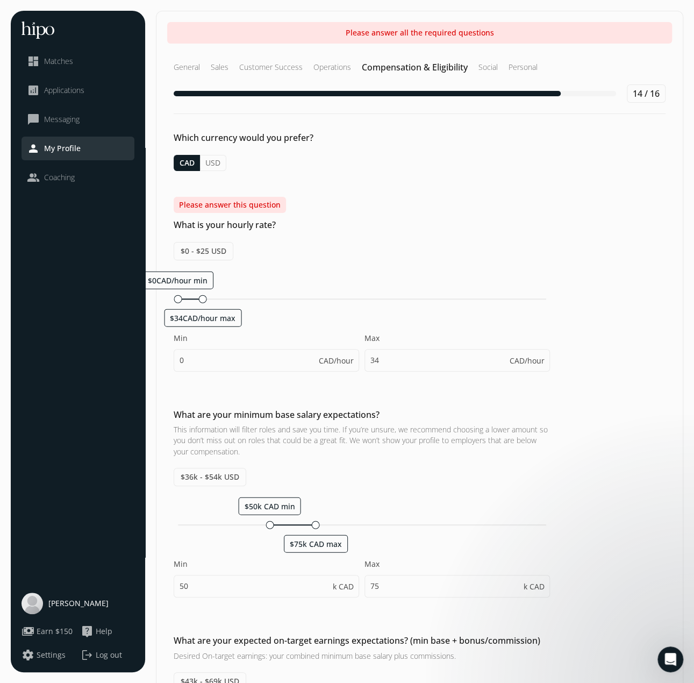
click at [207, 254] on span "$0 - $25 USD" at bounding box center [204, 251] width 60 height 18
click at [317, 271] on div "$0CAD/hour min $34CAD/hour max Min 0 CAD/hour Max 34 CAD/hour" at bounding box center [362, 326] width 376 height 111
click at [266, 350] on input "0" at bounding box center [266, 360] width 185 height 23
click at [463, 376] on div "Min 0 CAD/hour Max 34 CAD/hour" at bounding box center [362, 357] width 376 height 49
click at [465, 364] on input "34" at bounding box center [456, 360] width 185 height 23
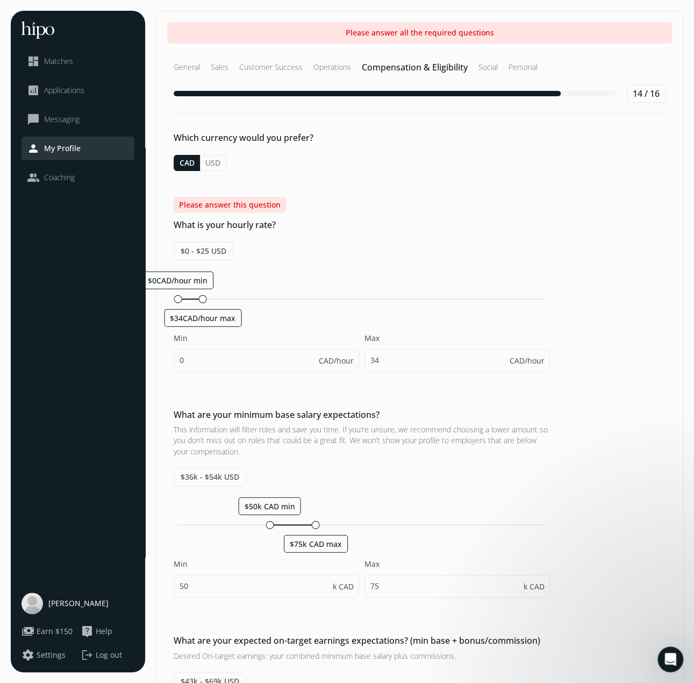
click at [209, 210] on h5 "Please answer this question" at bounding box center [230, 205] width 112 height 16
click at [227, 227] on h2 "What is your hourly rate?" at bounding box center [362, 224] width 376 height 13
click at [203, 250] on span "$0 - $25 USD" at bounding box center [204, 251] width 60 height 18
click at [234, 248] on div "$0 - $25 USD $0CAD/hour min $34CAD/hour max Min 0 CAD/hour Max 34 CAD/hour" at bounding box center [362, 312] width 376 height 140
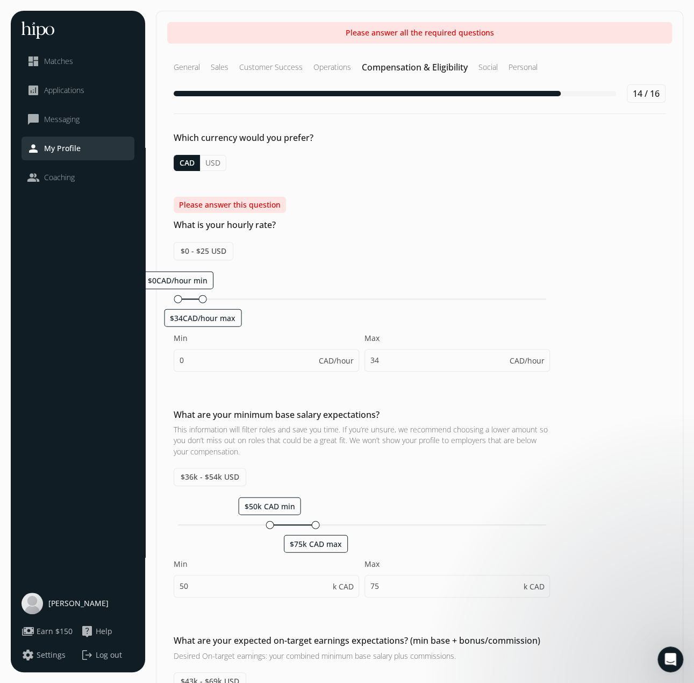
click at [223, 251] on span "$0 - $25 USD" at bounding box center [204, 251] width 60 height 18
click at [189, 245] on span "$0 - $25 USD" at bounding box center [204, 251] width 60 height 18
click at [440, 234] on div "Please answer this question What is your hourly rate? $0 - $25 USD $0CAD/hour m…" at bounding box center [419, 289] width 526 height 185
click at [204, 352] on input "0" at bounding box center [266, 360] width 185 height 23
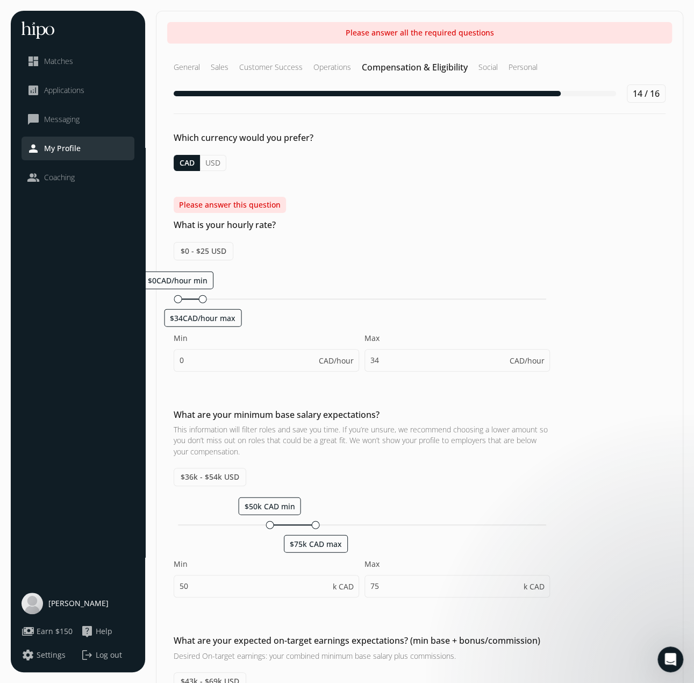
click at [297, 445] on h3 "This information will filter roles and save you time. If you’re unsure, we reco…" at bounding box center [362, 440] width 376 height 33
drag, startPoint x: 177, startPoint y: 294, endPoint x: 190, endPoint y: 295, distance: 12.9
click at [190, 295] on div at bounding box center [194, 299] width 8 height 8
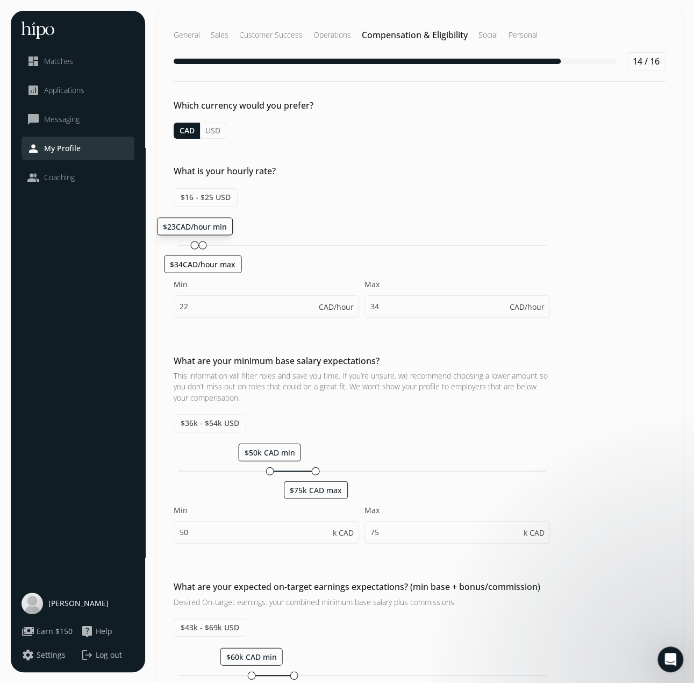
click at [191, 245] on div at bounding box center [195, 245] width 8 height 8
drag, startPoint x: 202, startPoint y: 245, endPoint x: 258, endPoint y: 252, distance: 56.4
click at [258, 252] on div "$63CAD/hour min $112CAD/hour max Min 23 CAD/hour Max 34 CAD/hour" at bounding box center [362, 272] width 376 height 111
type input "63"
type input "112"
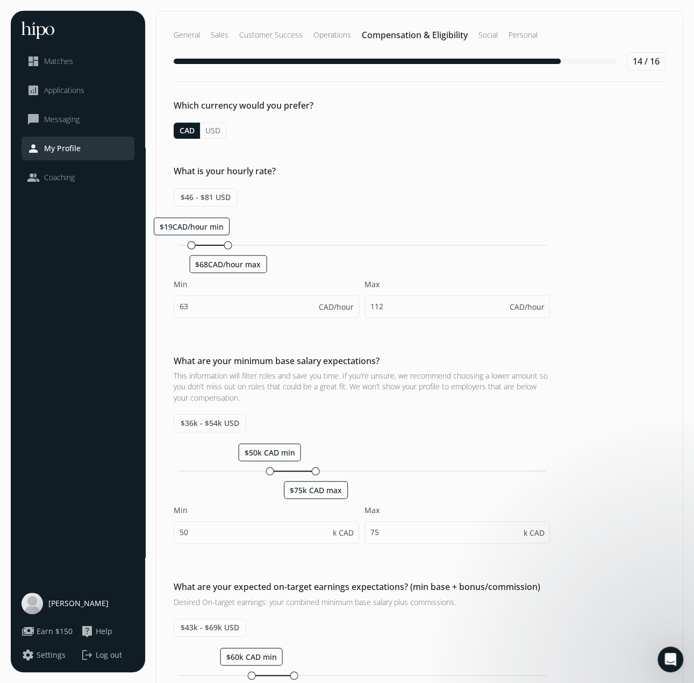
drag, startPoint x: 232, startPoint y: 244, endPoint x: 188, endPoint y: 247, distance: 44.7
click at [188, 247] on div "$19CAD/hour min $68CAD/hour max" at bounding box center [362, 245] width 376 height 10
type input "19"
type input "68"
click at [188, 247] on div "$19CAD/hour min" at bounding box center [192, 245] width 8 height 8
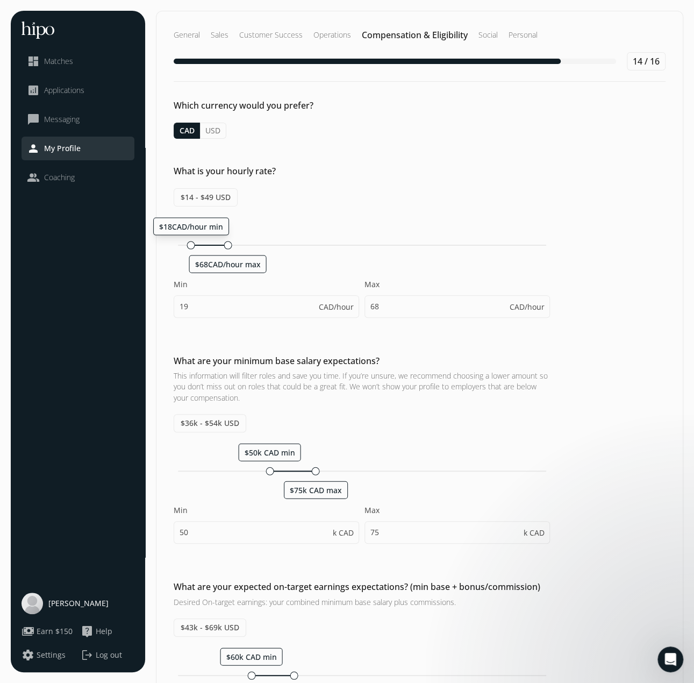
click at [187, 244] on div at bounding box center [191, 245] width 8 height 8
drag, startPoint x: 230, startPoint y: 245, endPoint x: 239, endPoint y: 245, distance: 9.7
click at [239, 245] on div at bounding box center [242, 245] width 8 height 8
type input "38"
type input "87"
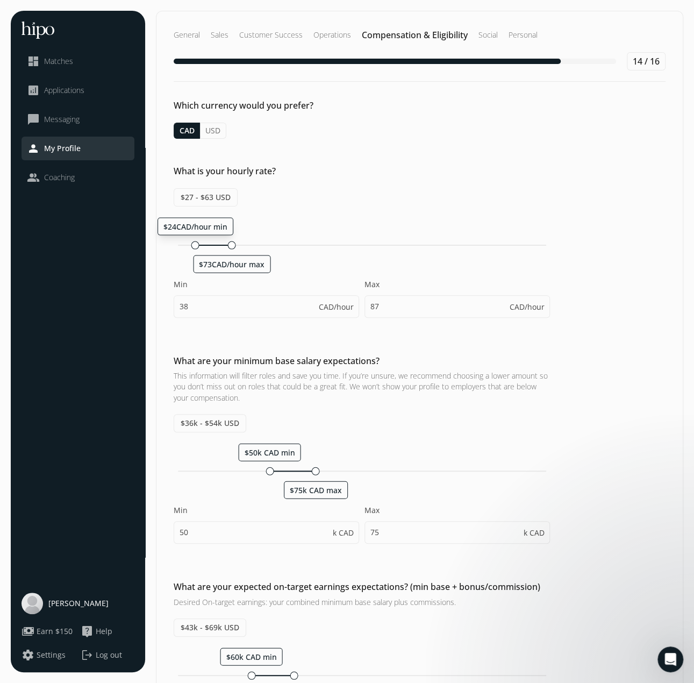
drag, startPoint x: 203, startPoint y: 243, endPoint x: 191, endPoint y: 245, distance: 11.9
click at [191, 245] on div at bounding box center [195, 245] width 8 height 8
type input "24"
type input "73"
drag, startPoint x: 196, startPoint y: 244, endPoint x: 189, endPoint y: 245, distance: 7.0
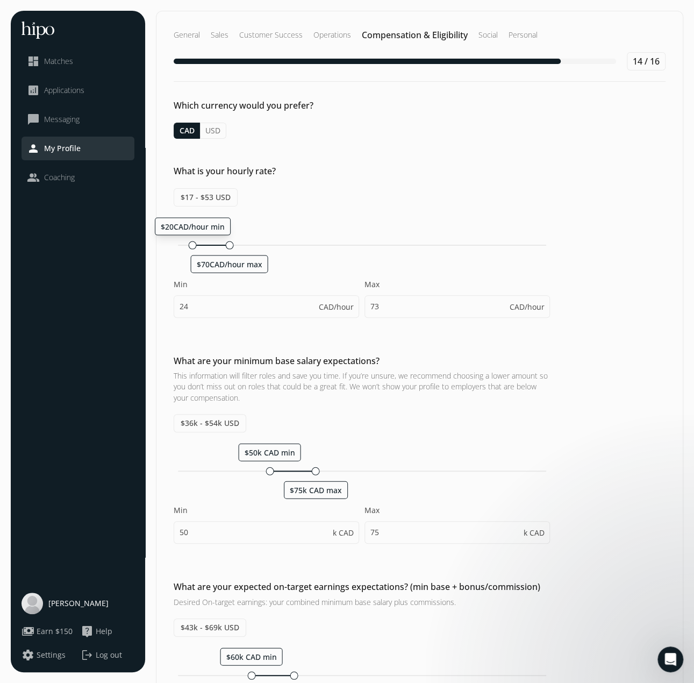
click at [189, 245] on div at bounding box center [193, 245] width 8 height 8
type input "20"
type input "70"
click at [232, 245] on div at bounding box center [235, 245] width 8 height 8
type input "27"
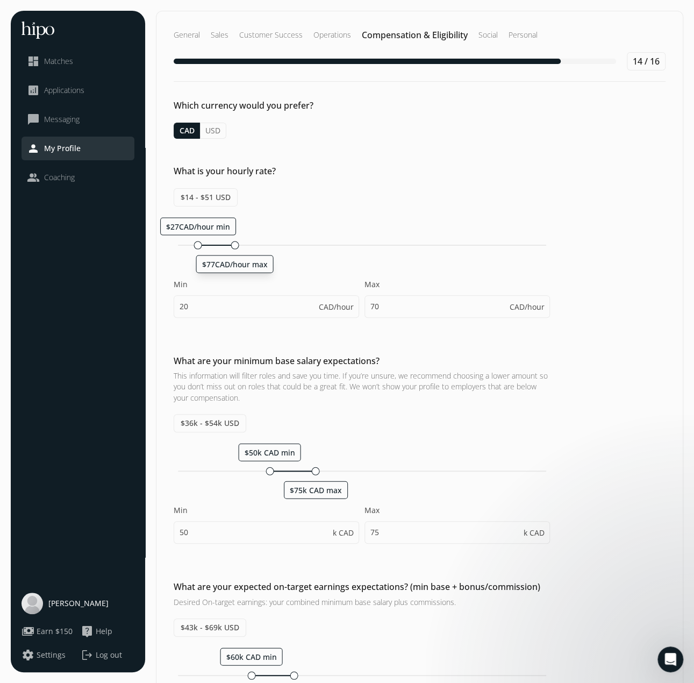
type input "77"
drag, startPoint x: 196, startPoint y: 246, endPoint x: 191, endPoint y: 247, distance: 5.5
click at [191, 247] on div "$23CAD/hour min" at bounding box center [195, 245] width 8 height 8
type input "23"
type input "73"
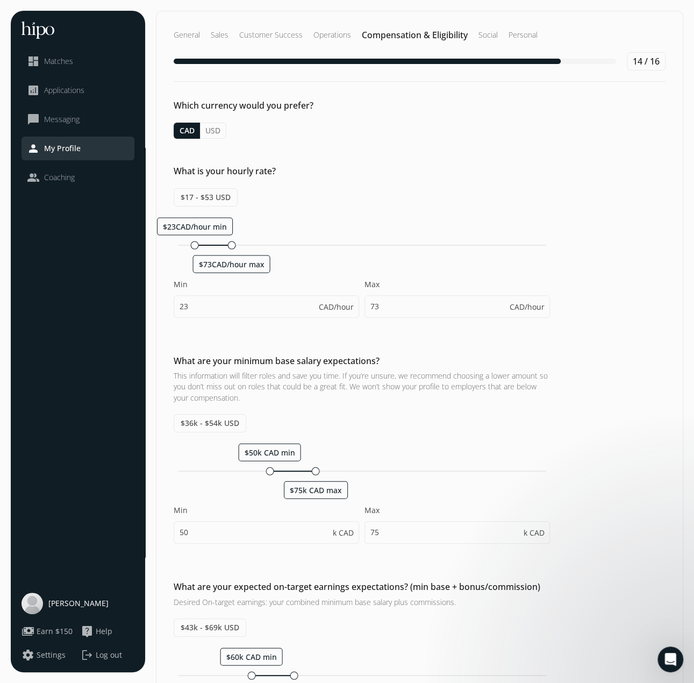
click at [625, 366] on div "What are your minimum base salary expectations? This information will filter ro…" at bounding box center [419, 454] width 526 height 200
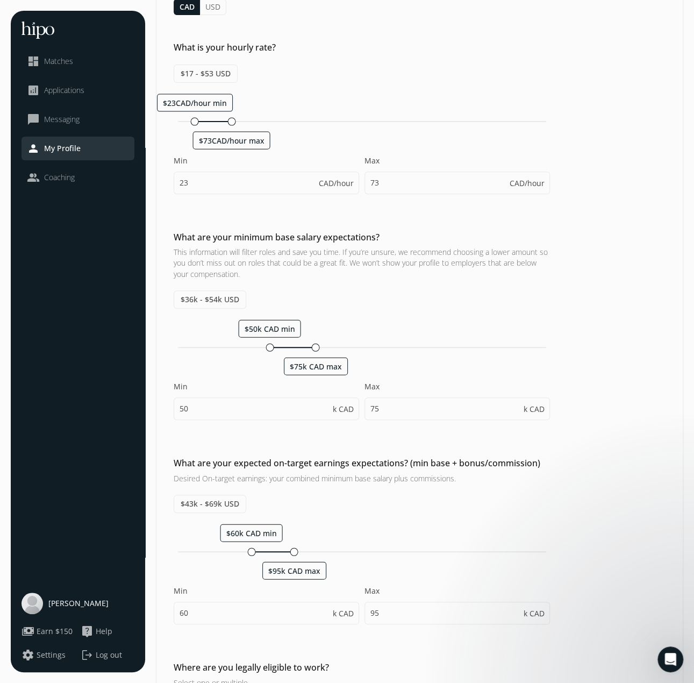
scroll to position [107, 0]
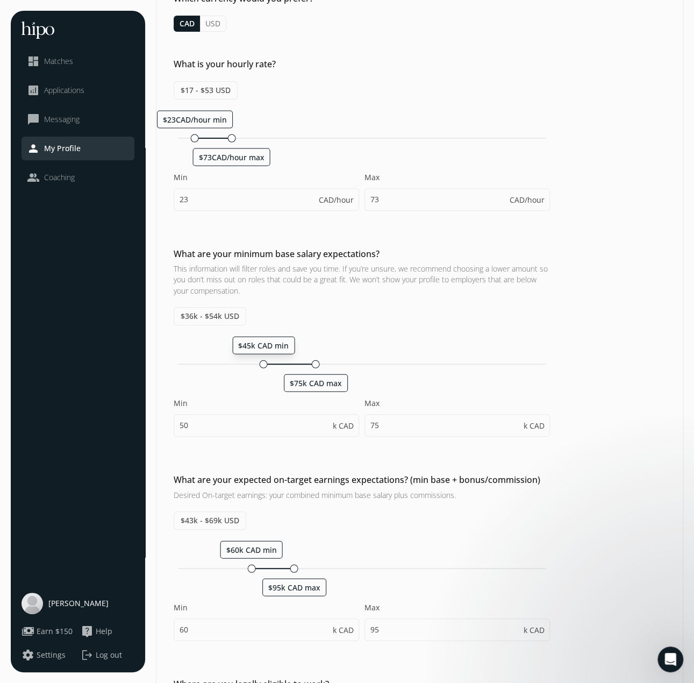
drag, startPoint x: 270, startPoint y: 360, endPoint x: 261, endPoint y: 361, distance: 8.7
click at [261, 361] on div at bounding box center [264, 364] width 8 height 8
type input "45"
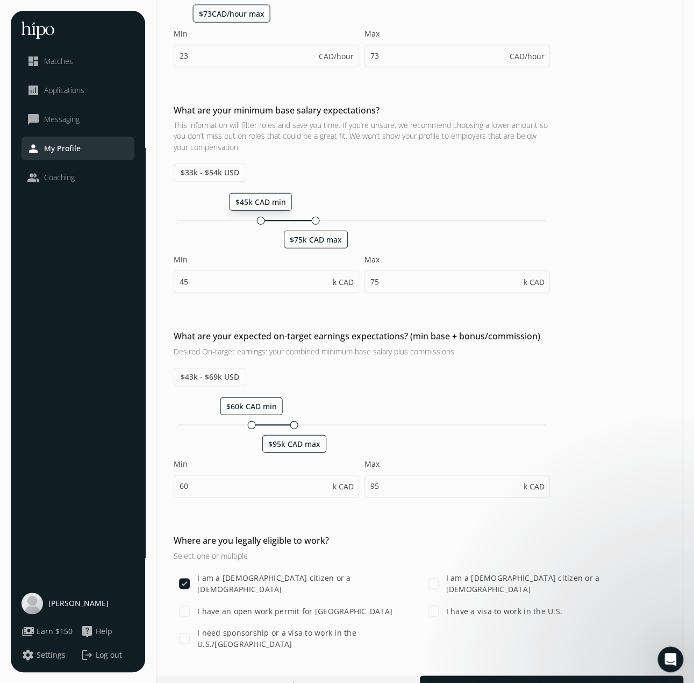
scroll to position [268, 0]
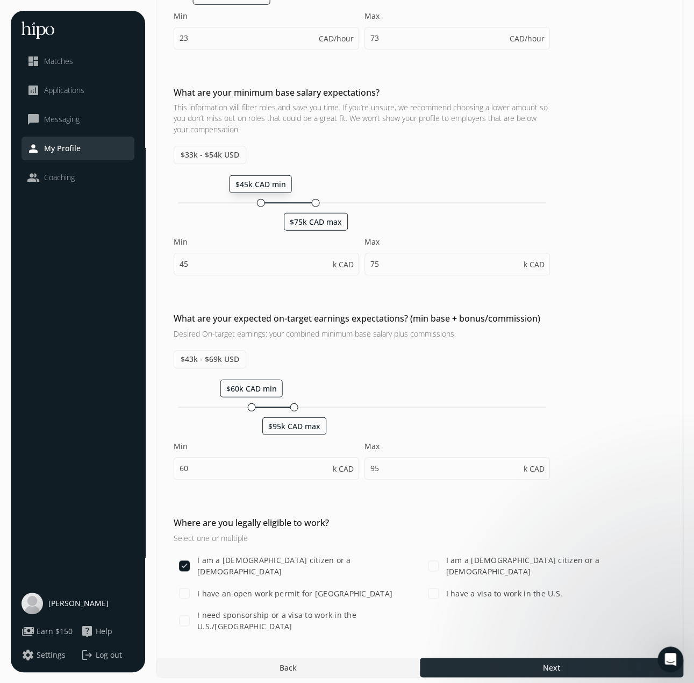
click at [575, 658] on div at bounding box center [551, 666] width 263 height 19
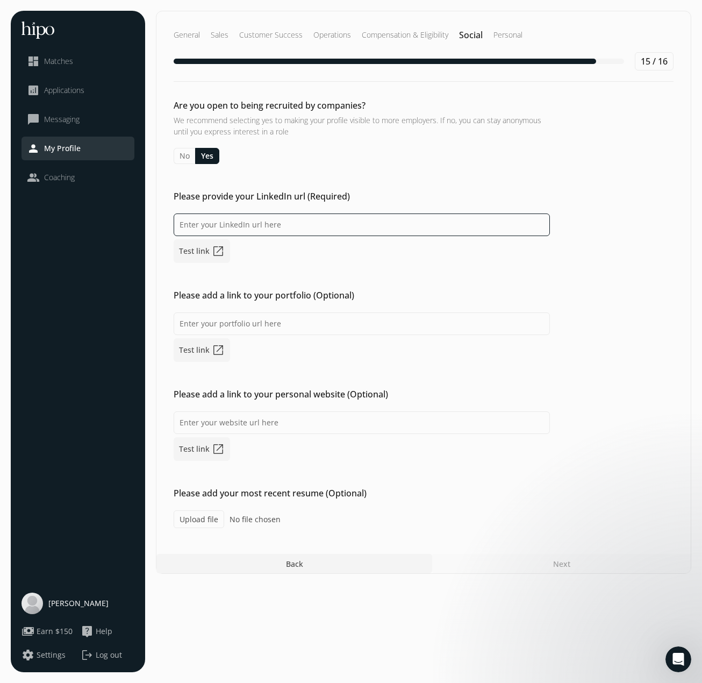
click at [329, 232] on input at bounding box center [362, 224] width 376 height 23
paste input "[URL][DOMAIN_NAME]"
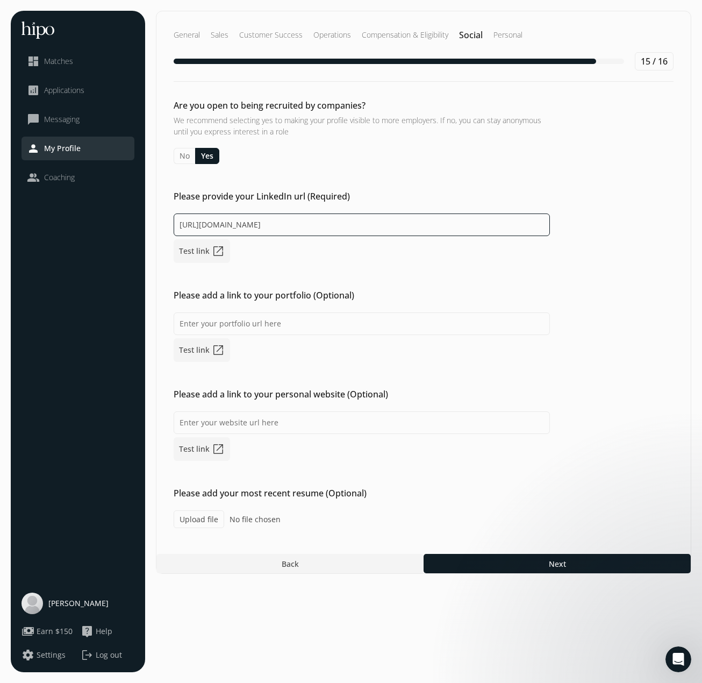
type input "[URL][DOMAIN_NAME]"
click at [504, 266] on div "Are you open to being recruited by companies? We recommend selecting yes to mak…" at bounding box center [423, 313] width 534 height 429
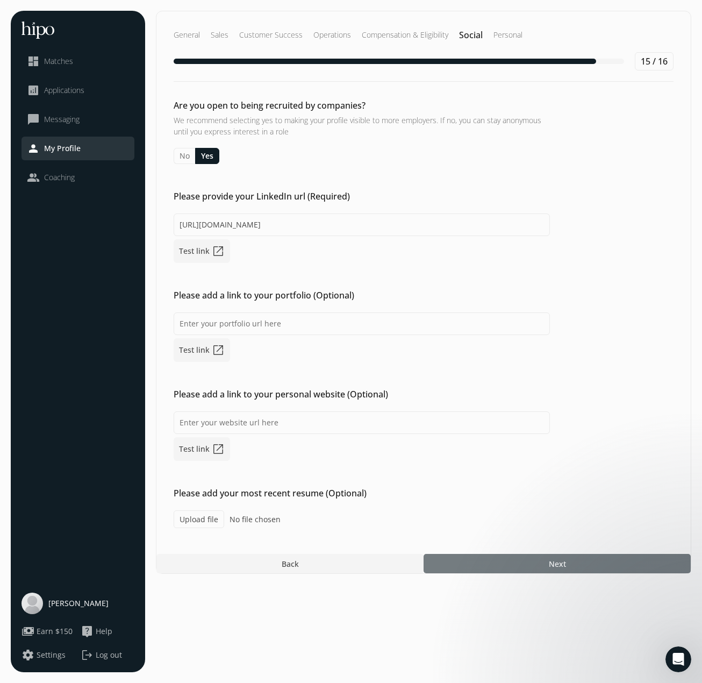
click at [570, 563] on div at bounding box center [557, 563] width 267 height 19
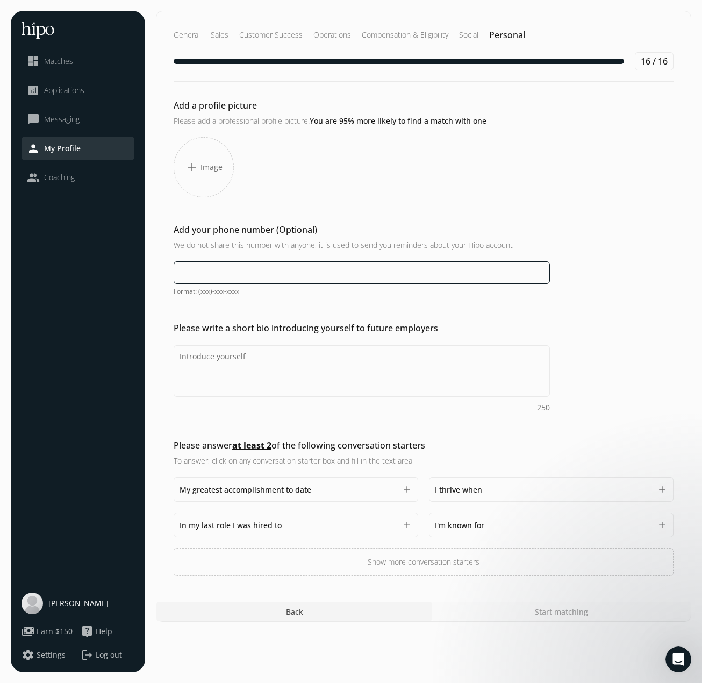
click at [198, 265] on input at bounding box center [362, 272] width 376 height 23
click at [584, 321] on div "Please write a short bio introducing yourself to future employers 250" at bounding box center [423, 366] width 534 height 91
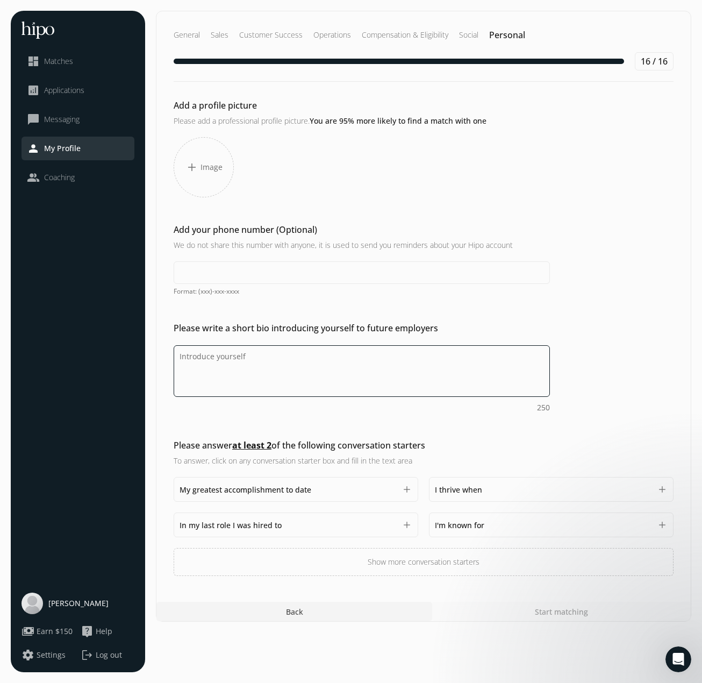
click at [284, 369] on textarea "Do you feel like we missed asking any questions that would improve your profile…" at bounding box center [362, 371] width 376 height 52
click at [651, 261] on div "Add your phone number (Optional) We do not share this number with anyone, it is…" at bounding box center [423, 259] width 534 height 73
click at [176, 381] on textarea "Do you feel like we missed asking any questions that would improve your profile…" at bounding box center [362, 371] width 376 height 52
paste textarea "Adaptable and reliable, I am a strong analytical and strategical thinker with o…"
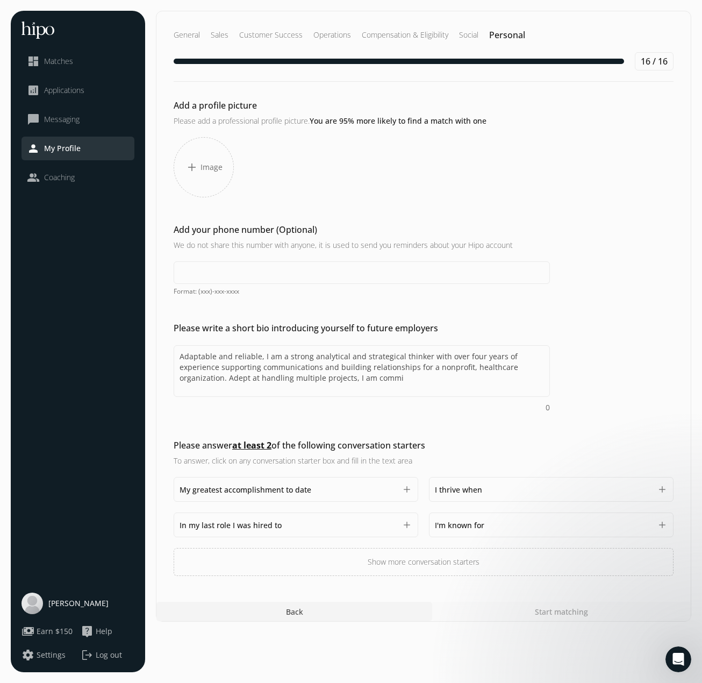
drag, startPoint x: 608, startPoint y: 362, endPoint x: 601, endPoint y: 365, distance: 7.5
click at [608, 362] on div "Please write a short bio introducing yourself to future employers Adaptable and…" at bounding box center [423, 366] width 534 height 91
drag, startPoint x: 405, startPoint y: 378, endPoint x: 190, endPoint y: 349, distance: 217.0
click at [190, 349] on textarea "Adaptable and reliable, I am a strong analytical and strategical thinker with o…" at bounding box center [362, 371] width 376 height 52
click at [291, 383] on textarea "Adaptable and reliable, I am a strong analytical and strategical thinker with o…" at bounding box center [362, 371] width 376 height 52
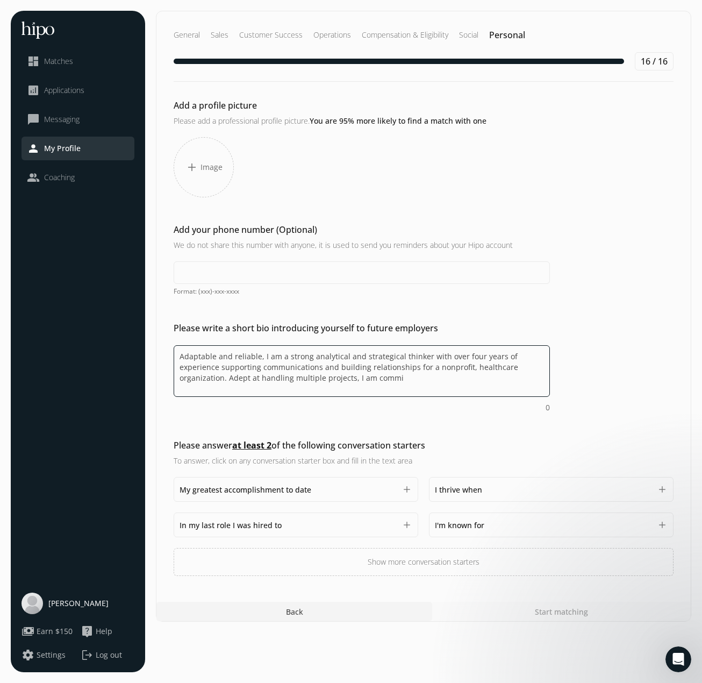
click at [185, 355] on textarea "Adaptable and reliable, I am a strong analytical and strategical thinker with o…" at bounding box center [362, 371] width 376 height 52
click at [177, 354] on textarea "Adaptable and reliable, I am a strong analytical and strategical thinker with o…" at bounding box center [362, 371] width 376 height 52
drag, startPoint x: 227, startPoint y: 376, endPoint x: 472, endPoint y: 372, distance: 245.1
click at [472, 372] on textarea "Adaptable and reliable, I am a strong analytical and strategical thinker with o…" at bounding box center [362, 371] width 376 height 52
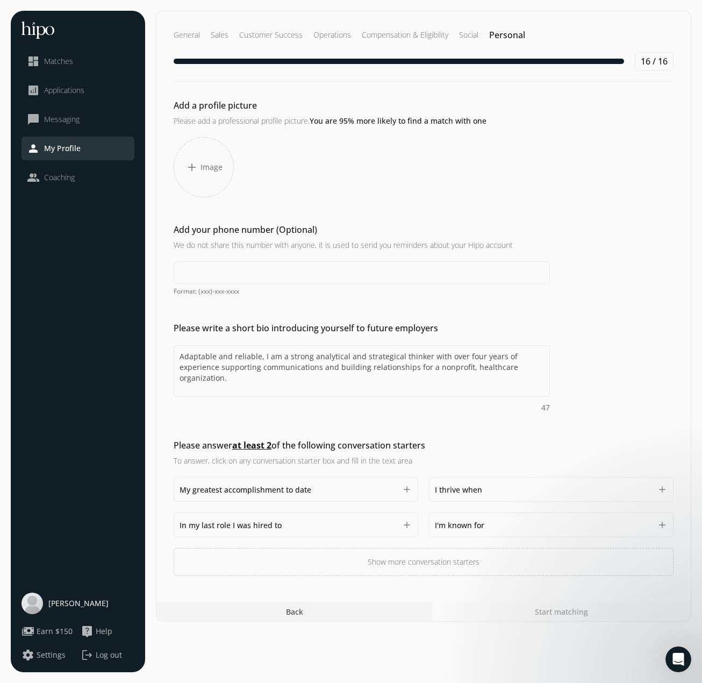
click at [663, 260] on div "Add your phone number (Optional) We do not share this number with anyone, it is…" at bounding box center [423, 259] width 534 height 73
drag, startPoint x: 235, startPoint y: 379, endPoint x: 174, endPoint y: 345, distance: 69.5
click at [174, 345] on textarea "Adaptable and reliable, I am a strong analytical and strategical thinker with o…" at bounding box center [362, 371] width 376 height 52
paste textarea "Adept at handling multiple projects, I am commi"
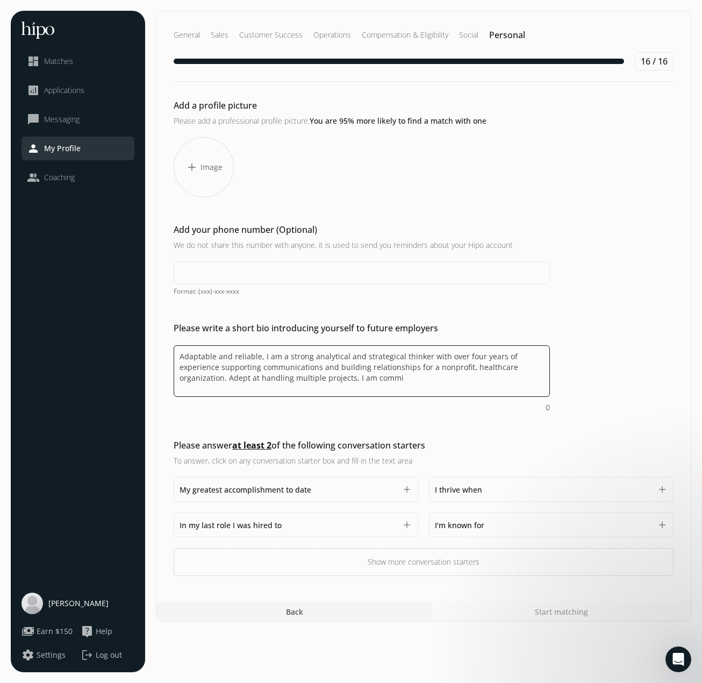
drag, startPoint x: 424, startPoint y: 356, endPoint x: 221, endPoint y: 380, distance: 204.1
click at [221, 380] on textarea "Adaptable and reliable, I am a strong analytical and strategical thinker with o…" at bounding box center [362, 371] width 376 height 52
click at [352, 374] on textarea "Adaptable and reliable, I am a strong analytical and strategical thinker, Adept…" at bounding box center [362, 371] width 376 height 52
drag, startPoint x: 342, startPoint y: 375, endPoint x: 210, endPoint y: 364, distance: 133.2
click at [210, 364] on textarea "Adaptable and reliable, I am a strong analytical and strategical thinker, Adept…" at bounding box center [362, 371] width 376 height 52
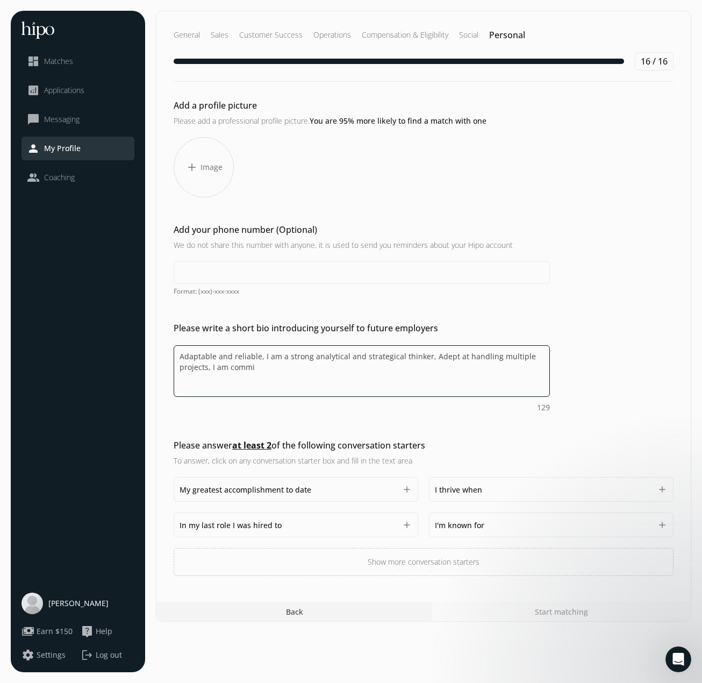
paste textarea "Adept at handling multiple projects, I am committed to high-quality research st…"
click at [262, 378] on textarea "Adaptable and reliable, I am a strong analytical and strategical thinker, Adept…" at bounding box center [362, 371] width 376 height 52
click at [210, 364] on textarea "Adaptable and reliable, I am a strong analytical and strategical thinker, Adept…" at bounding box center [362, 371] width 376 height 52
click at [273, 365] on textarea "Adaptable and reliable, I am a strong analytical and strategical thinker, Adept…" at bounding box center [362, 371] width 376 height 52
drag, startPoint x: 423, startPoint y: 353, endPoint x: 434, endPoint y: 356, distance: 11.7
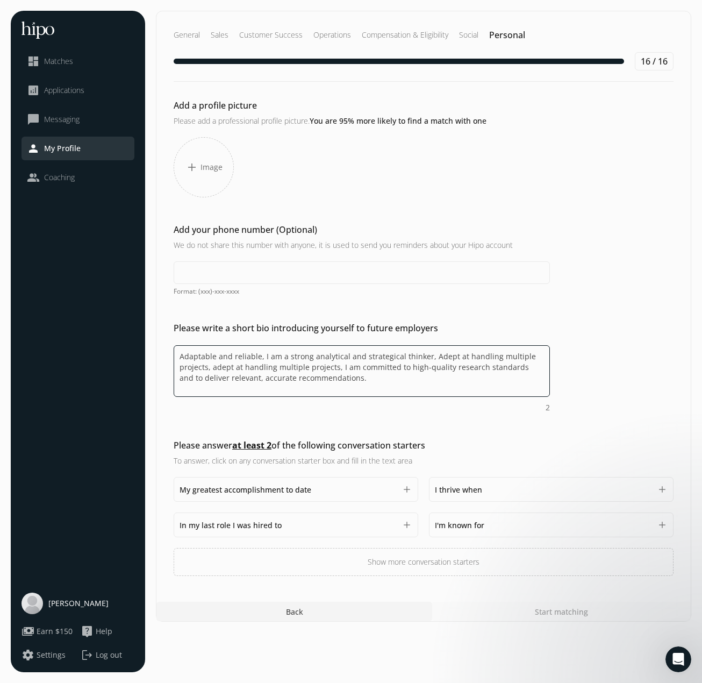
click at [424, 353] on textarea "Adaptable and reliable, I am a strong analytical and strategical thinker, Adept…" at bounding box center [362, 371] width 376 height 52
drag, startPoint x: 424, startPoint y: 352, endPoint x: 457, endPoint y: 361, distance: 35.1
click at [457, 361] on textarea "Adaptable and reliable, I am a strong analytical and strategical thinker, Adept…" at bounding box center [362, 371] width 376 height 52
drag, startPoint x: 427, startPoint y: 355, endPoint x: 231, endPoint y: 365, distance: 196.4
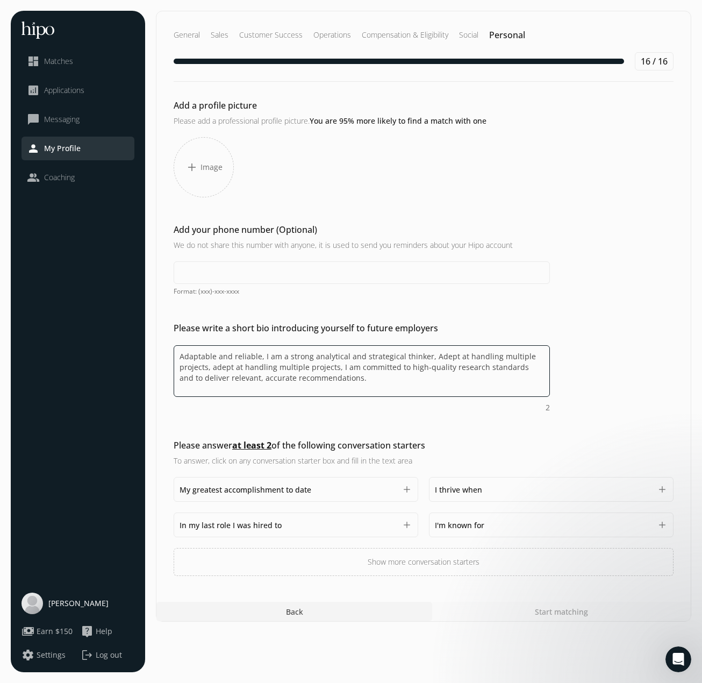
click at [231, 365] on textarea "Adaptable and reliable, I am a strong analytical and strategical thinker, Adept…" at bounding box center [362, 371] width 376 height 52
click at [232, 356] on textarea "Adaptable and reliable, I am a strong analytical and strategical thinker, adept…" at bounding box center [362, 371] width 376 height 52
click at [326, 351] on textarea "Adaptable and reliable, I am a strong analytical and strategical thinker, adept…" at bounding box center [362, 371] width 376 height 52
click at [461, 360] on textarea "Adaptable and reliable, I am a strong analytical and strategical thinker, adept…" at bounding box center [362, 371] width 376 height 52
click at [328, 356] on textarea "Adaptable and reliable, I am a strong analytical and strategical thinker, adept…" at bounding box center [362, 371] width 376 height 52
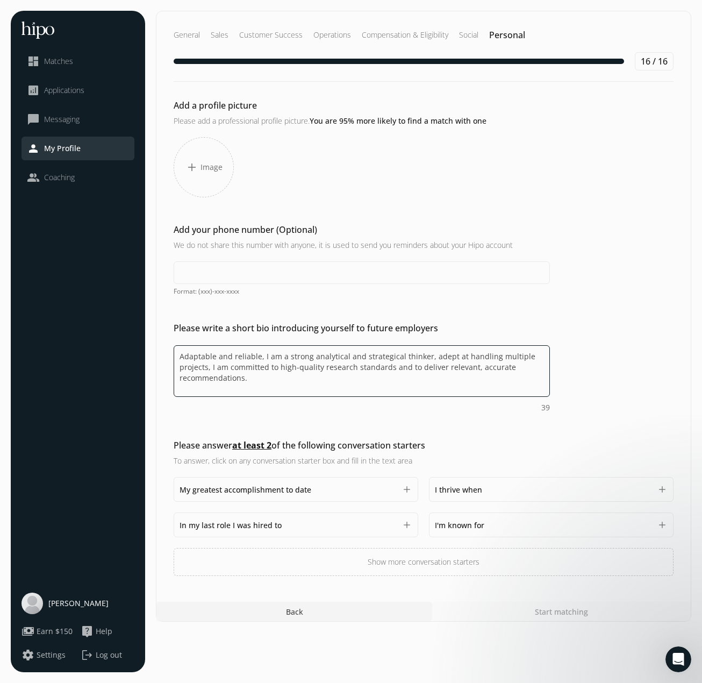
click at [328, 356] on textarea "Adaptable and reliable, I am a strong analytical and strategical thinker, adept…" at bounding box center [362, 371] width 376 height 52
click at [341, 357] on textarea "Adaptable and reliable, I am a strong analytical and strategical thinker, adept…" at bounding box center [362, 371] width 376 height 52
click at [271, 355] on textarea "Adaptable and reliable, I am a strong analytical and strategical thinker, adept…" at bounding box center [362, 371] width 376 height 52
click at [281, 355] on textarea "Adaptable and reliable, I am a strong analytical and strategical thinker, adept…" at bounding box center [362, 371] width 376 height 52
click at [282, 356] on textarea "Adaptable and reliable, I am a strong analytical and strategical thinker, adept…" at bounding box center [362, 371] width 376 height 52
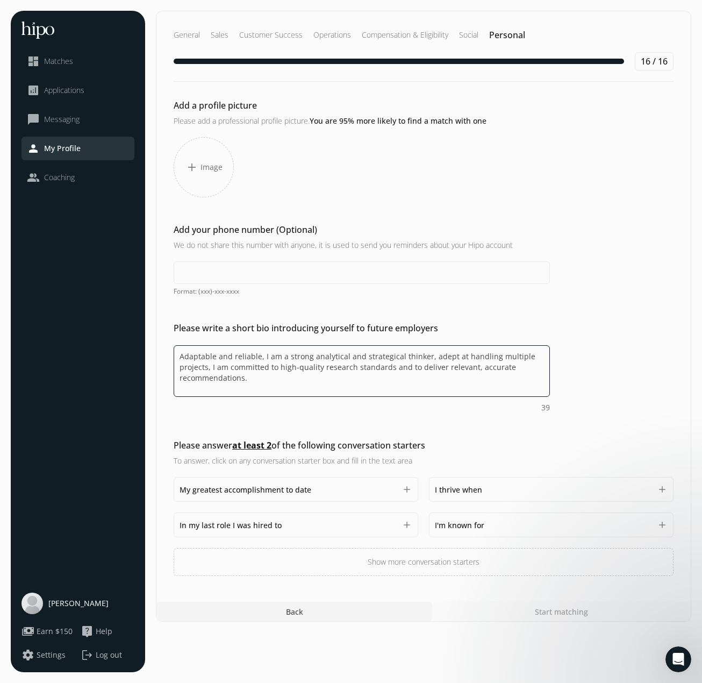
click at [284, 355] on textarea "Adaptable and reliable, I am a strong analytical and strategical thinker, adept…" at bounding box center [362, 371] width 376 height 52
click at [413, 360] on textarea "Adaptable and reliable, I am an analytical and strategical thinker, adept at ha…" at bounding box center [362, 371] width 376 height 52
drag, startPoint x: 531, startPoint y: 353, endPoint x: 192, endPoint y: 378, distance: 340.1
click at [192, 378] on textarea "Adaptable and reliable, I am an analytical and strategical thinker, adept at ha…" at bounding box center [362, 371] width 376 height 52
click at [339, 367] on textarea "Adaptable and reliable, I am an analytical and strategical thinker, adept at ha…" at bounding box center [362, 371] width 376 height 52
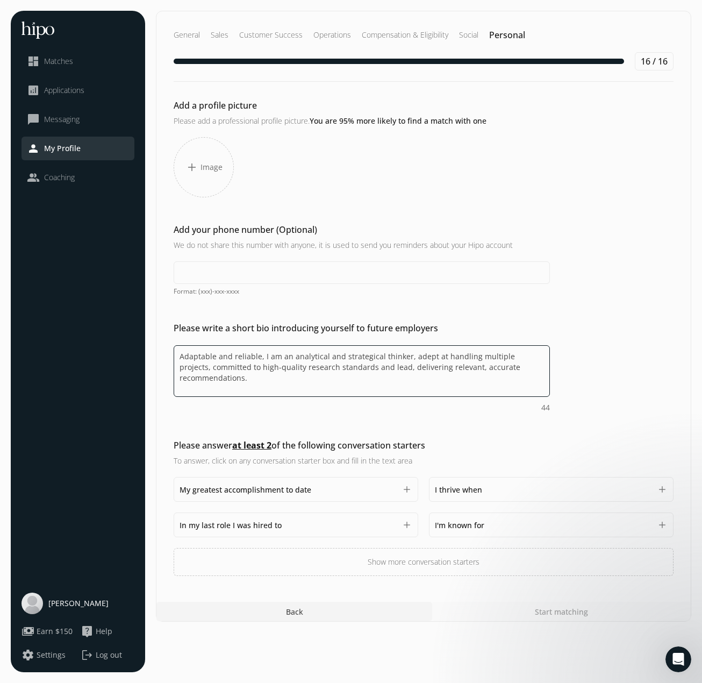
click at [403, 355] on textarea "Adaptable and reliable, I am an analytical and strategical thinker, adept at ha…" at bounding box center [362, 371] width 376 height 52
click at [537, 356] on textarea "Adaptable and reliable, I am an analytical and strategical thinker, adept at ha…" at bounding box center [362, 371] width 376 height 52
click at [376, 366] on textarea "Adaptable and reliable, I am an analytical and strategical thinker, adept at ha…" at bounding box center [362, 371] width 376 height 52
click at [442, 363] on textarea "Adaptable and reliable, I am an analytical and strategical thinker, adept at ha…" at bounding box center [362, 371] width 376 height 52
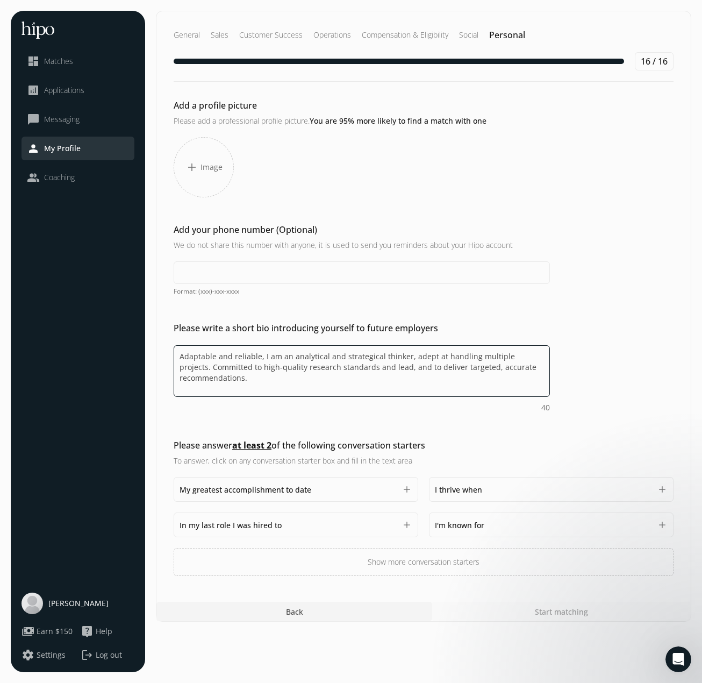
type textarea "Adaptable and reliable, I am an analytical and strategical thinker, adept at ha…"
click at [553, 523] on div "I'm known for 1500" at bounding box center [543, 524] width 217 height 13
click at [499, 423] on div "Add a profile picture Please add a professional profile picture. You are 95% mo…" at bounding box center [423, 337] width 534 height 477
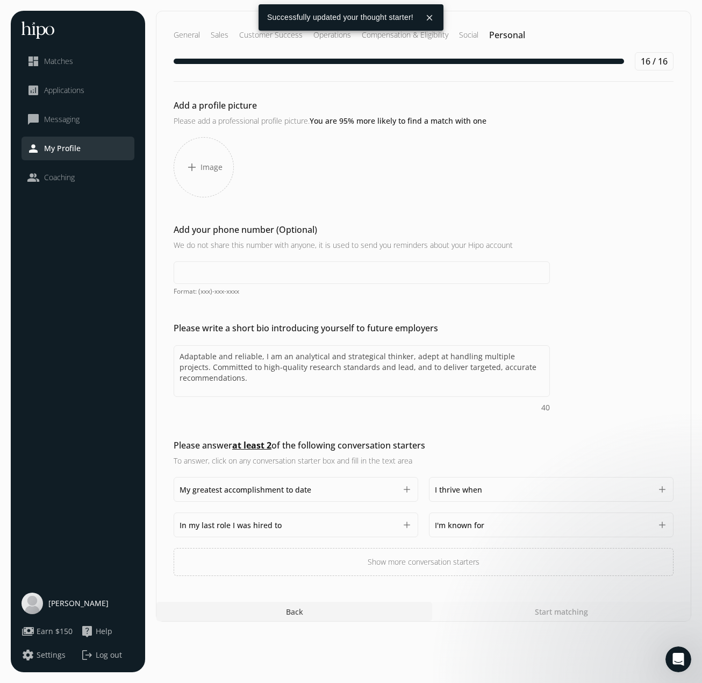
click at [484, 520] on span "I'm known for" at bounding box center [459, 525] width 49 height 10
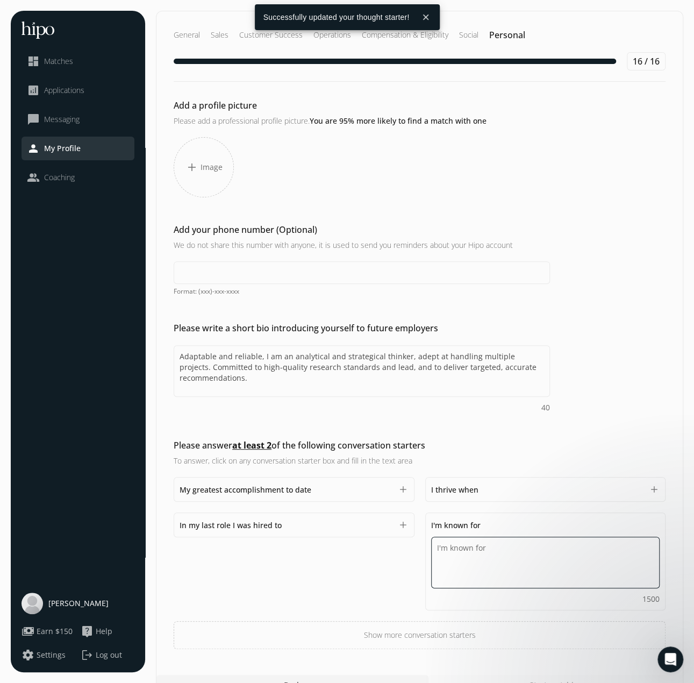
click at [490, 562] on textarea "Do you feel like we missed asking any questions that would improve your profile…" at bounding box center [545, 562] width 229 height 52
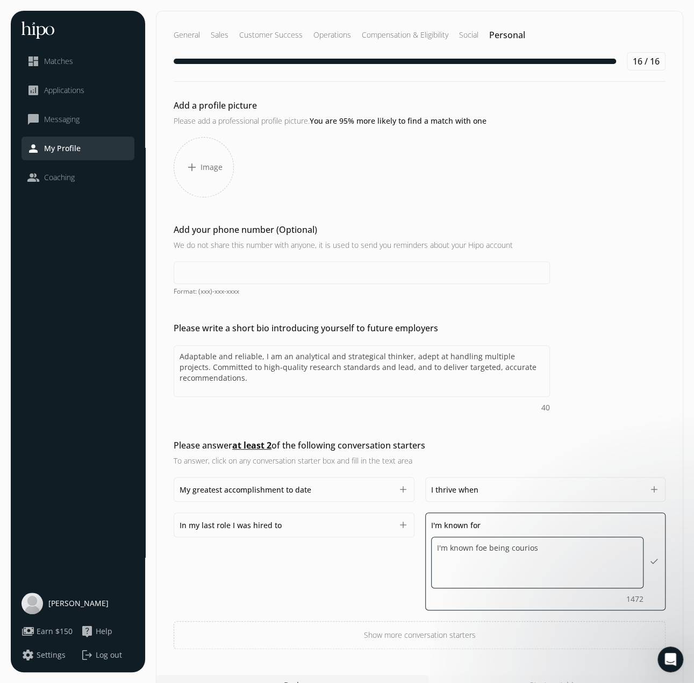
drag, startPoint x: 511, startPoint y: 546, endPoint x: 498, endPoint y: 541, distance: 14.1
click at [498, 541] on textarea "I'm known foe being courios" at bounding box center [537, 562] width 213 height 52
click at [483, 546] on textarea "I'm known foe being courios" at bounding box center [537, 562] width 213 height 52
click at [499, 555] on textarea "I'm known for have a curious mind and bring to the conversation new,unexcepted …" at bounding box center [537, 562] width 213 height 52
click at [541, 553] on textarea "I'm known for have a curious mind and bring to the conversation new, unexcepted…" at bounding box center [537, 562] width 213 height 52
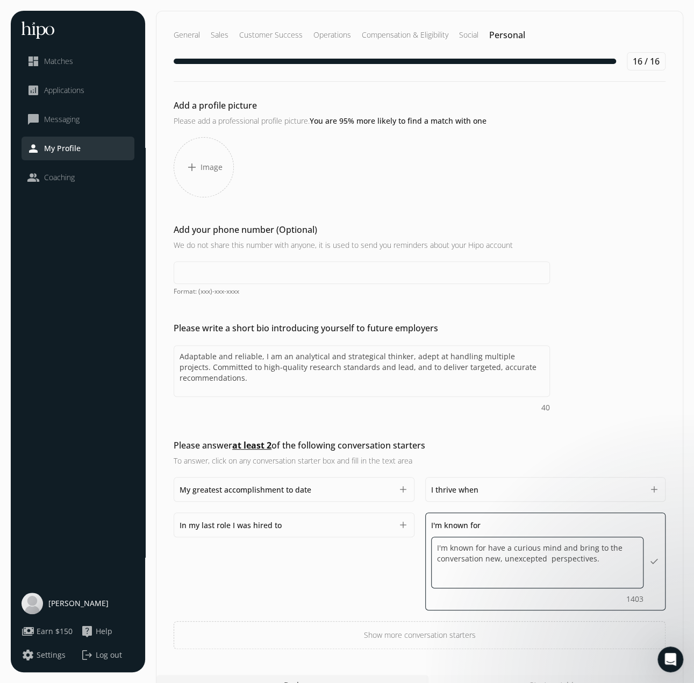
type textarea "I'm known for have a curious mind and bring to the conversation new, unexcepted…"
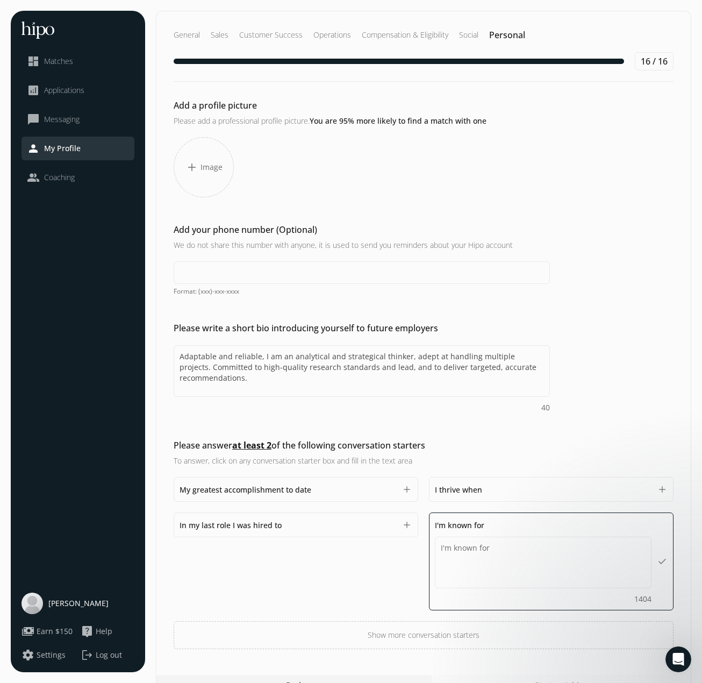
click at [603, 491] on div "I thrive when 1500" at bounding box center [543, 489] width 217 height 13
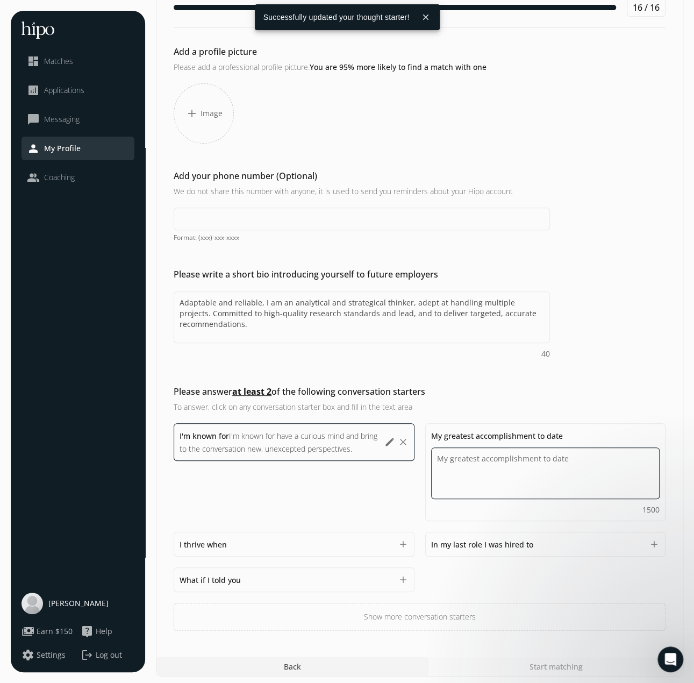
scroll to position [55, 0]
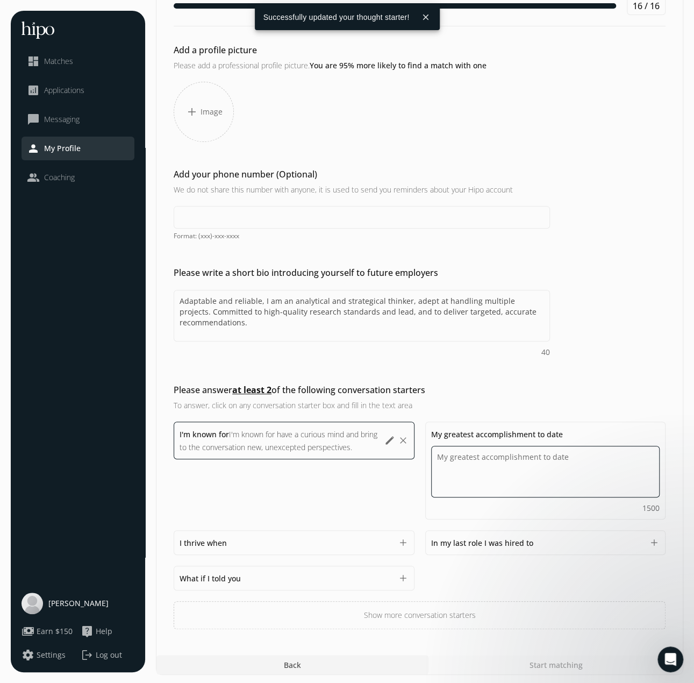
click at [549, 477] on textarea "Do you feel like we missed asking any questions that would improve your profile…" at bounding box center [545, 472] width 229 height 52
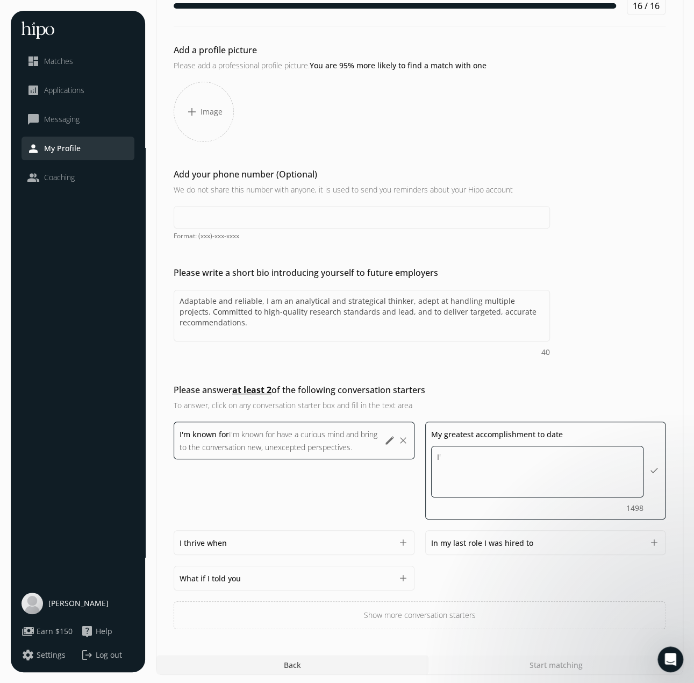
type textarea "I"
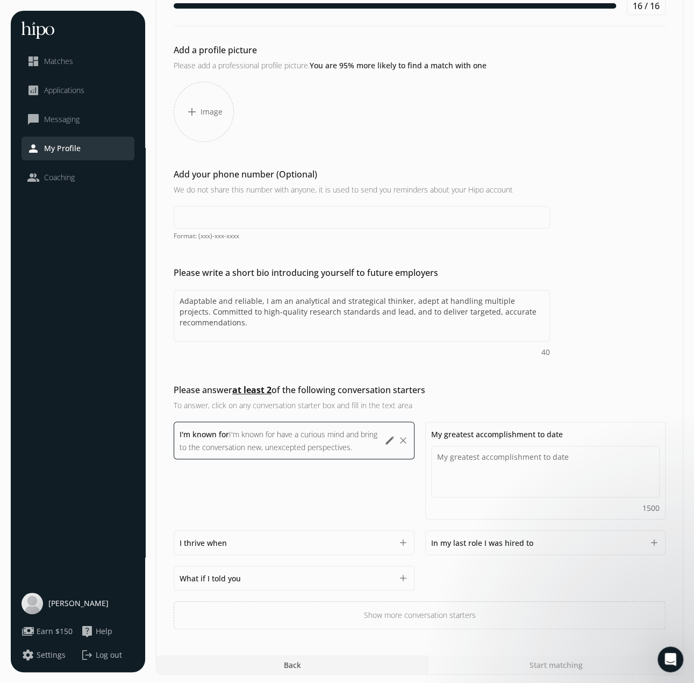
click at [387, 437] on div "Add a profile picture Please add a professional profile picture. You are 95% mo…" at bounding box center [419, 336] width 526 height 585
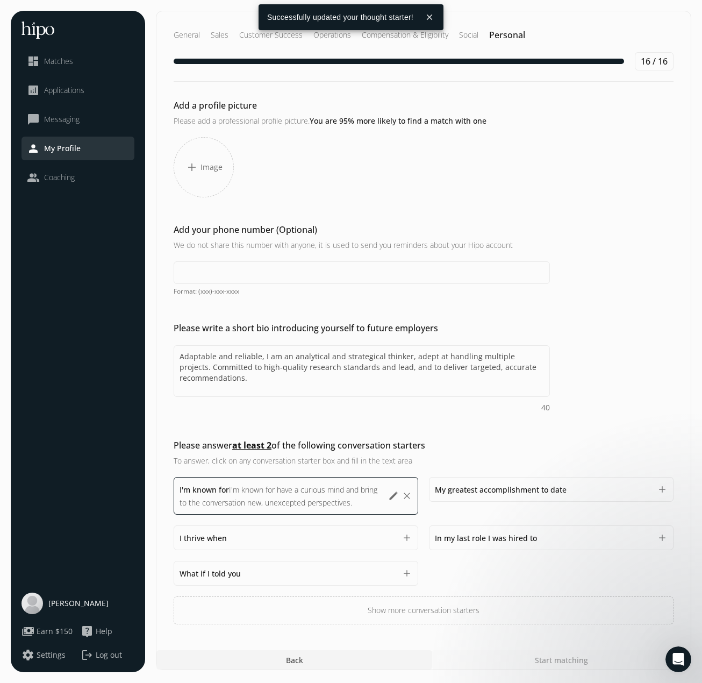
click at [391, 496] on button "edit" at bounding box center [393, 495] width 11 height 11
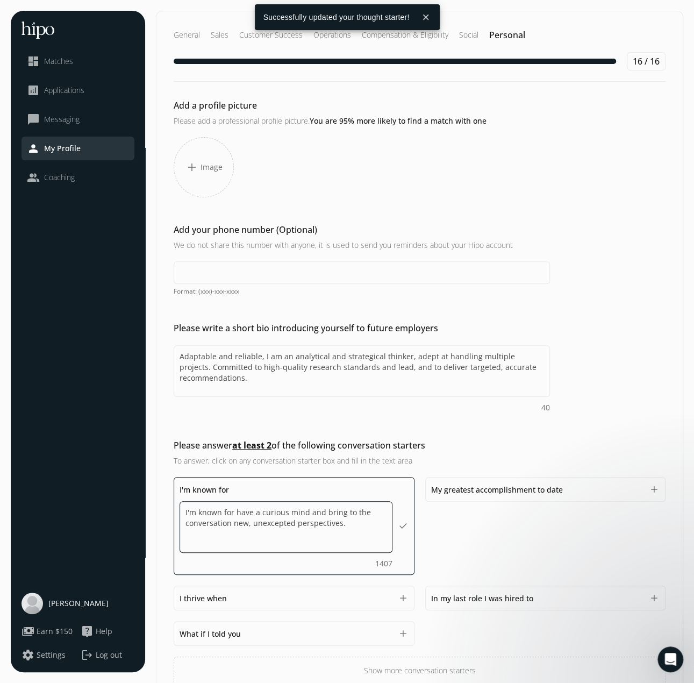
click at [246, 512] on textarea "I'm known for have a curious mind and bring to the conversation new, unexcepted…" at bounding box center [286, 527] width 213 height 52
drag, startPoint x: 235, startPoint y: 511, endPoint x: 143, endPoint y: 513, distance: 91.9
click at [143, 513] on div "menu close dashboard Matches analytics Applications chat_bubble_outline Messagi…" at bounding box center [347, 370] width 672 height 719
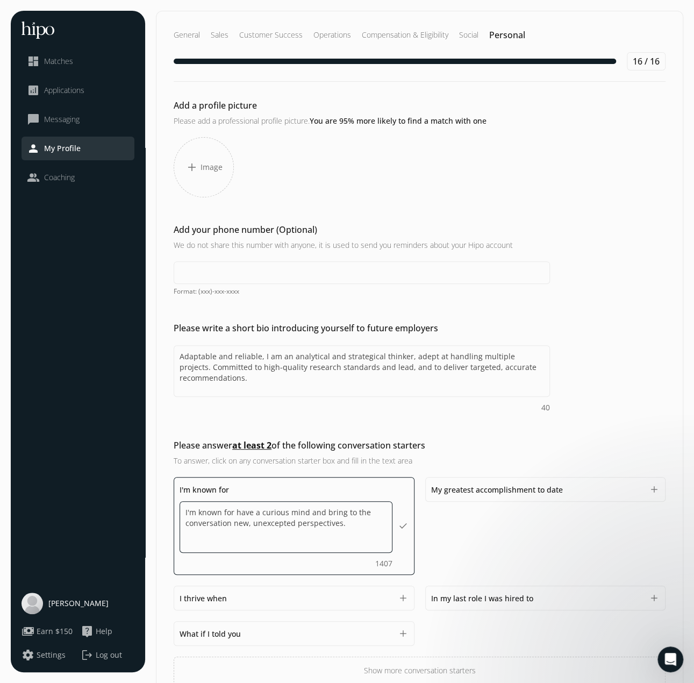
type textarea "have a curious mind and bring to the conversation new, unexcepted perspectives."
click at [562, 535] on div "I'm known for have a curious mind and bring to the conversation new, unexcepted…" at bounding box center [420, 580] width 492 height 207
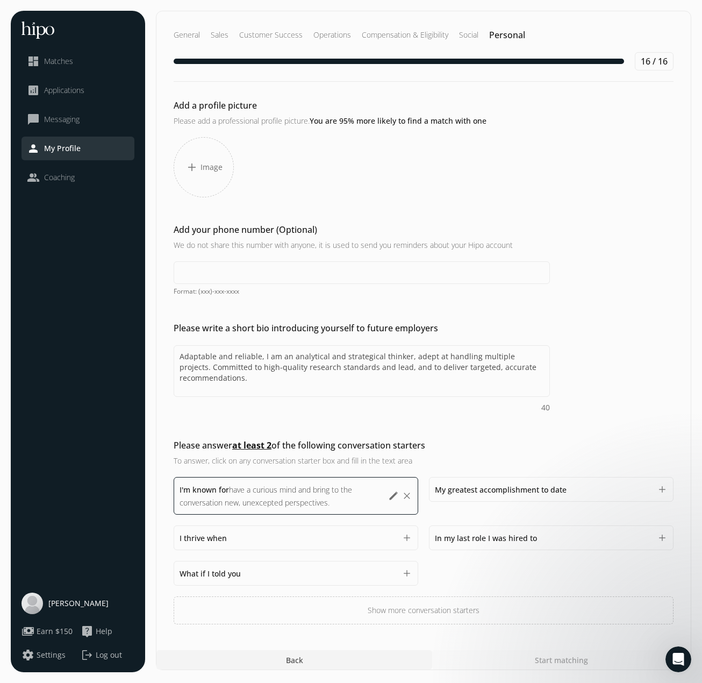
click at [316, 536] on div "I thrive when 1500" at bounding box center [288, 537] width 217 height 13
click at [219, 542] on div "I thrive when 1500 add" at bounding box center [296, 537] width 245 height 25
click at [223, 537] on span "I thrive when" at bounding box center [203, 538] width 47 height 10
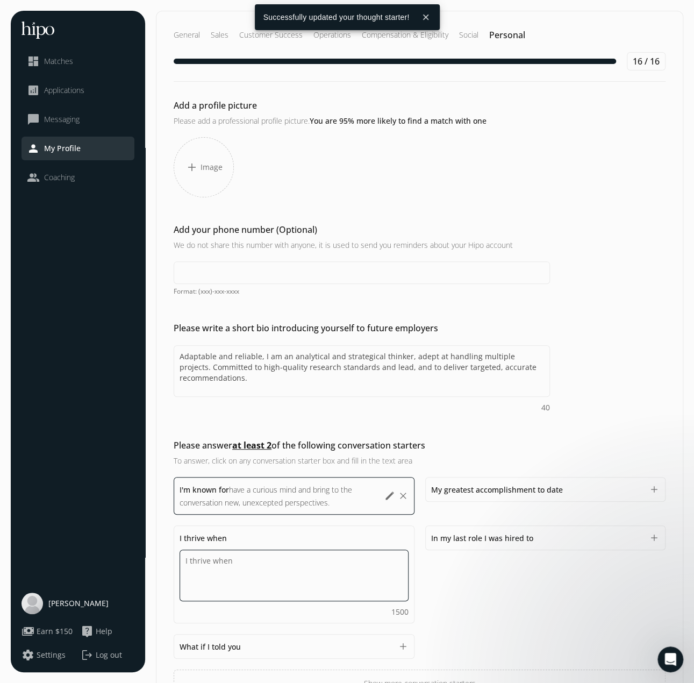
click at [234, 567] on textarea "Do you feel like we missed asking any questions that would improve your profile…" at bounding box center [294, 575] width 229 height 52
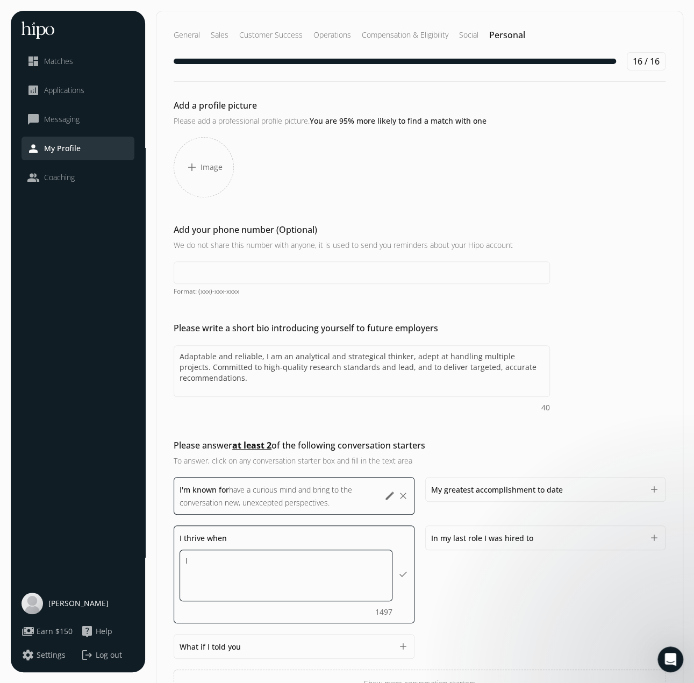
type textarea "I"
type textarea "i"
type textarea "I can share my accomplishments with others."
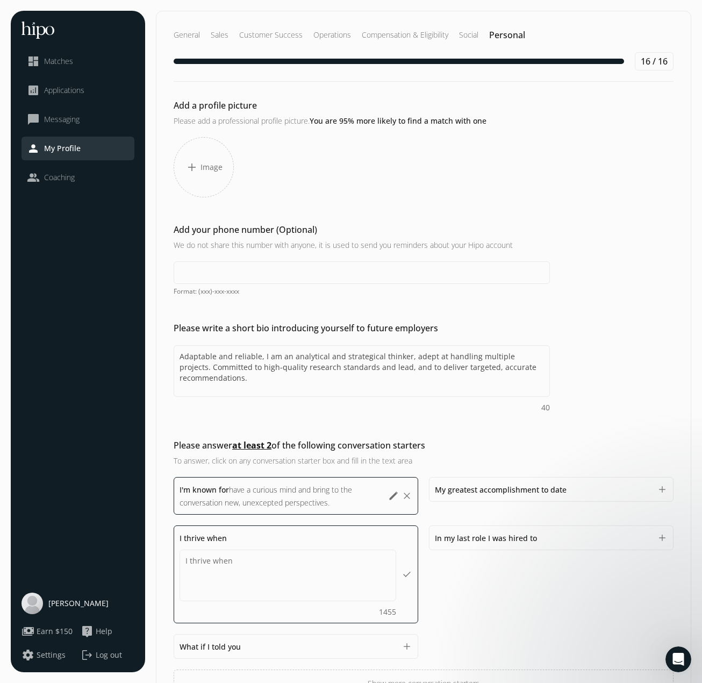
click at [513, 555] on div "I'm known for have a curious mind and bring to the conversation new, unexcepted…" at bounding box center [424, 587] width 500 height 220
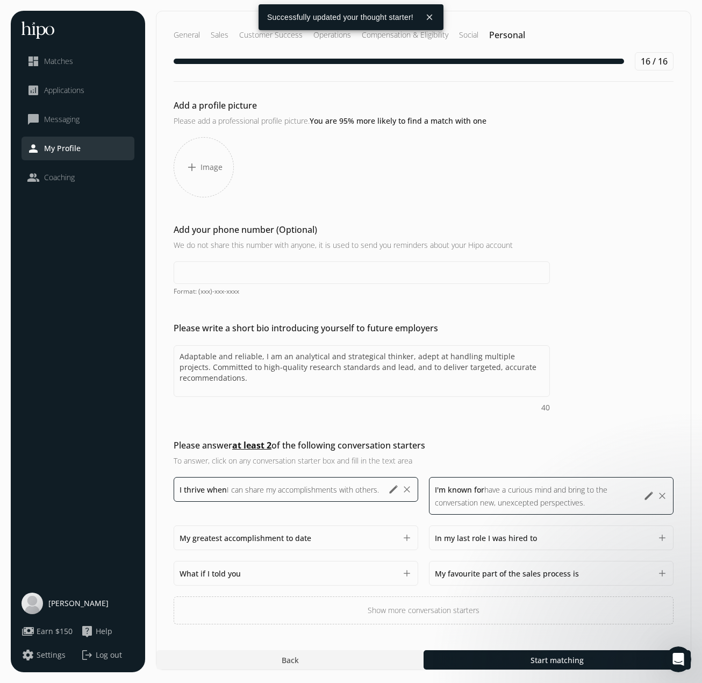
click at [520, 434] on div "Add a profile picture Please add a professional profile picture. You are 95% mo…" at bounding box center [423, 361] width 534 height 525
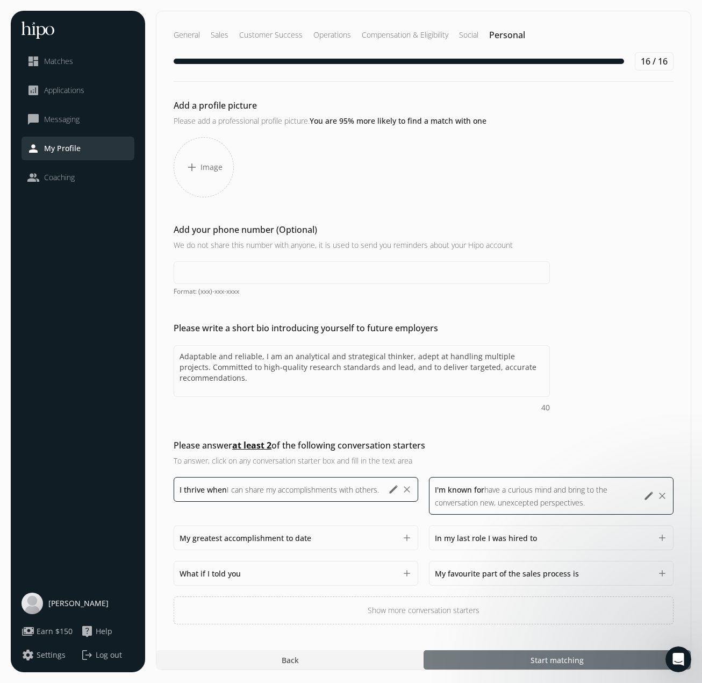
click at [562, 654] on span "Start matching" at bounding box center [557, 659] width 53 height 11
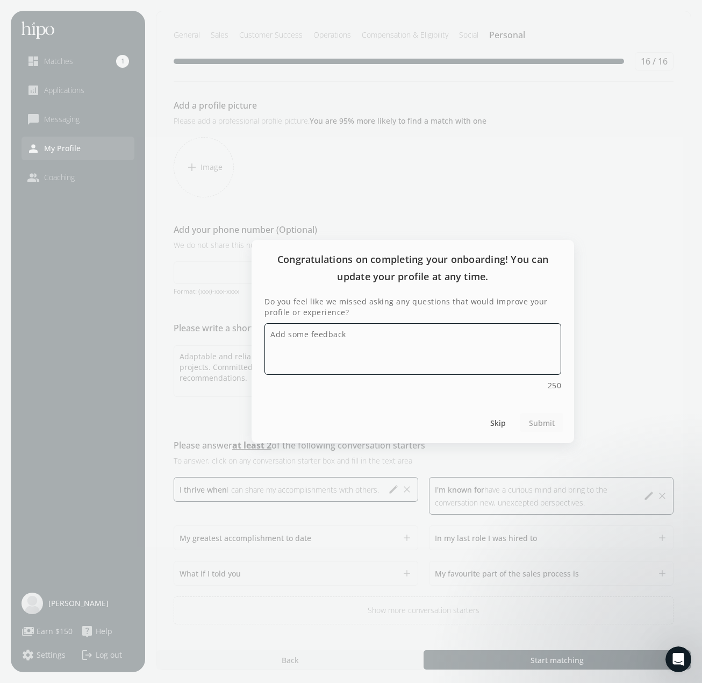
click at [306, 340] on textarea "Do you feel like we missed asking any questions that would improve your profile…" at bounding box center [412, 349] width 297 height 52
type textarea "I"
click at [275, 337] on textarea "I appreciatte the" at bounding box center [412, 349] width 297 height 52
click at [340, 334] on textarea "I highly appreciate how the questions summarize my profile and working experien…" at bounding box center [412, 349] width 297 height 52
click at [352, 334] on textarea "I highly appreciated how the questions summarize my profile and working experie…" at bounding box center [412, 349] width 297 height 52
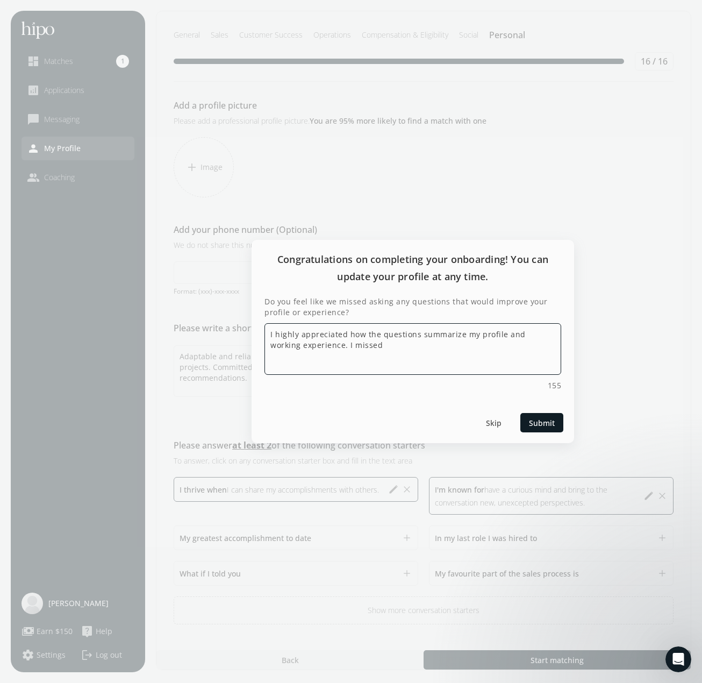
click at [475, 334] on textarea "I highly appreciated how the questions summarize my profile and working experie…" at bounding box center [412, 349] width 297 height 52
drag, startPoint x: 530, startPoint y: 334, endPoint x: 345, endPoint y: 371, distance: 189.1
click at [342, 355] on textarea "I highly appreciated how the questions summarize my working profile and working…" at bounding box center [412, 349] width 297 height 52
click at [392, 345] on textarea "I highly appreciated how the questions summarize my working profile. I only hav…" at bounding box center [412, 349] width 297 height 52
click at [293, 346] on textarea "I highly appreciated how the questions summarize my working profile. I only hav…" at bounding box center [412, 349] width 297 height 52
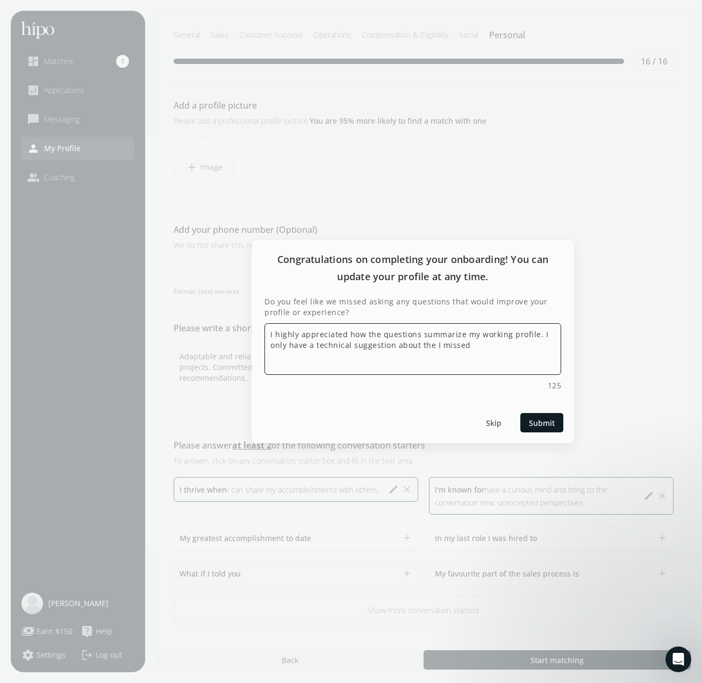
click at [313, 345] on textarea "I highly appreciated how the questions summarize my working profile. I only hav…" at bounding box center [412, 349] width 297 height 52
click at [311, 346] on textarea "I highly appreciated how the questions summarize my working profile. I only hav…" at bounding box center [412, 349] width 297 height 52
click at [499, 355] on textarea "I highly appreciated how the questions summarize my working profile. I only hav…" at bounding box center [412, 349] width 297 height 52
click at [483, 356] on textarea "I highly appreciated how the questions summarize my working profile. I only hav…" at bounding box center [412, 349] width 297 height 52
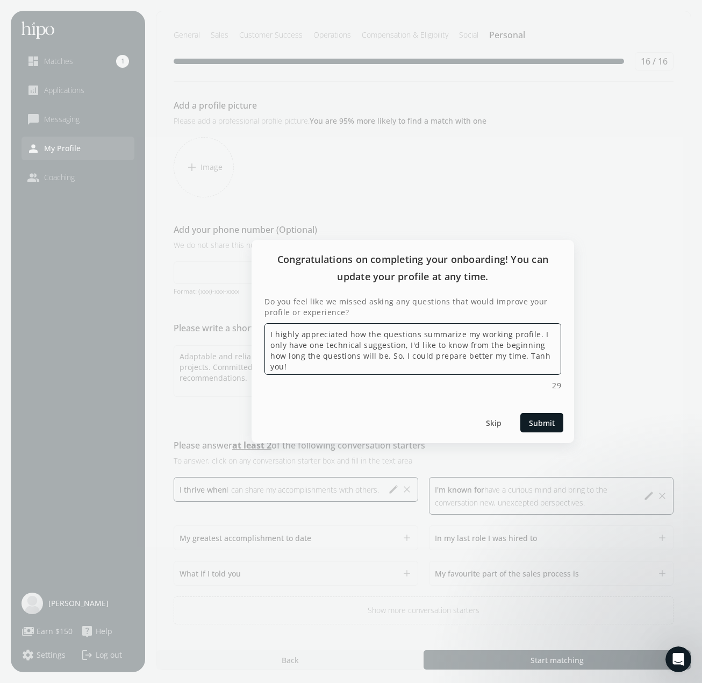
drag, startPoint x: 543, startPoint y: 357, endPoint x: 183, endPoint y: 331, distance: 361.7
click at [183, 331] on div "Congratulations on completing your onboarding! You can update your profile at a…" at bounding box center [351, 341] width 702 height 683
paste textarea "really liked how the questions summarize my job profile. I only have one techni…"
drag, startPoint x: 409, startPoint y: 343, endPoint x: 465, endPoint y: 345, distance: 55.9
click at [465, 345] on textarea "I really liked how the questions summarize my job profile. I only have one tech…" at bounding box center [412, 349] width 297 height 52
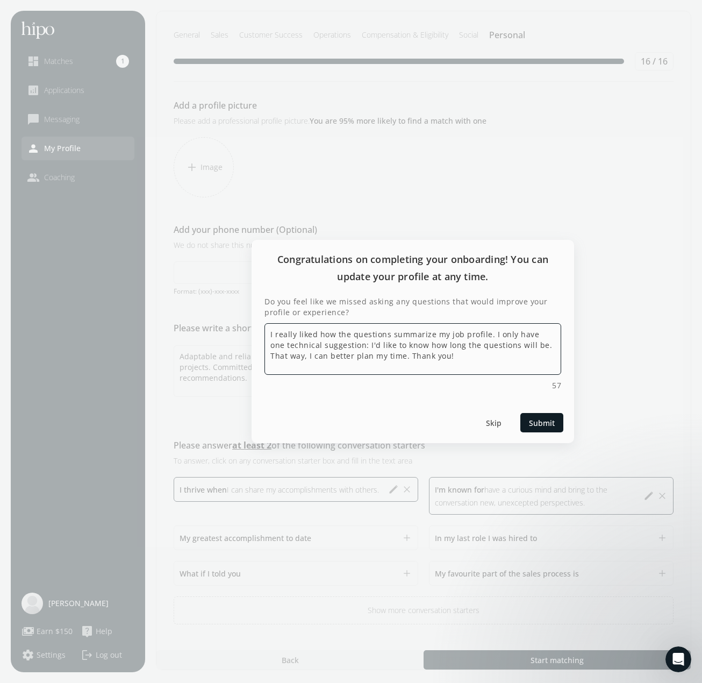
click at [497, 342] on textarea "I really liked how the questions summarize my job profile. I only have one tech…" at bounding box center [412, 349] width 297 height 52
click at [501, 349] on textarea "I really liked how the questions summarize my job profile. I only have one tech…" at bounding box center [412, 349] width 297 height 52
click at [453, 352] on textarea "I really liked how the questions summarize my job profile. I only have one tech…" at bounding box center [412, 349] width 297 height 52
type textarea "I really liked how the questions summarize my job profile. I only have one tech…"
click at [543, 424] on span "Submit" at bounding box center [542, 422] width 26 height 11
